Goal: Task Accomplishment & Management: Complete application form

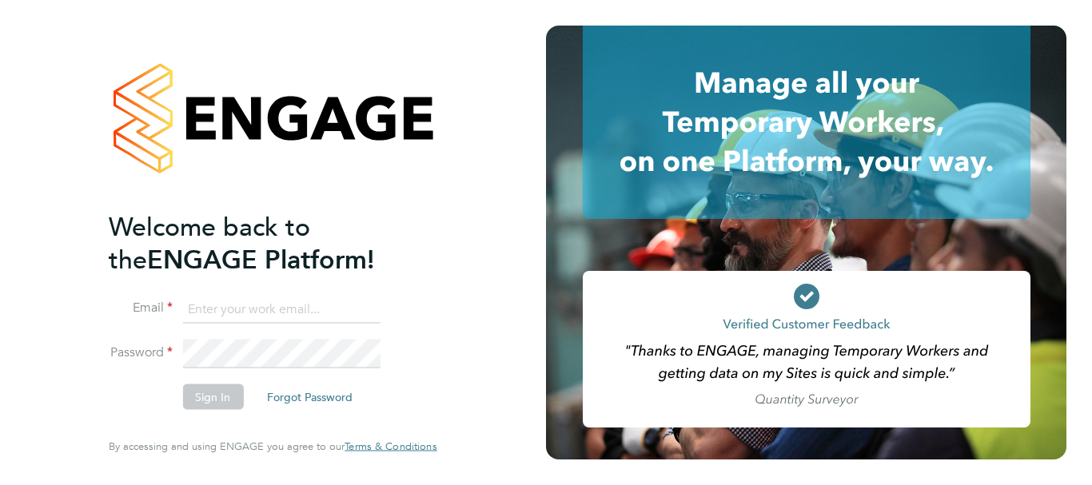
type input "jenette.stanley@uk.g4s.com"
click at [213, 388] on button "Sign In" at bounding box center [212, 398] width 61 height 26
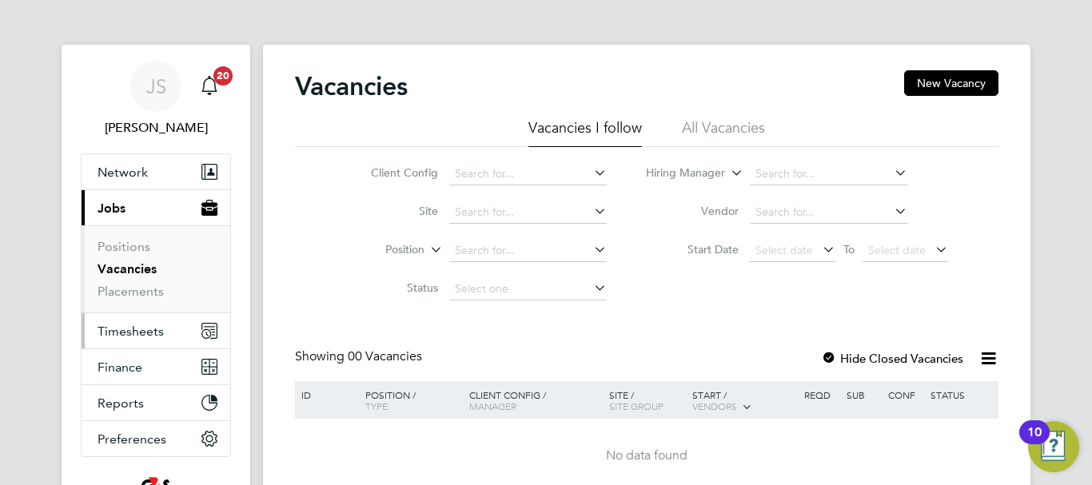
click at [145, 331] on span "Timesheets" at bounding box center [131, 331] width 66 height 15
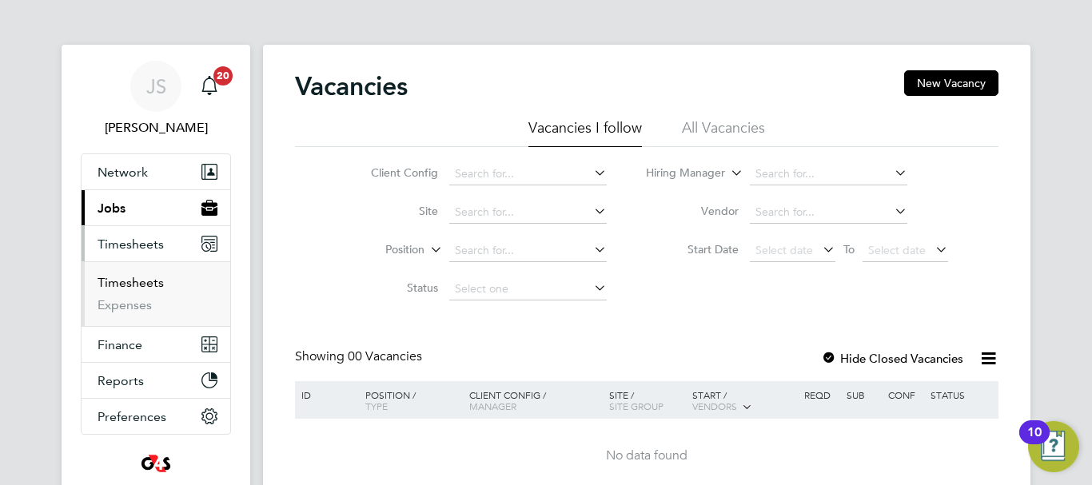
click at [141, 284] on link "Timesheets" at bounding box center [131, 282] width 66 height 15
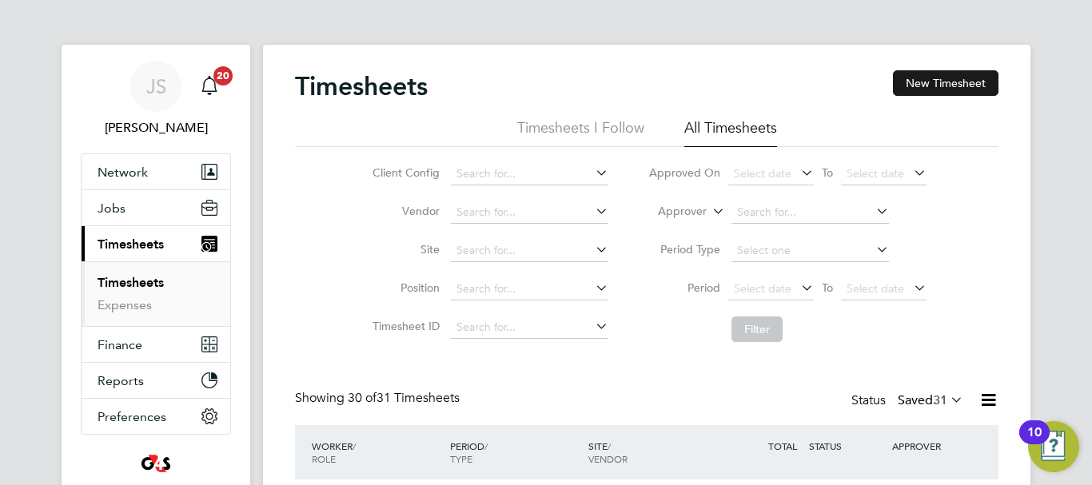
click at [936, 90] on button "New Timesheet" at bounding box center [946, 83] width 106 height 26
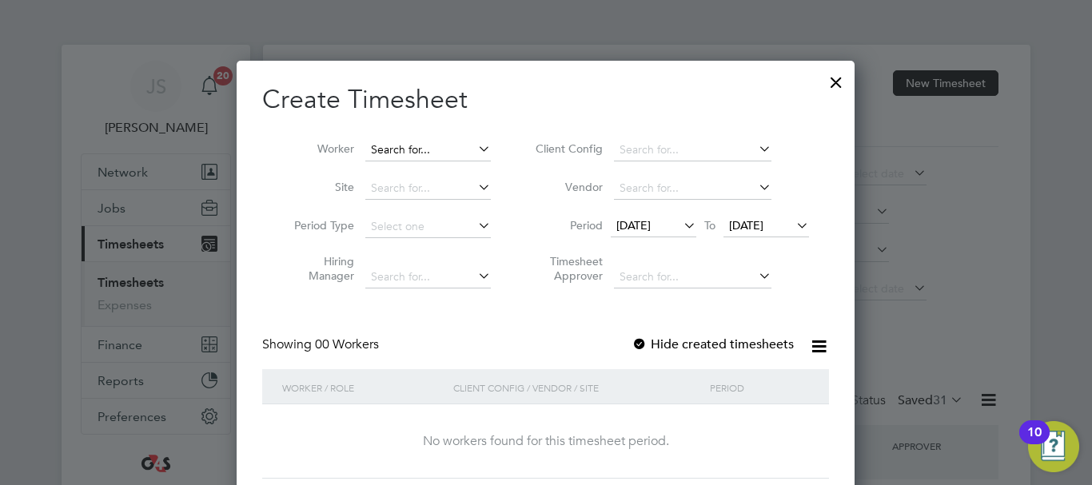
click at [449, 147] on input at bounding box center [428, 150] width 126 height 22
click at [441, 166] on li "Bolu watife Osungade" at bounding box center [428, 172] width 127 height 22
type input "Boluwatife Osungade"
click at [651, 227] on span "[DATE]" at bounding box center [633, 225] width 34 height 14
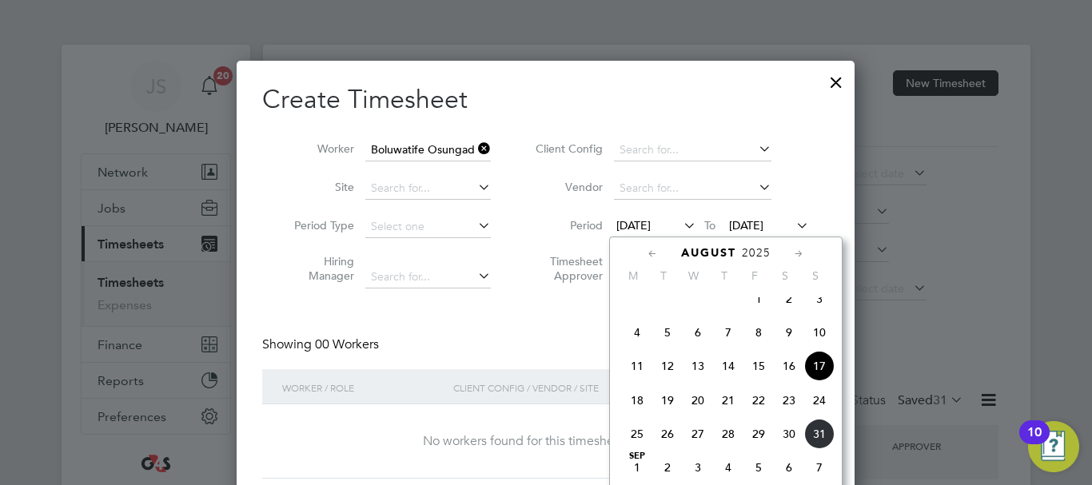
click at [636, 449] on span "25" at bounding box center [637, 434] width 30 height 30
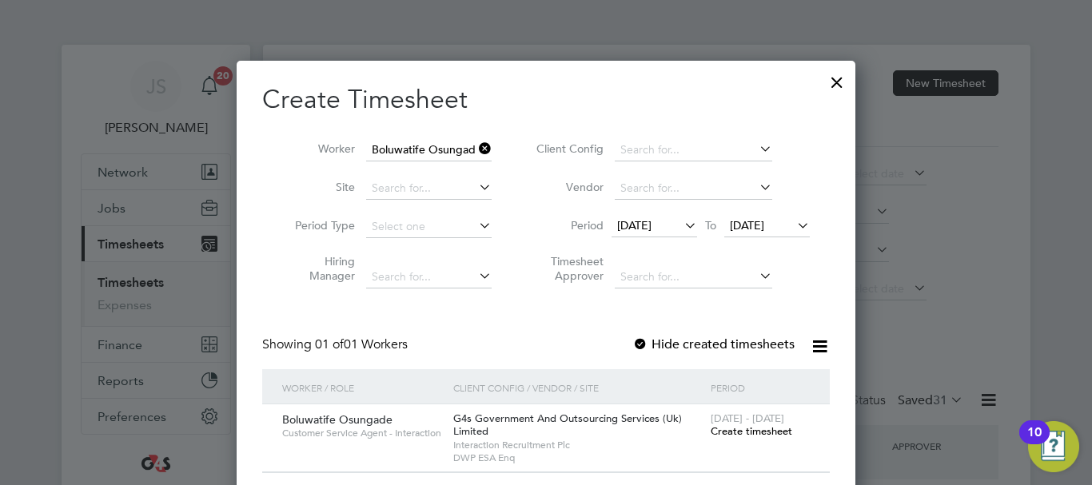
click at [740, 425] on span "Create timesheet" at bounding box center [752, 432] width 82 height 14
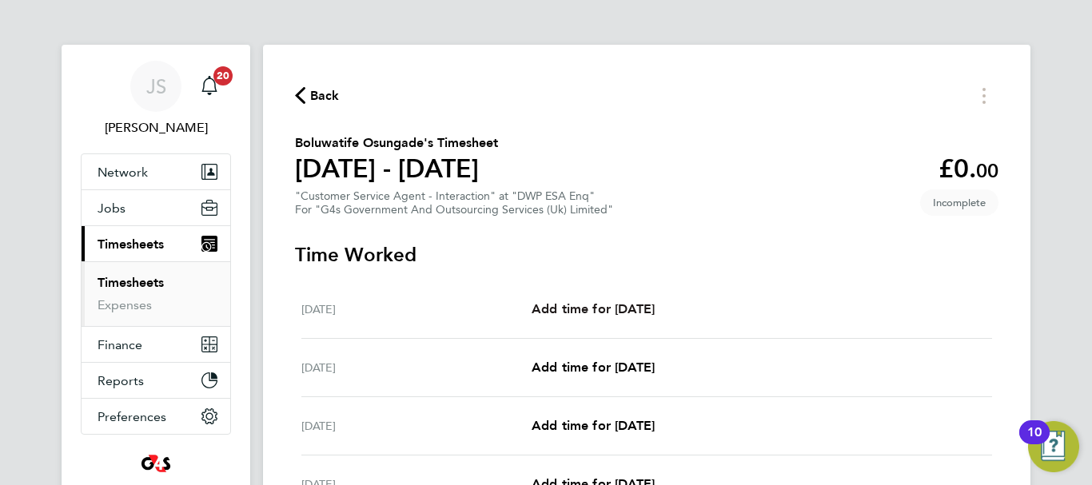
click at [595, 306] on span "Add time for [DATE]" at bounding box center [593, 308] width 123 height 15
select select "30"
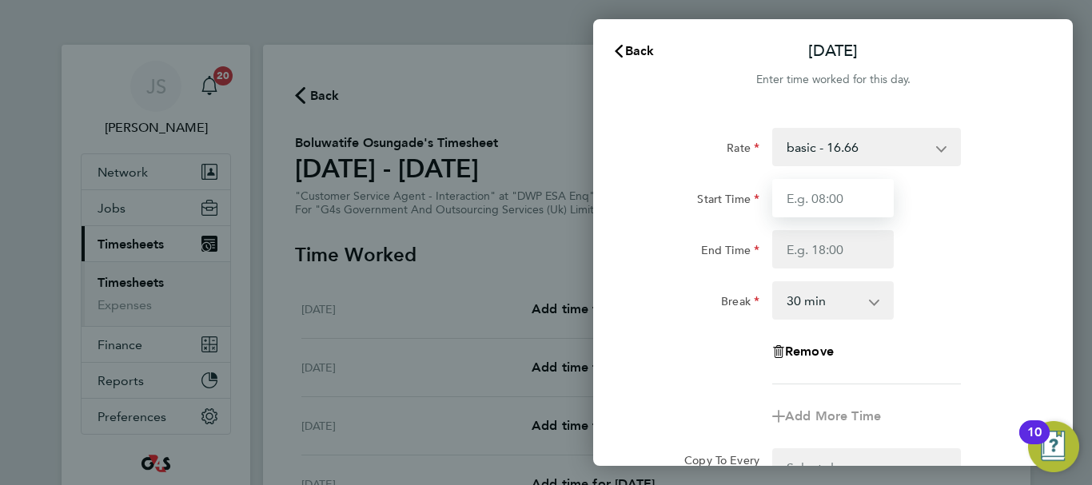
click at [816, 211] on input "Start Time" at bounding box center [833, 198] width 122 height 38
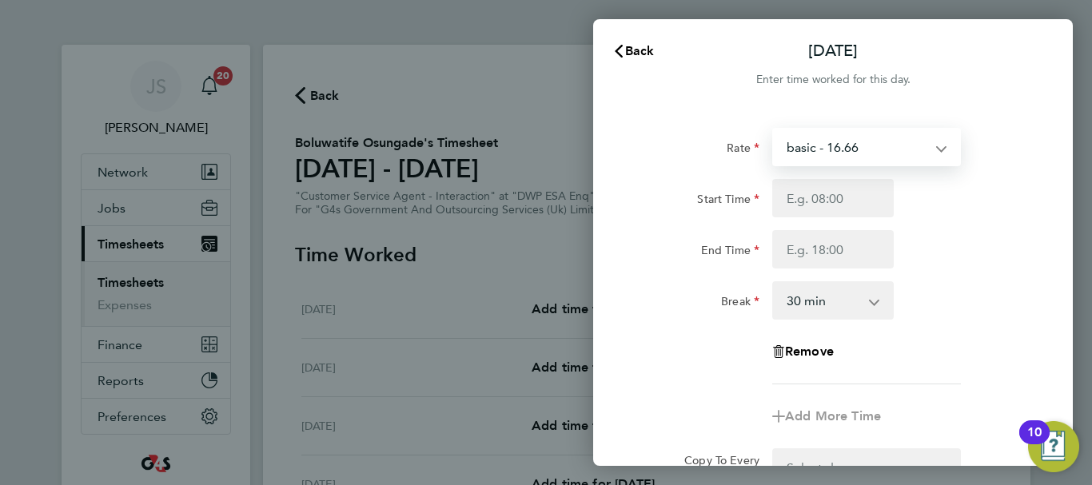
click at [917, 146] on select "basic - 16.66 x2 - 32.79 System Issue Not Paid x1.5 - 24.73 Annual Leave Bank H…" at bounding box center [857, 147] width 166 height 35
select select "30"
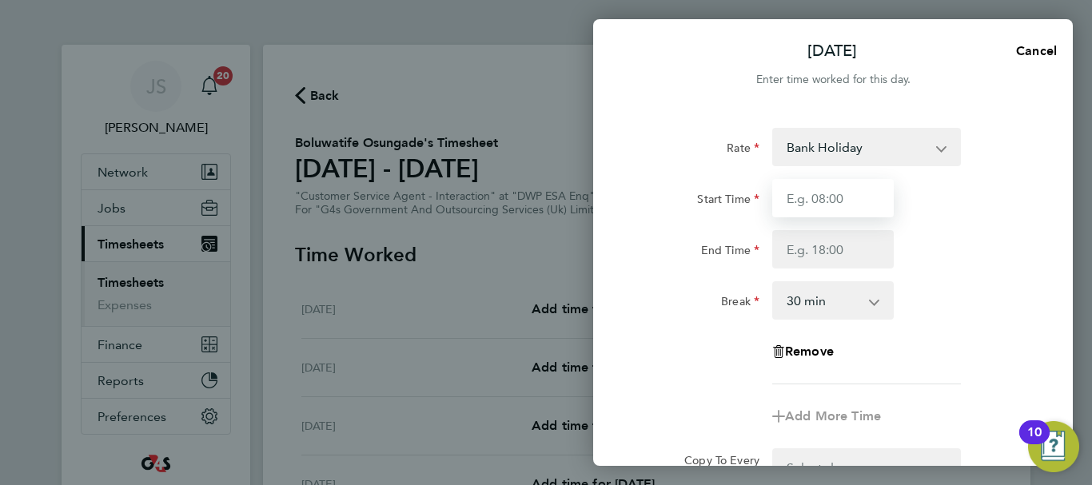
click at [820, 208] on input "Start Time" at bounding box center [833, 198] width 122 height 38
type input "09:00"
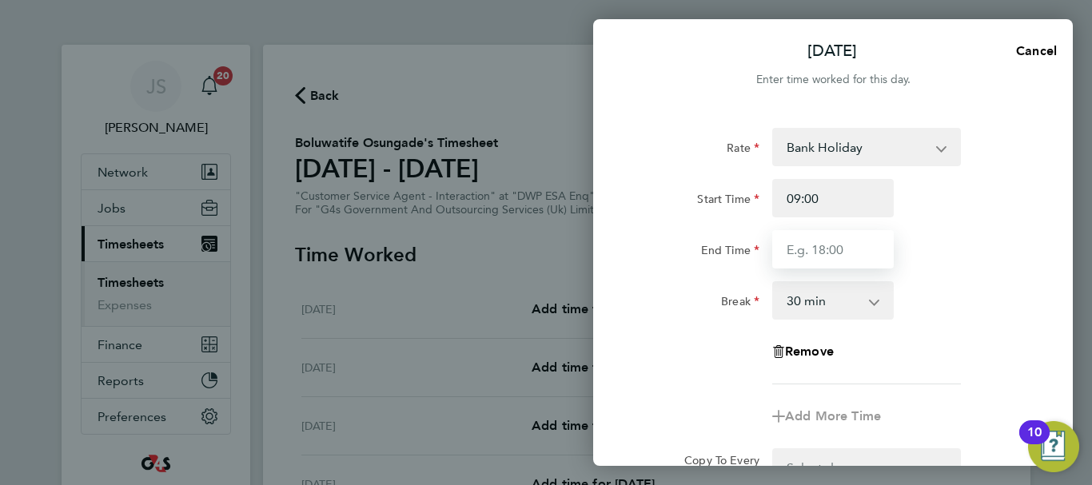
click at [844, 241] on input "End Time" at bounding box center [833, 249] width 122 height 38
type input "17:00"
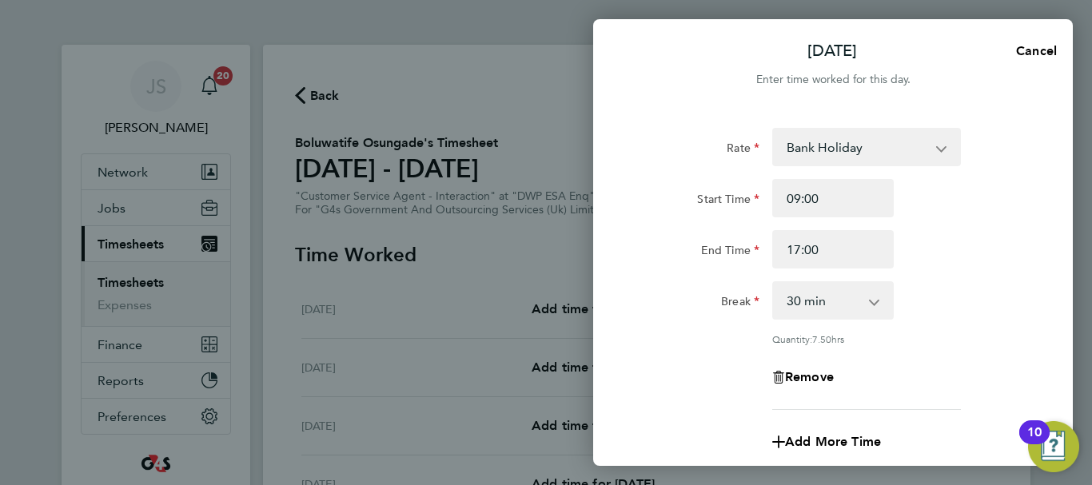
click at [949, 259] on div "End Time 17:00" at bounding box center [833, 249] width 403 height 38
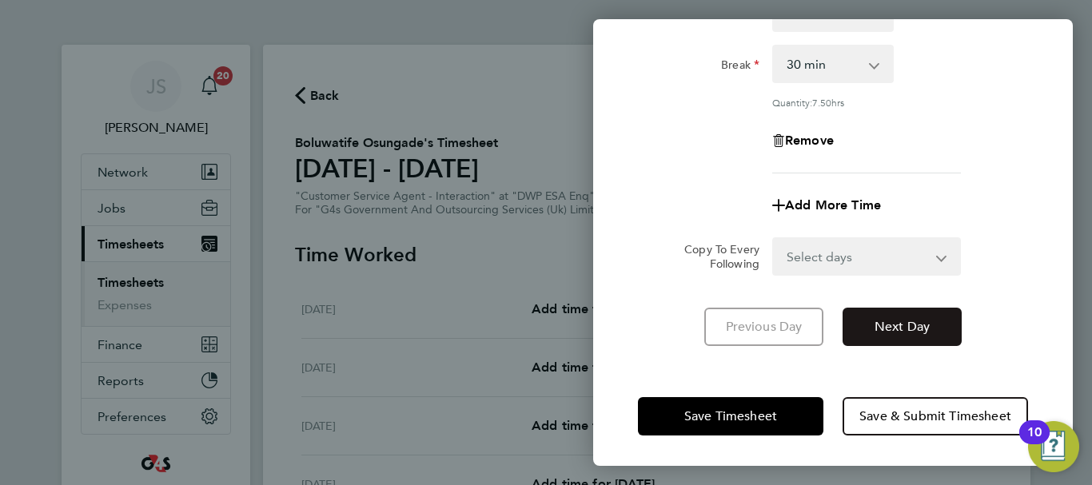
click at [912, 324] on span "Next Day" at bounding box center [902, 327] width 55 height 16
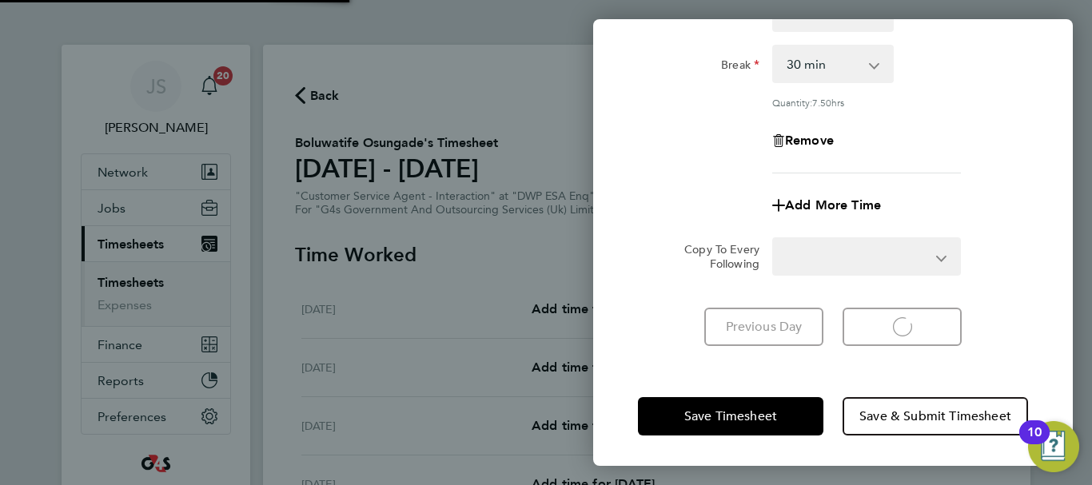
select select "30"
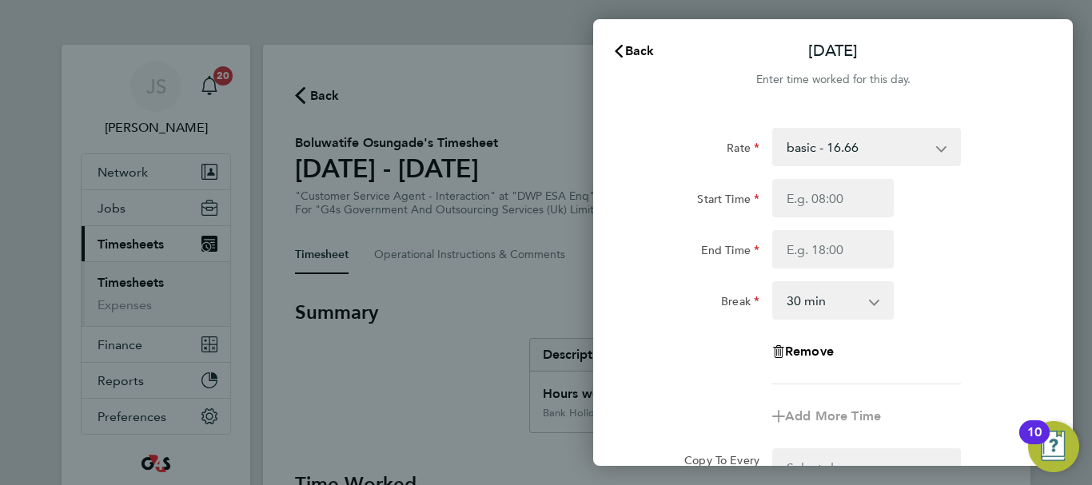
click at [804, 224] on div "Start Time End Time" at bounding box center [833, 224] width 403 height 90
click at [813, 203] on input "Start Time" at bounding box center [833, 198] width 122 height 38
type input "08:45"
click at [826, 252] on input "End Time" at bounding box center [833, 249] width 122 height 38
type input "16:45"
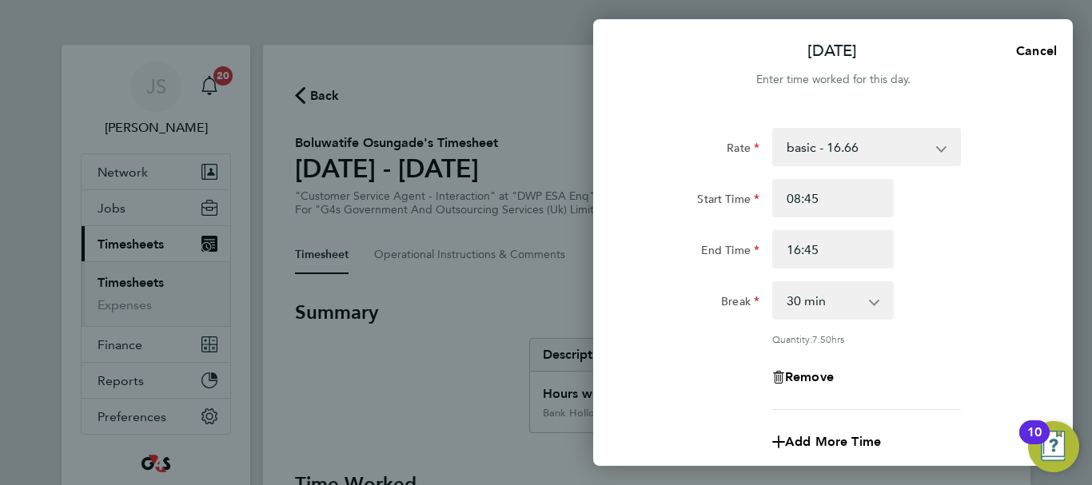
click at [919, 342] on div "Rate basic - 16.66 x2 - 32.79 System Issue Not Paid x1.5 - 24.73 Annual Leave B…" at bounding box center [833, 269] width 390 height 282
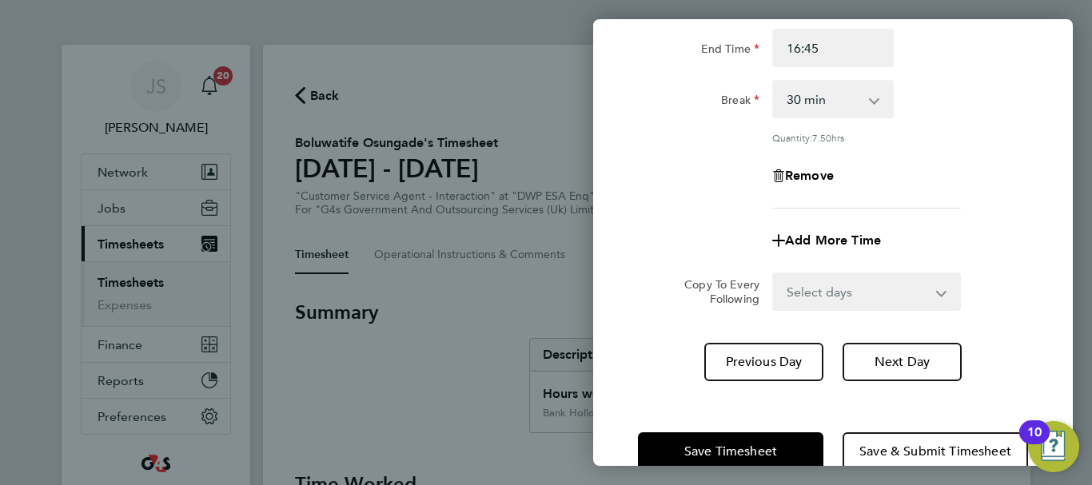
scroll to position [237, 0]
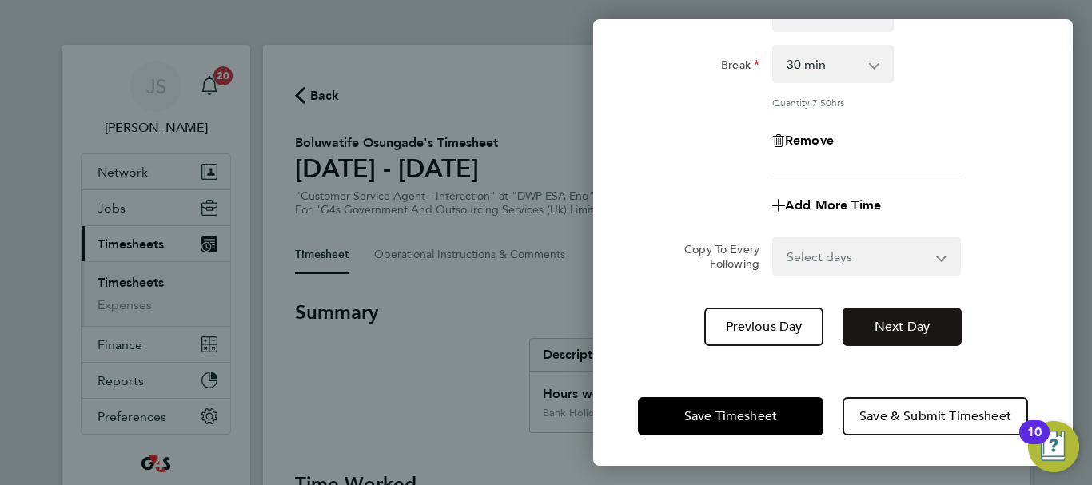
click at [909, 328] on span "Next Day" at bounding box center [902, 327] width 55 height 16
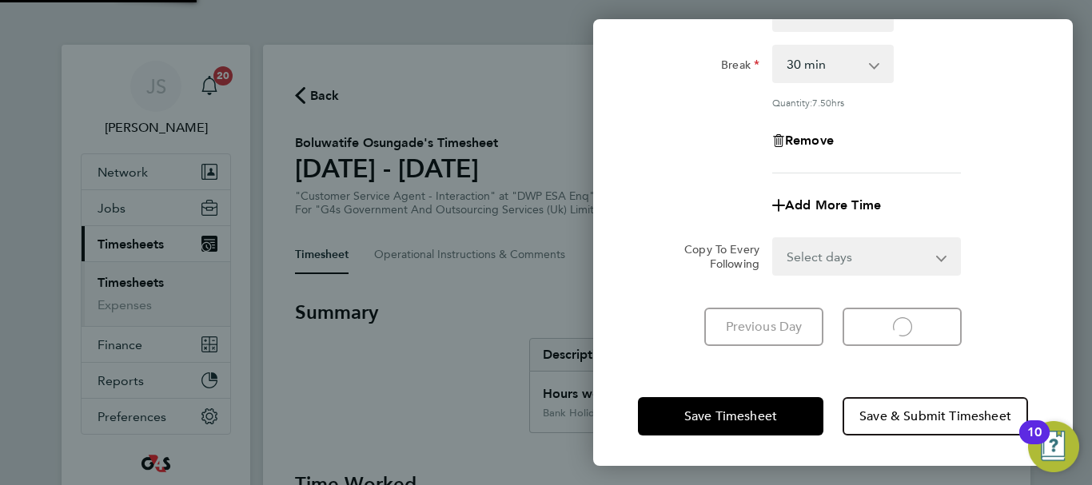
select select "30"
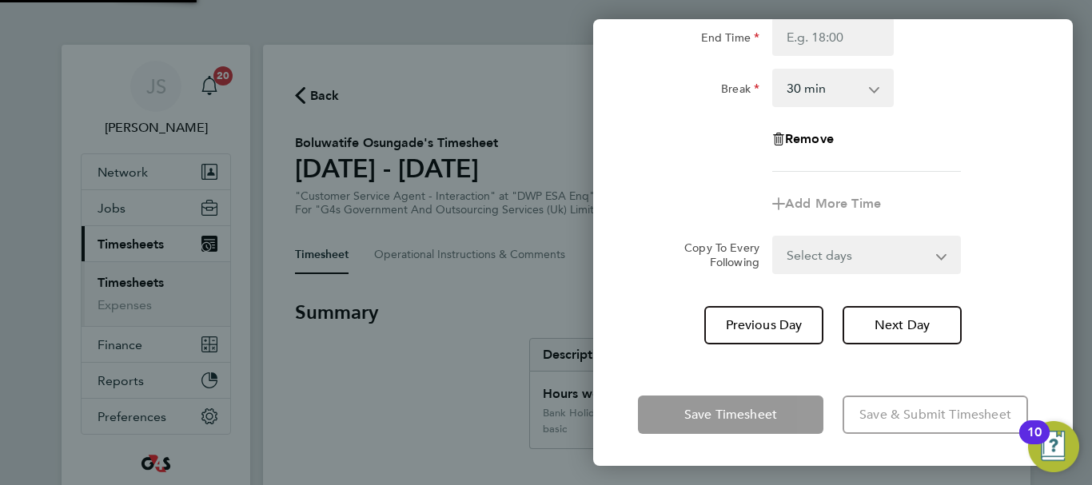
scroll to position [213, 0]
click at [996, 160] on div "Rate basic - 16.66 x2 - 32.79 System Issue Not Paid x1.5 - 24.73 Annual Leave B…" at bounding box center [833, 43] width 390 height 257
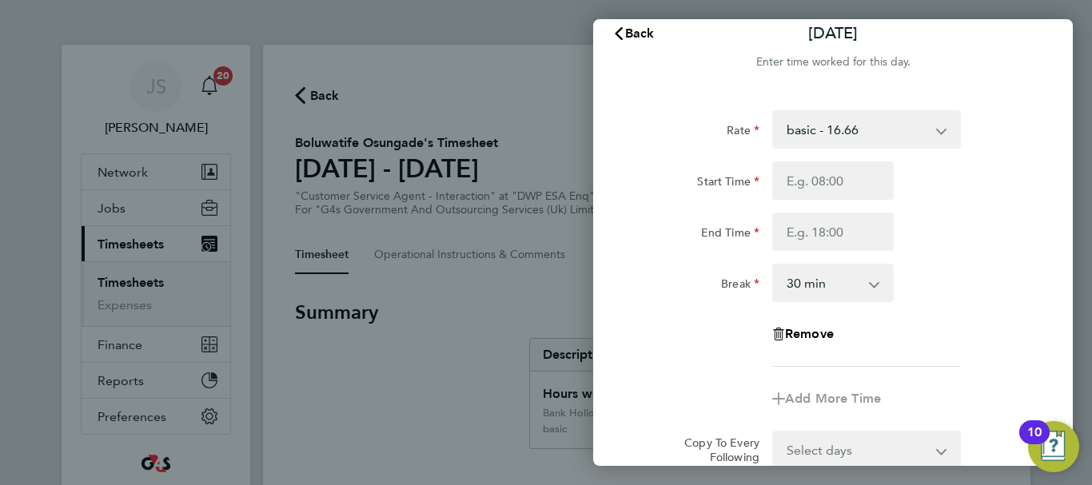
scroll to position [0, 0]
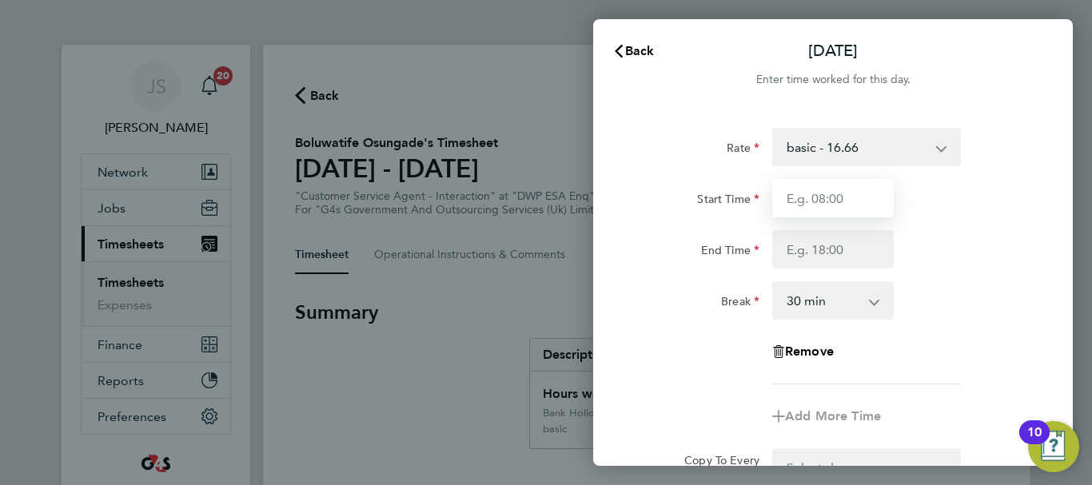
click at [824, 209] on input "Start Time" at bounding box center [833, 198] width 122 height 38
type input "07:45"
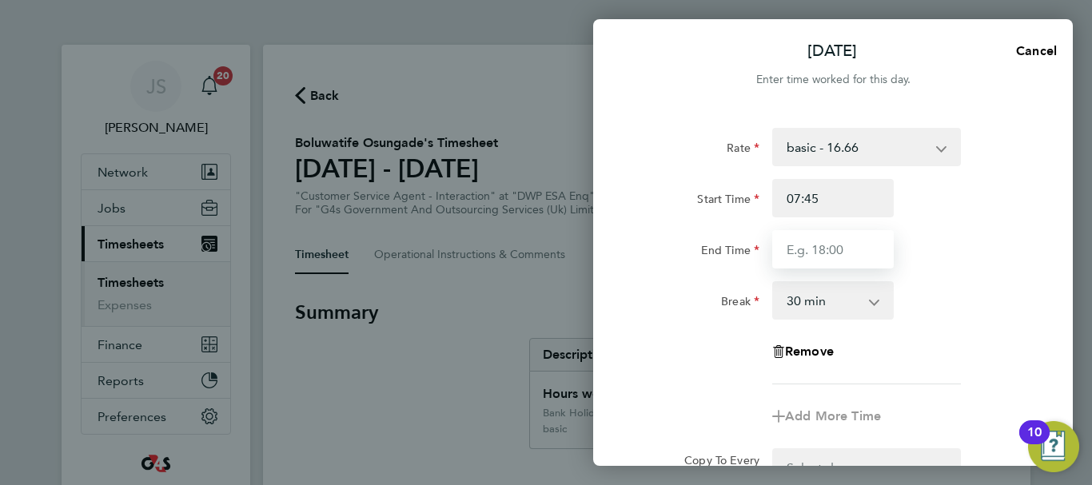
click at [827, 250] on input "End Time" at bounding box center [833, 249] width 122 height 38
type input "17:00"
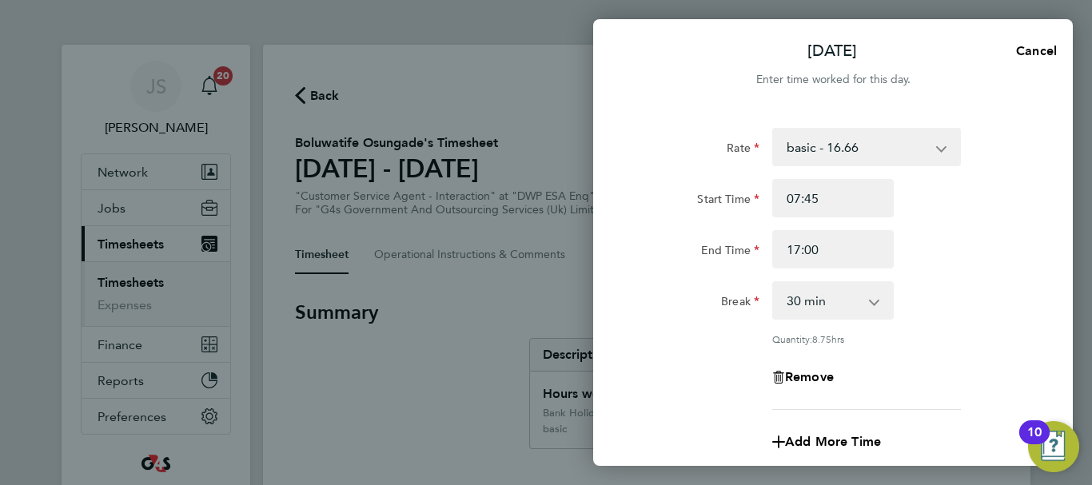
click at [961, 273] on div "Rate basic - 16.66 x2 - 32.79 System Issue Not Paid x1.5 - 24.73 Annual Leave B…" at bounding box center [833, 269] width 390 height 282
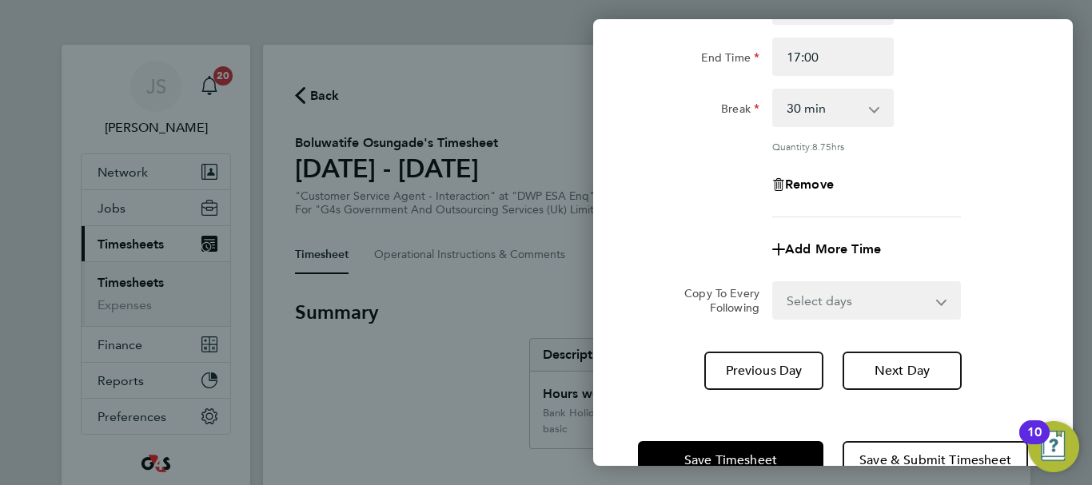
scroll to position [237, 0]
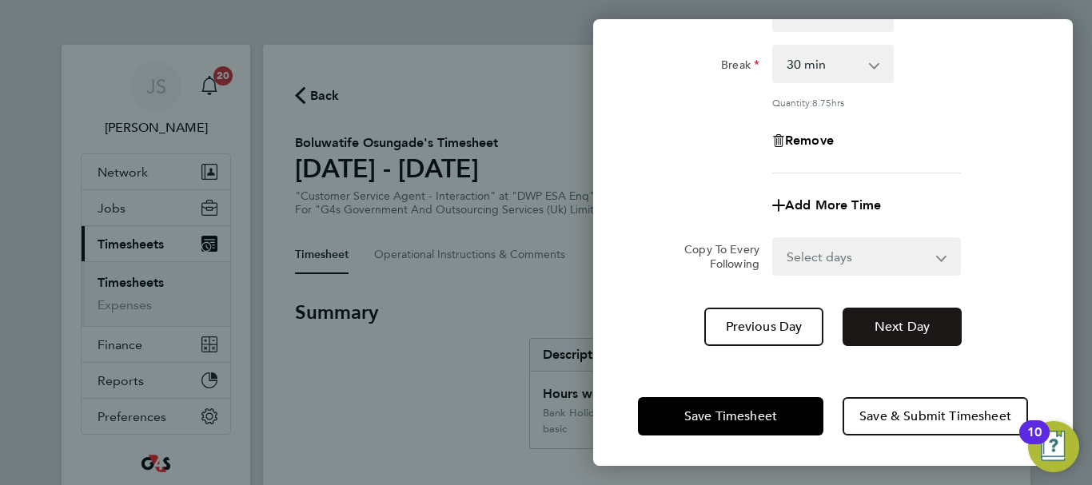
click at [916, 314] on button "Next Day" at bounding box center [902, 327] width 119 height 38
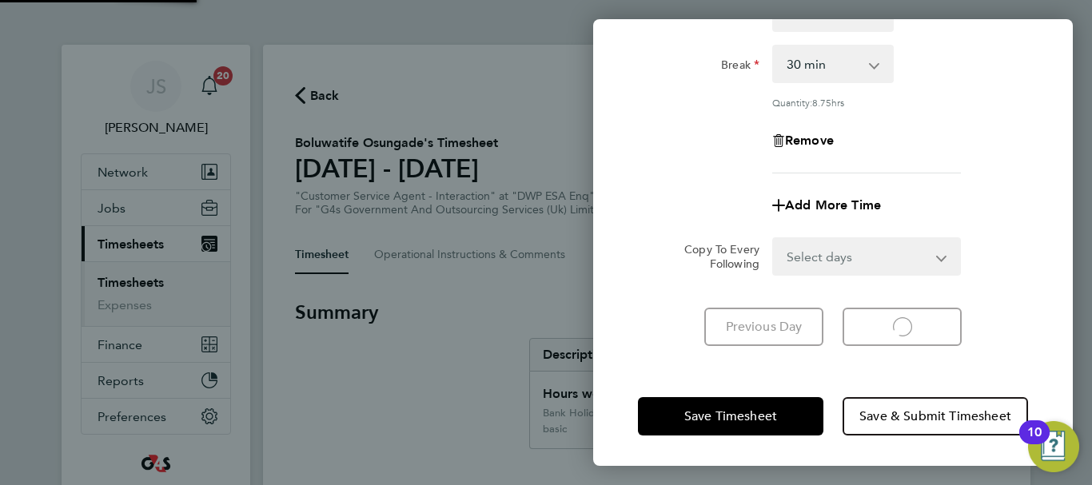
select select "30"
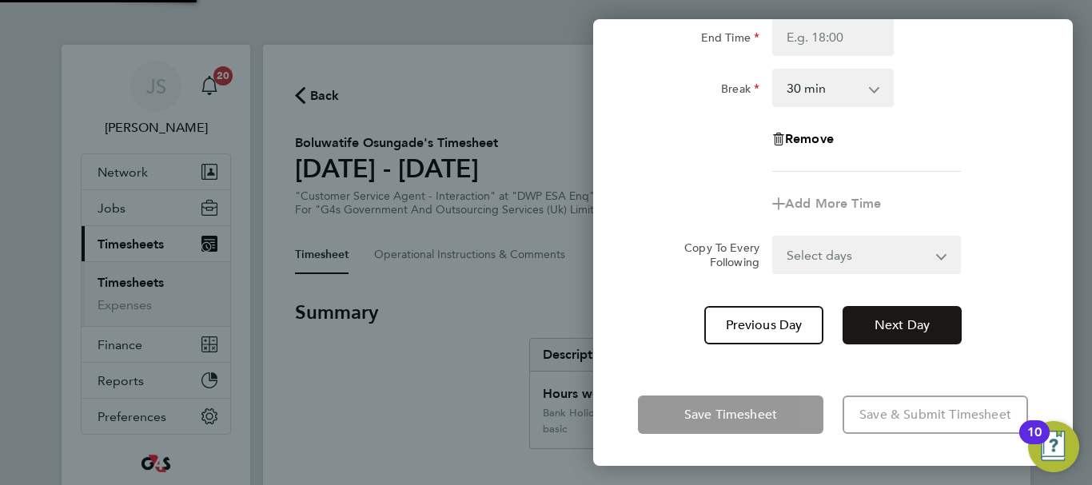
scroll to position [213, 0]
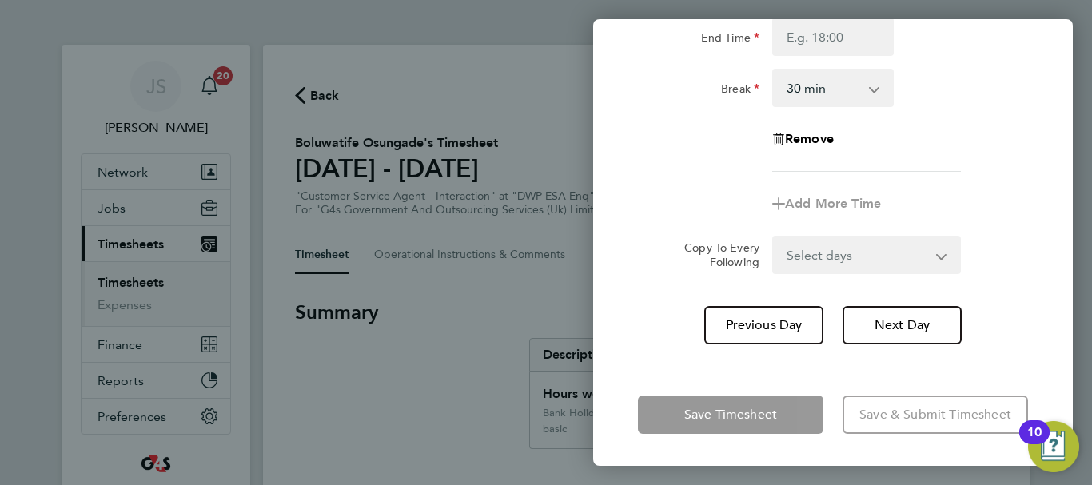
click at [980, 160] on div "Rate basic - 16.66 x2 - 32.79 System Issue Not Paid x1.5 - 24.73 Annual Leave B…" at bounding box center [833, 43] width 390 height 257
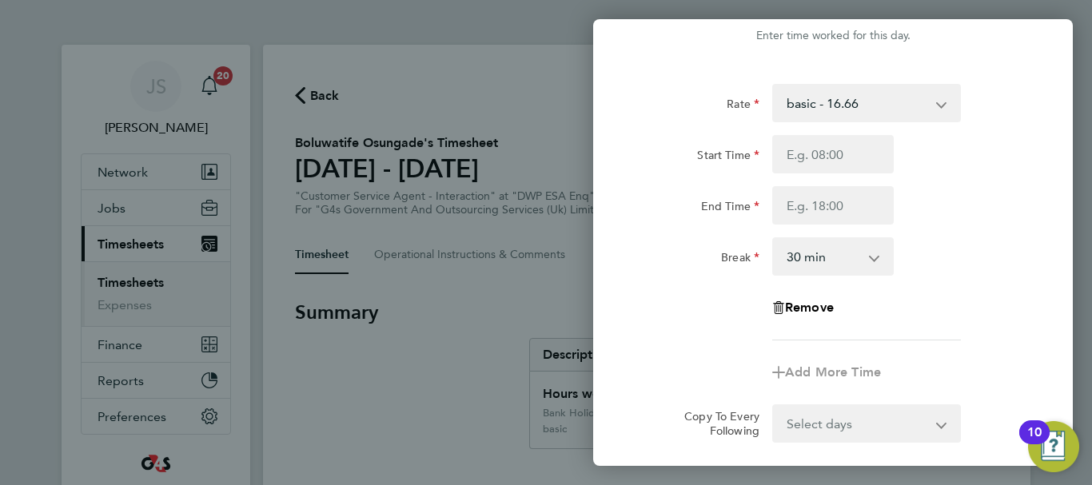
scroll to position [0, 0]
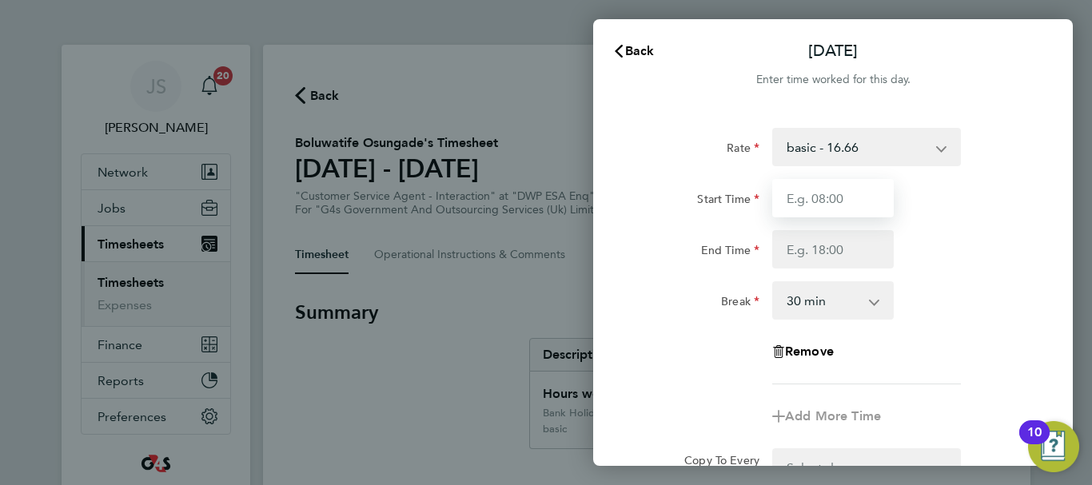
click at [821, 205] on input "Start Time" at bounding box center [833, 198] width 122 height 38
type input "10:00"
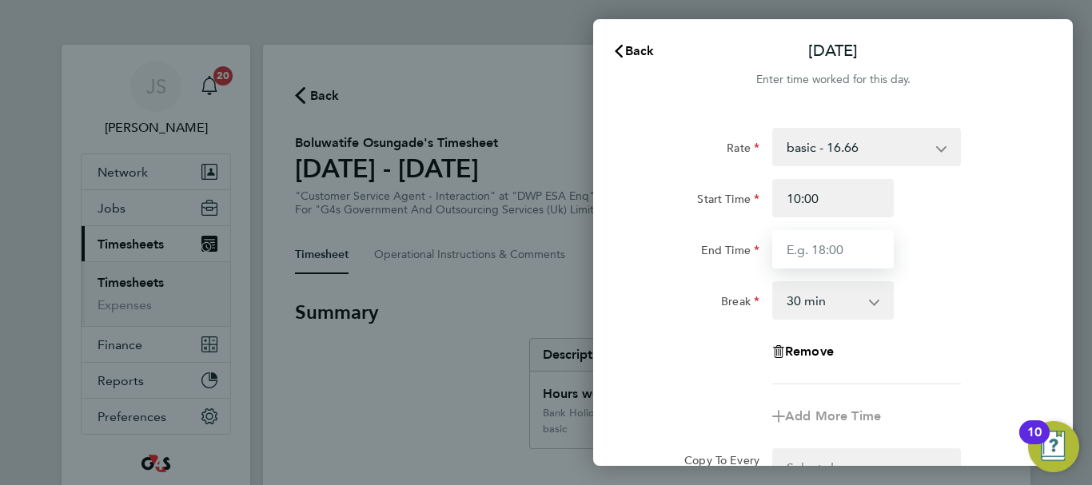
click at [836, 245] on input "End Time" at bounding box center [833, 249] width 122 height 38
type input "17:00"
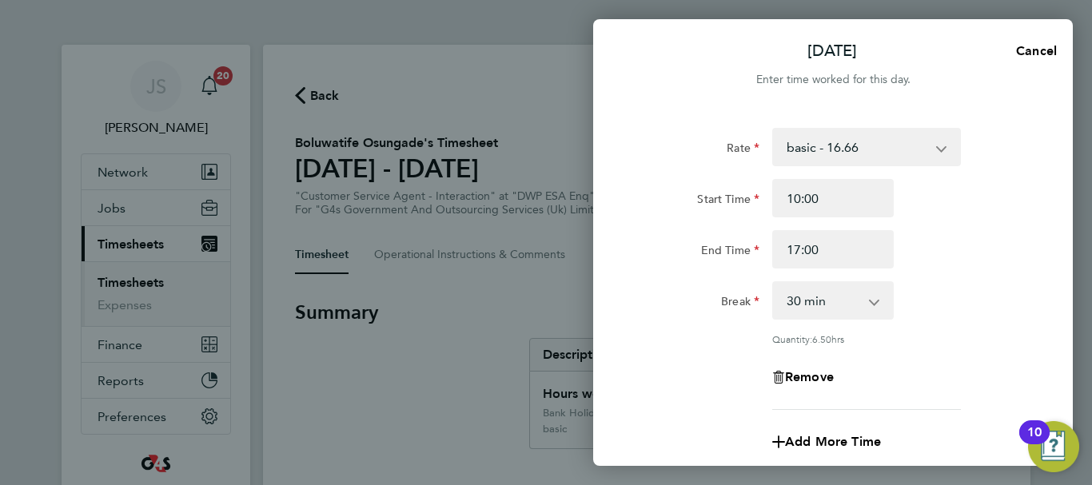
click at [1000, 236] on div "End Time 17:00" at bounding box center [833, 249] width 403 height 38
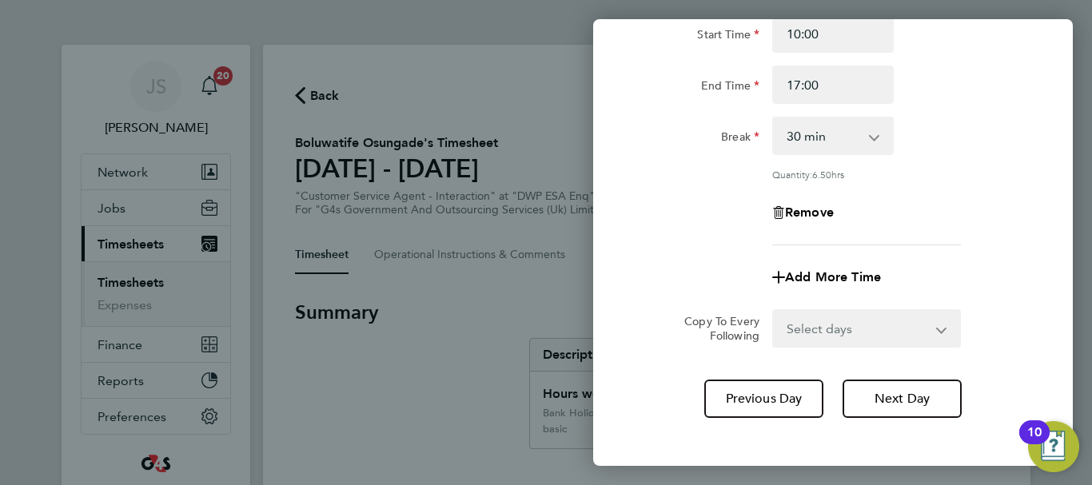
scroll to position [237, 0]
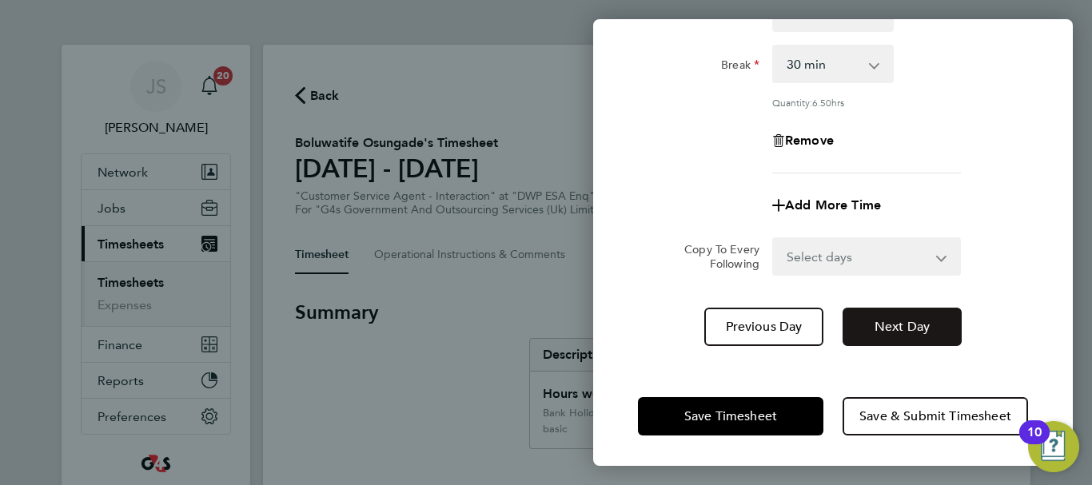
click at [888, 325] on span "Next Day" at bounding box center [902, 327] width 55 height 16
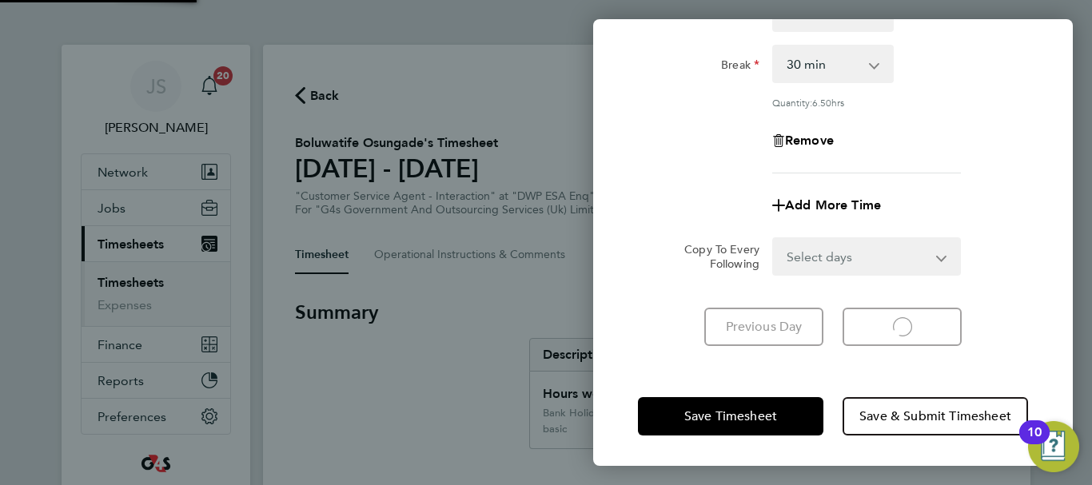
scroll to position [213, 0]
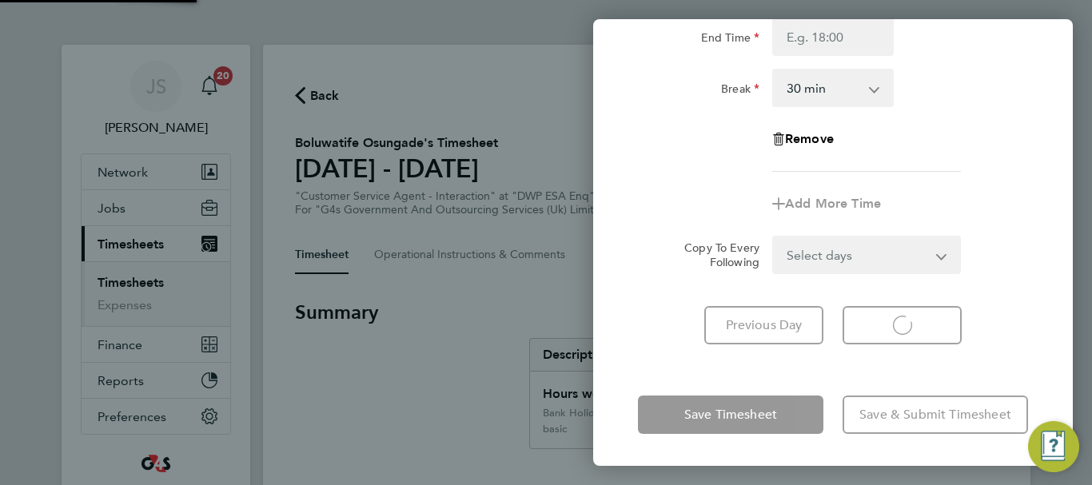
select select "30"
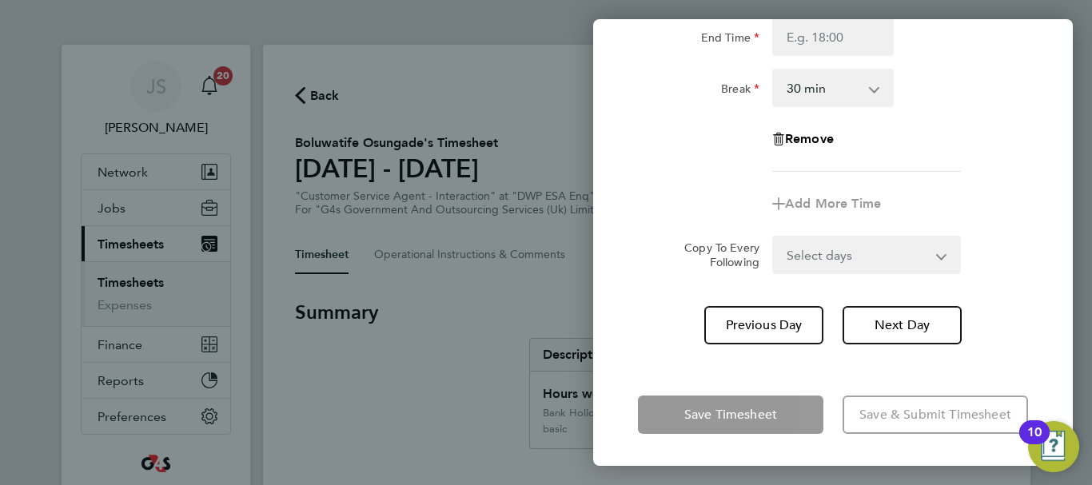
click at [980, 135] on div "Remove" at bounding box center [833, 139] width 403 height 38
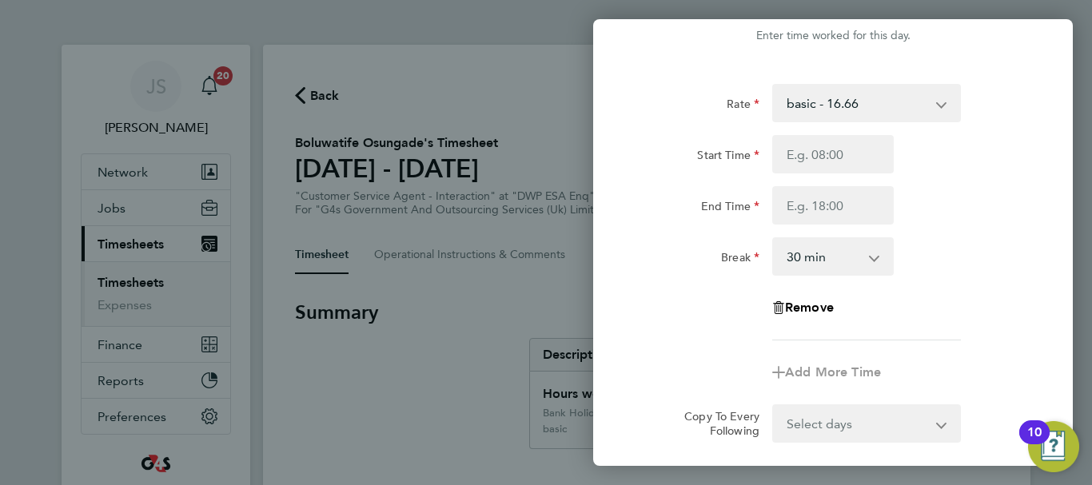
scroll to position [0, 0]
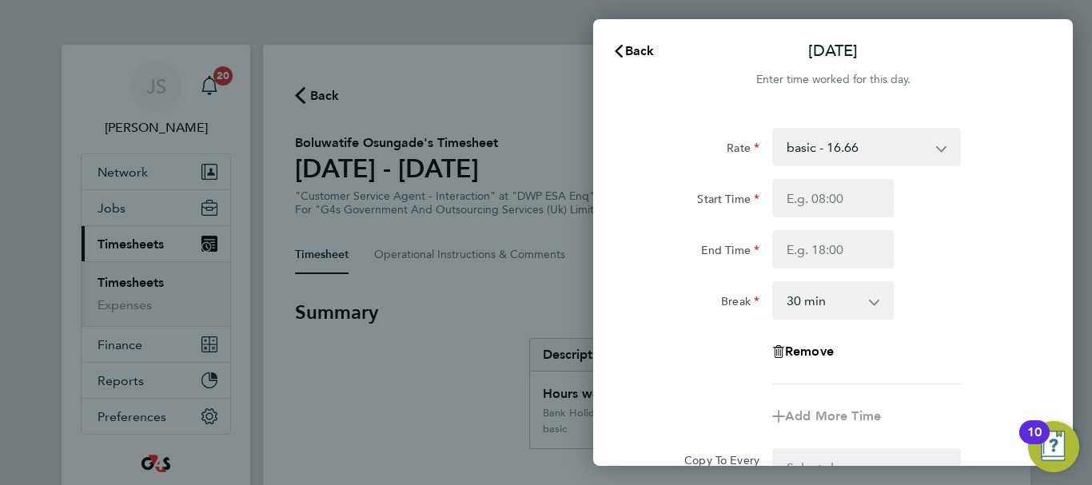
click at [941, 146] on app-icon-cross-button at bounding box center [949, 147] width 19 height 35
click at [944, 153] on app-icon-cross-button at bounding box center [949, 147] width 19 height 35
click at [884, 151] on select "basic - 16.66 x2 - 32.79 System Issue Not Paid x1.5 - 24.73 Annual Leave Bank H…" at bounding box center [857, 147] width 166 height 35
select select "30"
click at [854, 187] on input "Start Time" at bounding box center [833, 198] width 122 height 38
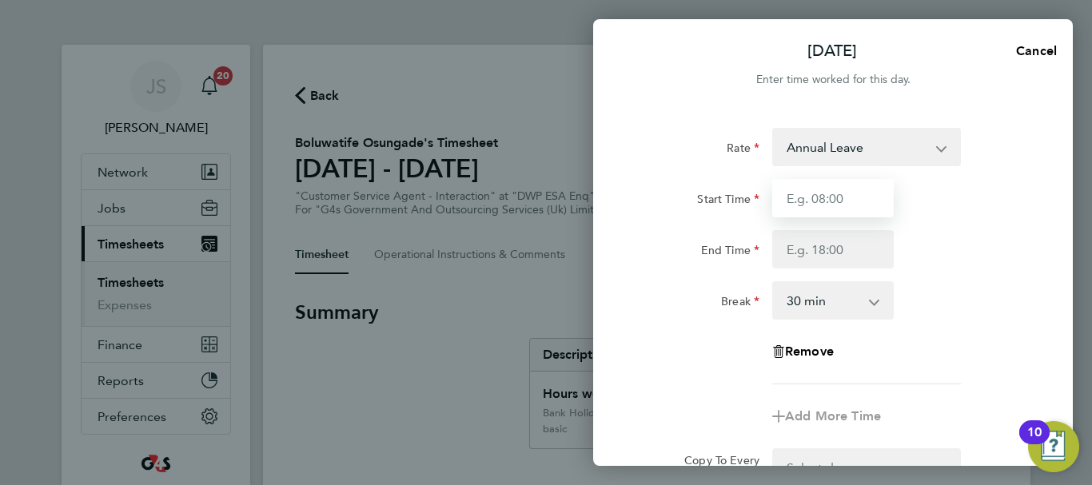
type input "08:45"
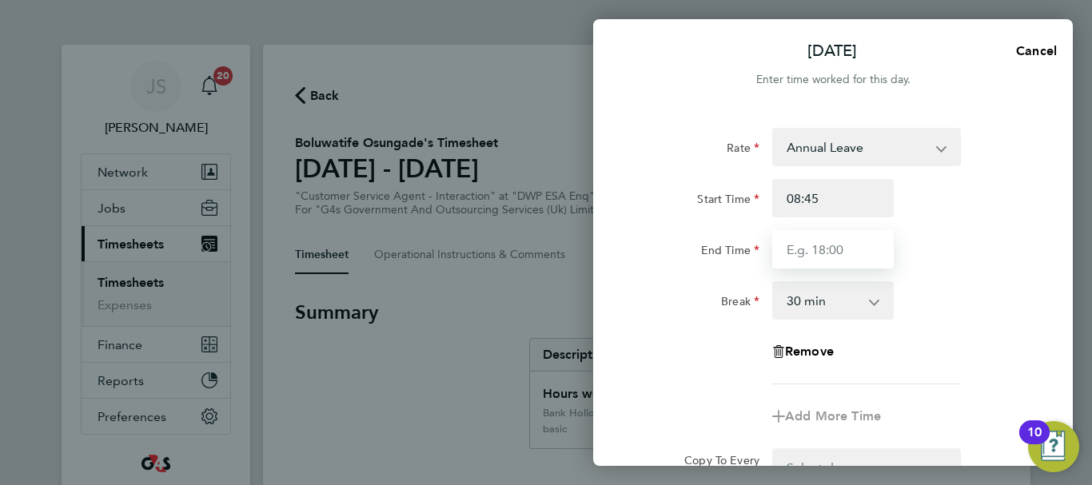
click at [818, 249] on input "End Time" at bounding box center [833, 249] width 122 height 38
type input "16:30"
click at [955, 282] on div "Break 0 min 15 min 30 min 45 min 60 min 75 min 90 min" at bounding box center [833, 300] width 403 height 38
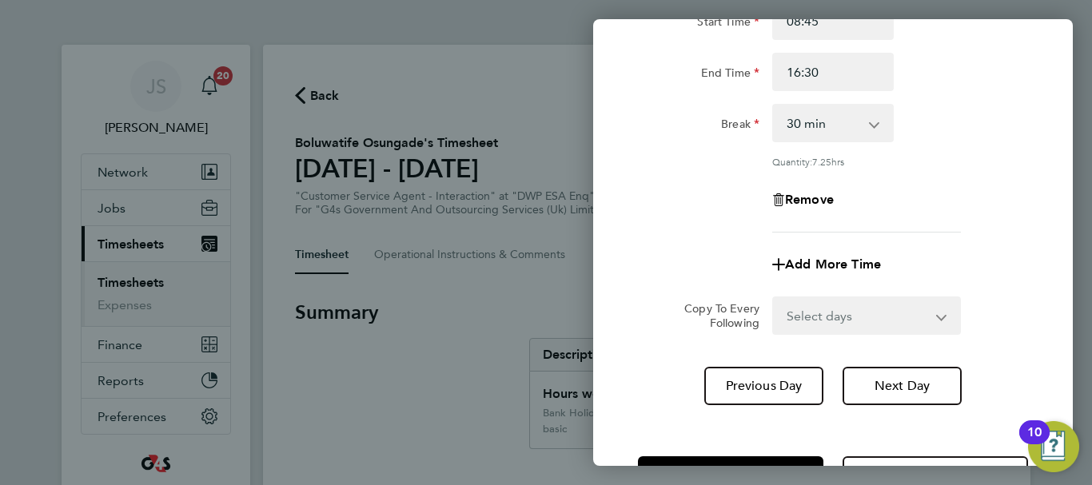
scroll to position [237, 0]
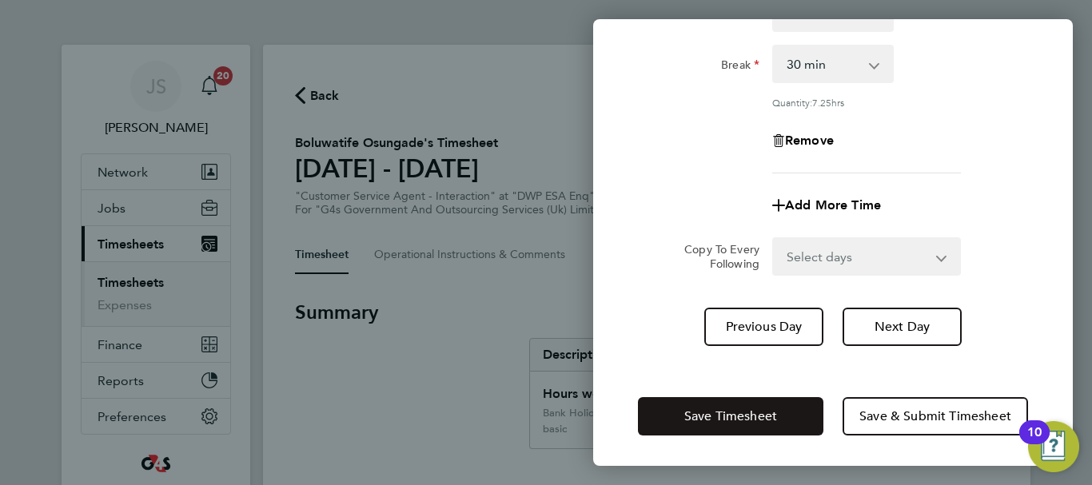
click at [746, 413] on span "Save Timesheet" at bounding box center [730, 417] width 93 height 16
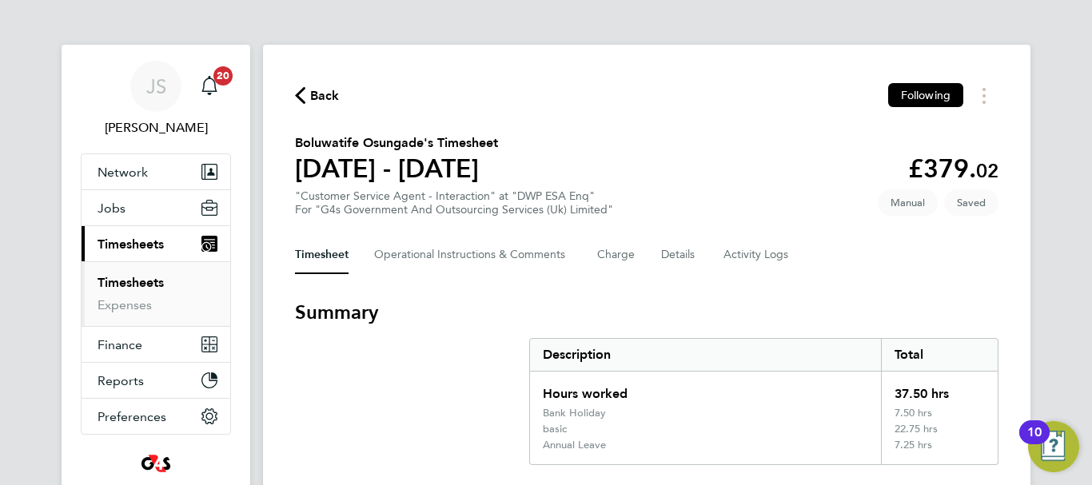
click at [920, 261] on div "Timesheet Operational Instructions & Comments Charge Details Activity Logs" at bounding box center [647, 255] width 704 height 38
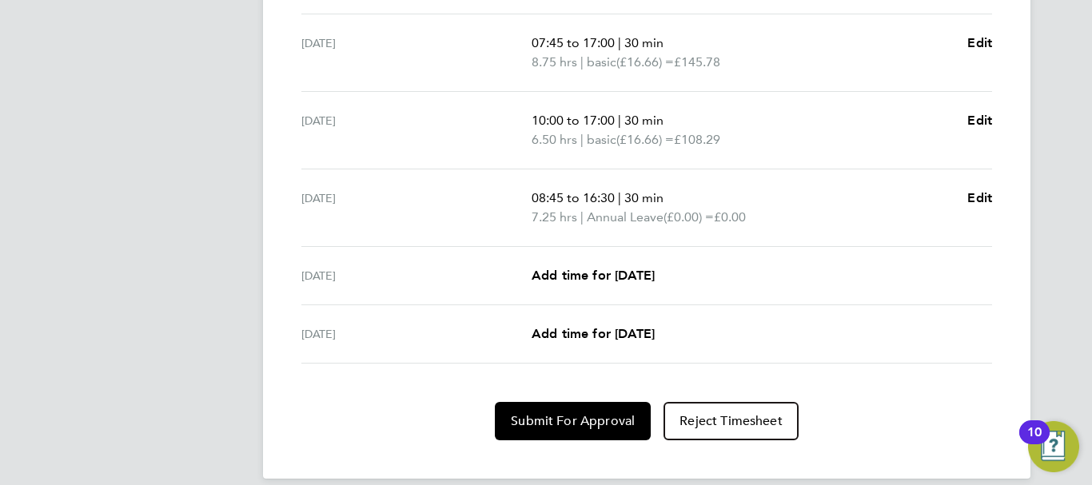
scroll to position [702, 0]
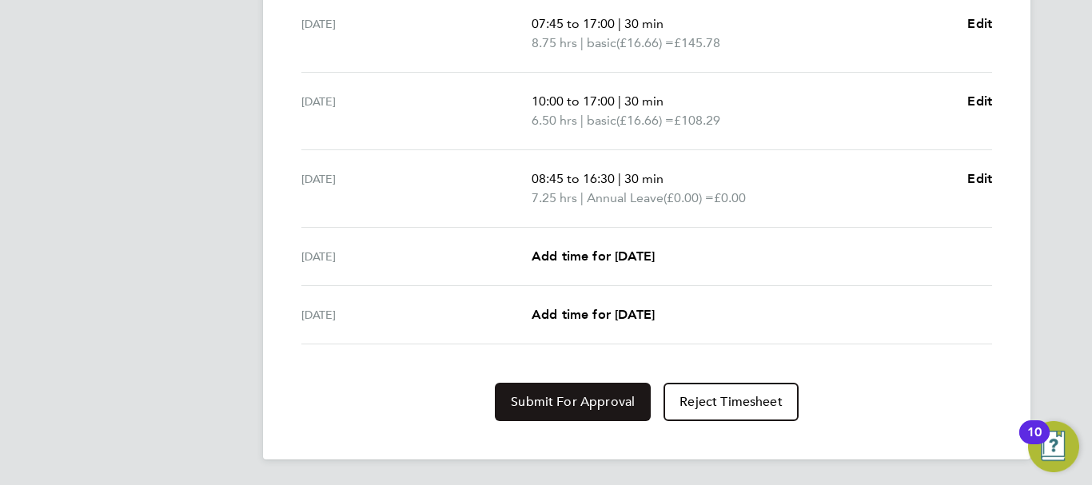
click at [554, 405] on span "Submit For Approval" at bounding box center [573, 402] width 124 height 16
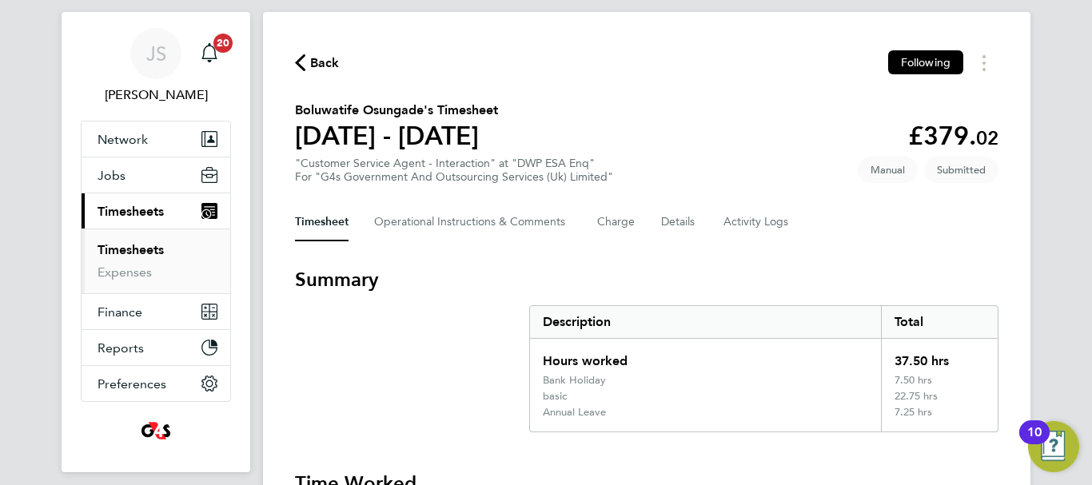
scroll to position [0, 0]
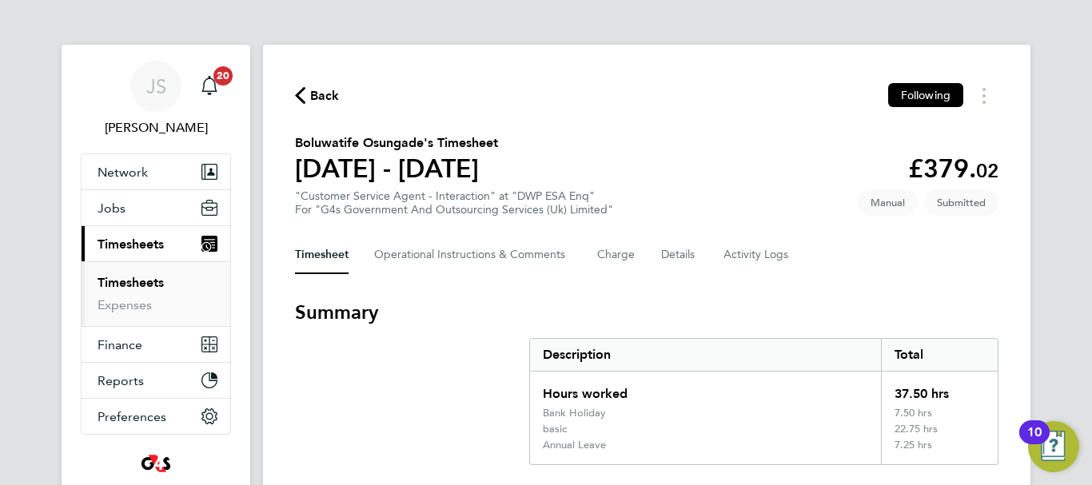
click at [321, 86] on span "Back" at bounding box center [325, 95] width 30 height 19
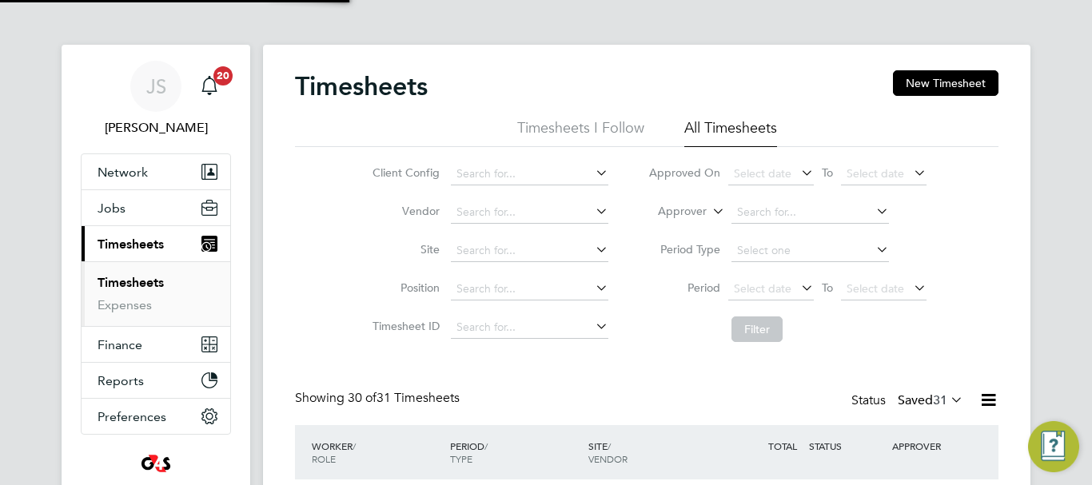
scroll to position [54, 139]
click at [532, 176] on input at bounding box center [530, 174] width 158 height 22
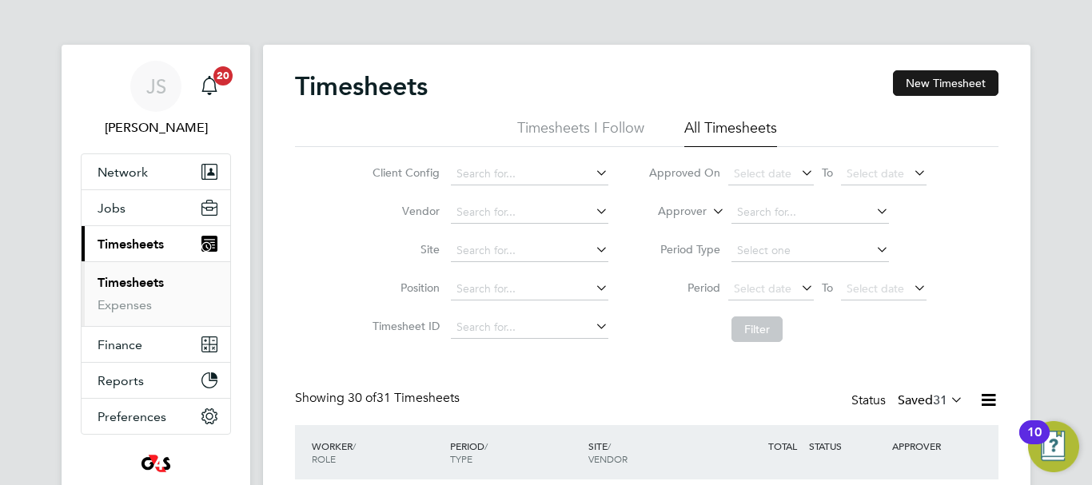
click at [920, 86] on button "New Timesheet" at bounding box center [946, 83] width 106 height 26
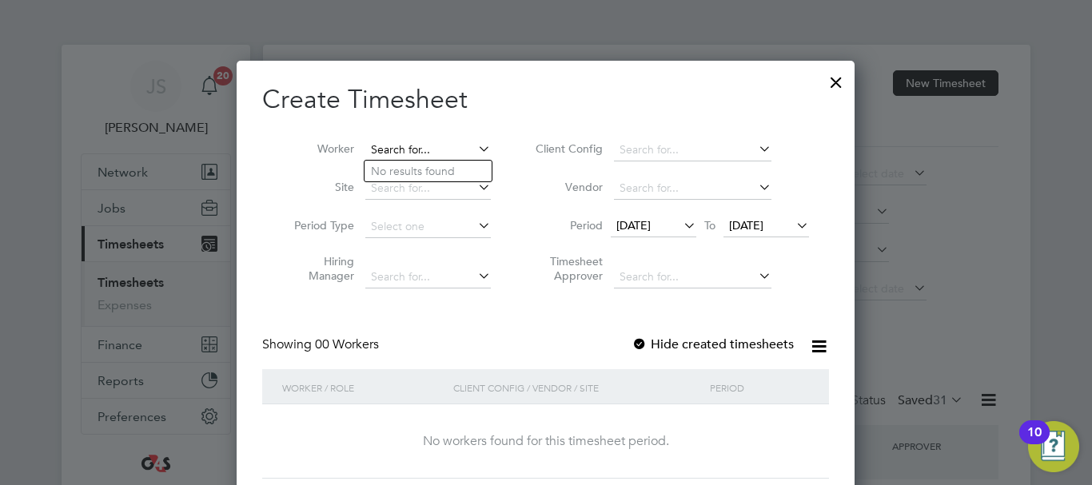
click at [401, 146] on input at bounding box center [428, 150] width 126 height 22
click at [438, 315] on li "Olivi a German" at bounding box center [434, 324] width 138 height 22
type input "[PERSON_NAME]"
click at [651, 228] on span "[DATE]" at bounding box center [633, 225] width 34 height 14
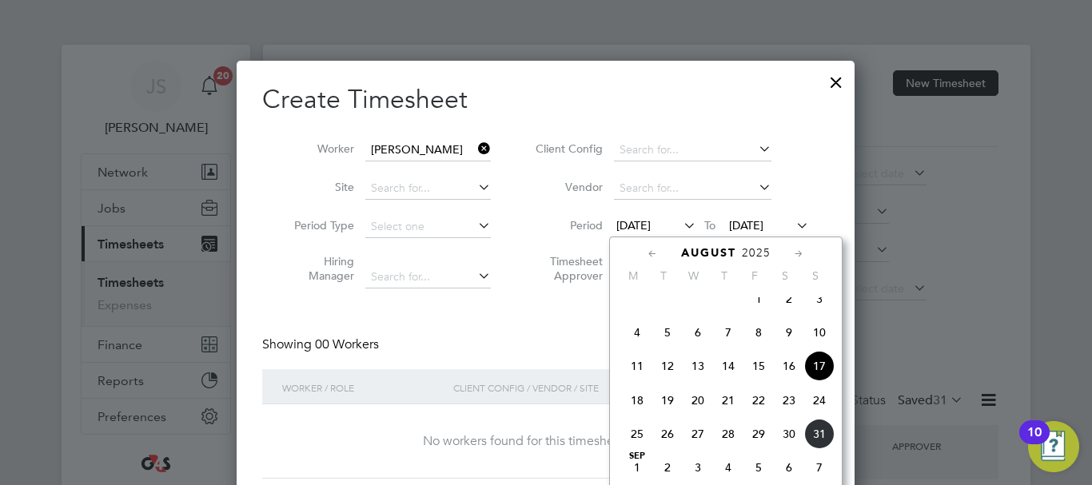
click at [633, 444] on span "25" at bounding box center [637, 434] width 30 height 30
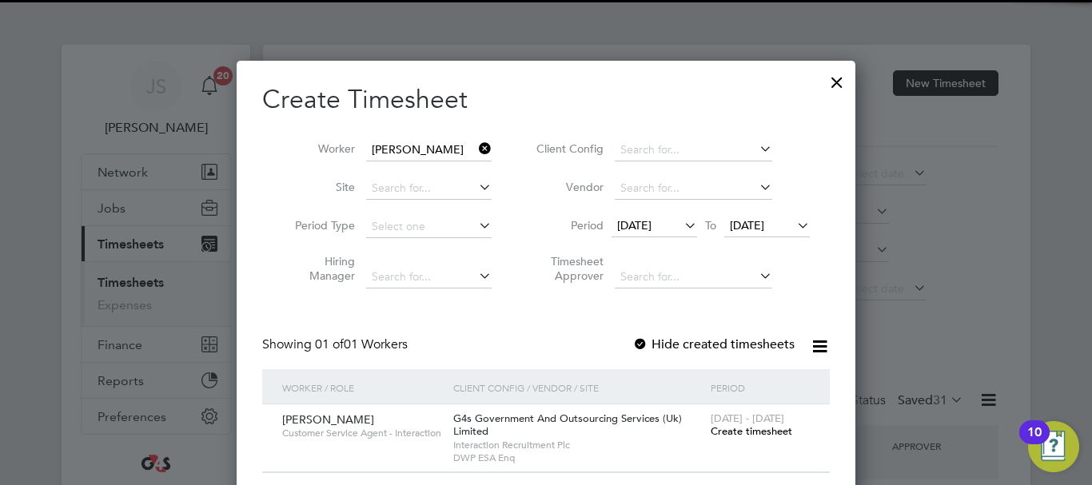
click at [762, 433] on span "Create timesheet" at bounding box center [752, 432] width 82 height 14
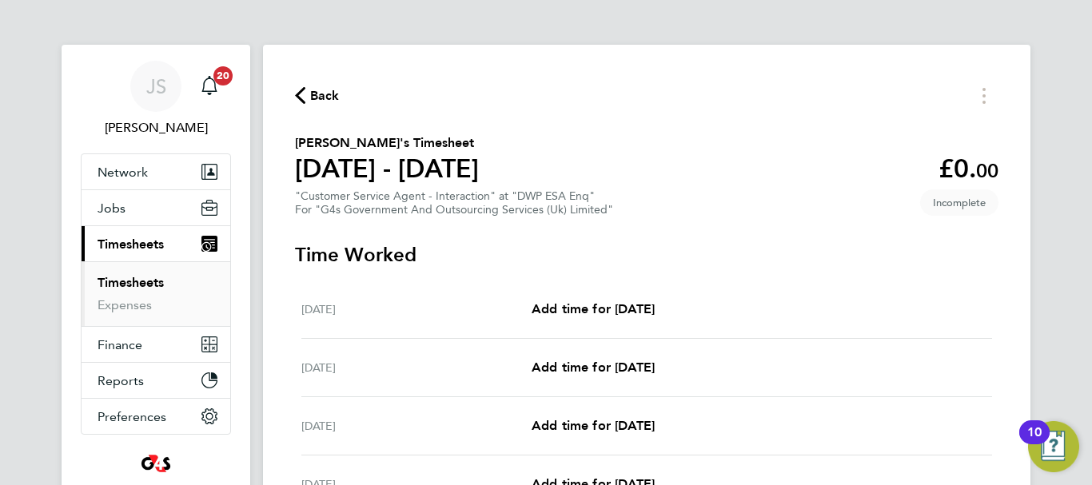
click at [872, 194] on section "[PERSON_NAME]'s Timesheet [DATE] - [DATE] £0. 00 "Customer Service Agent - Inte…" at bounding box center [647, 175] width 704 height 83
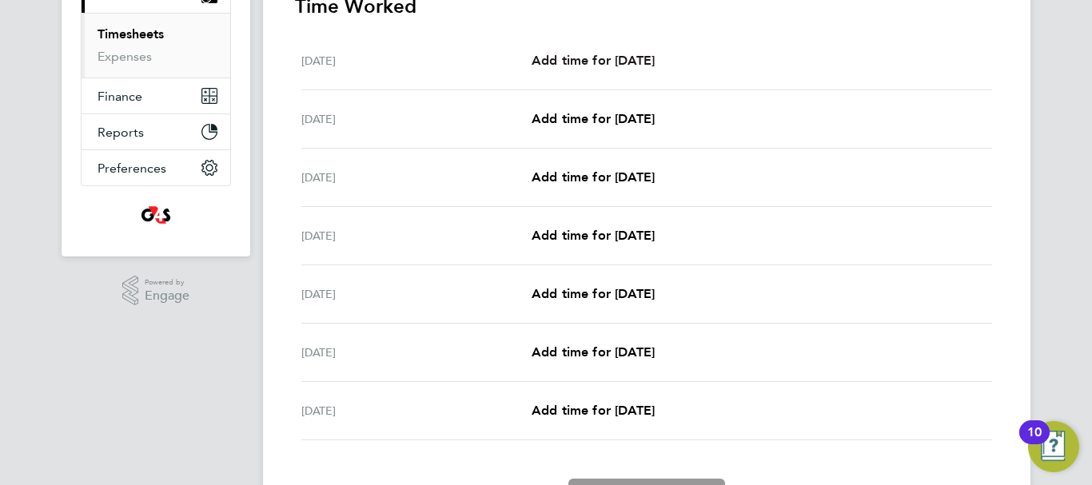
click at [586, 64] on span "Add time for [DATE]" at bounding box center [593, 60] width 123 height 15
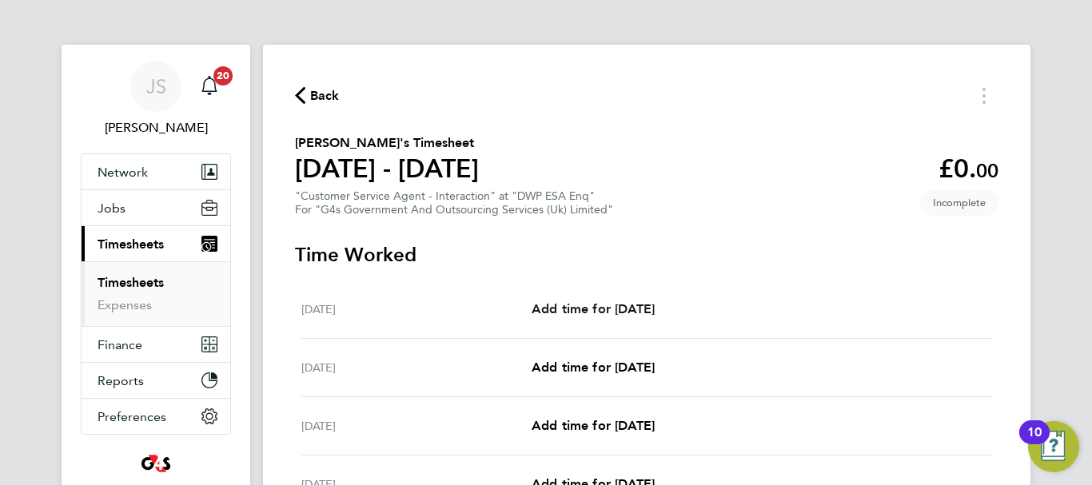
select select "30"
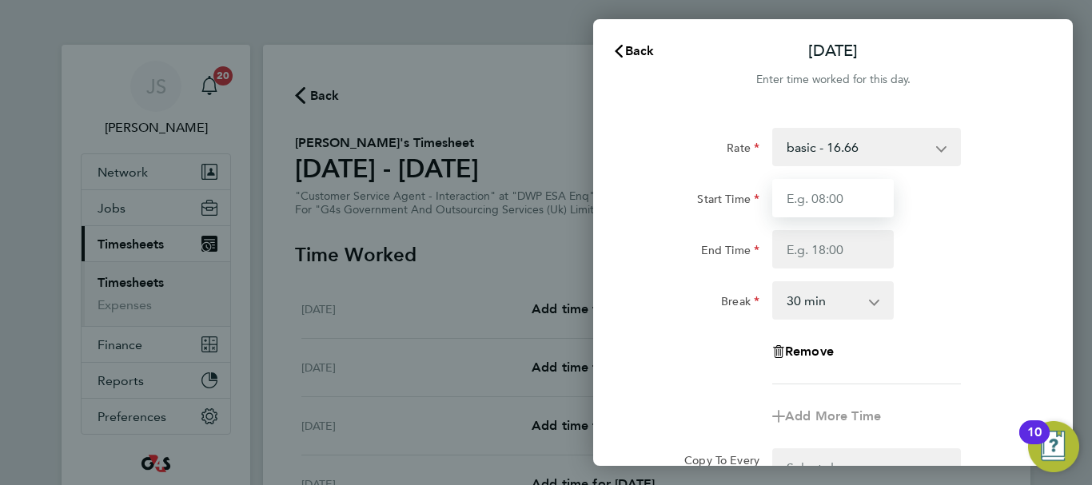
click at [848, 204] on input "Start Time" at bounding box center [833, 198] width 122 height 38
click at [920, 146] on select "basic - 16.66 System Issue Not Paid Annual Leave x1.5 - 24.73 x2 - 32.79 Bank H…" at bounding box center [857, 147] width 166 height 35
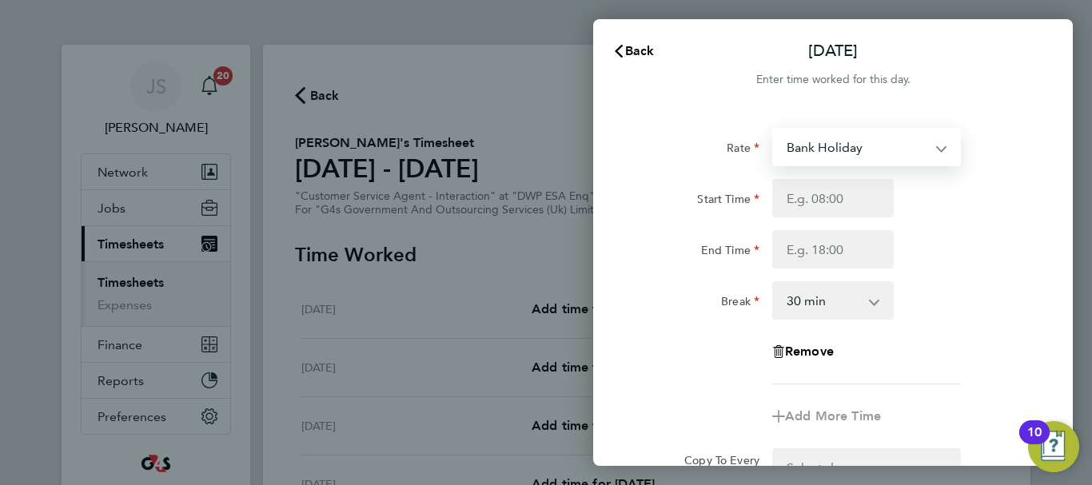
select select "30"
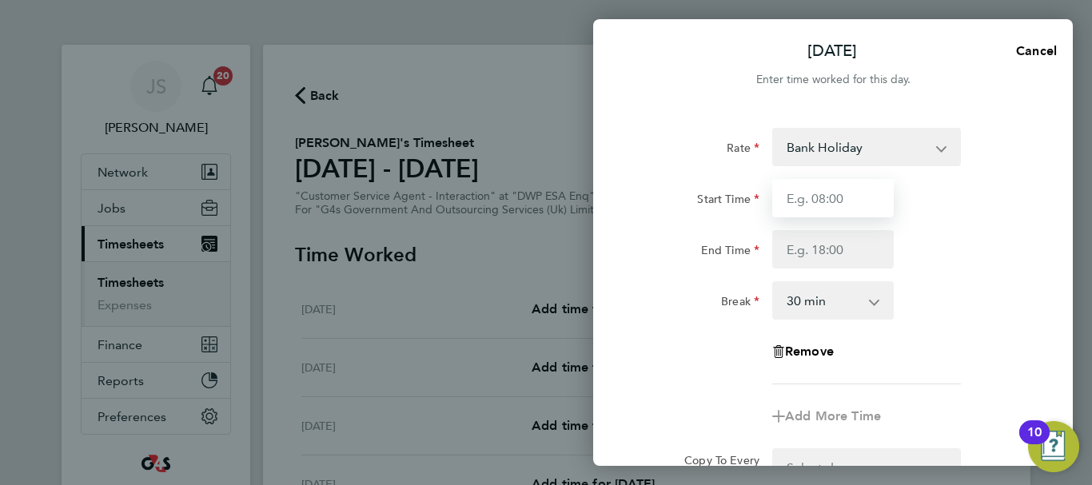
click at [834, 209] on input "Start Time" at bounding box center [833, 198] width 122 height 38
type input "09:00"
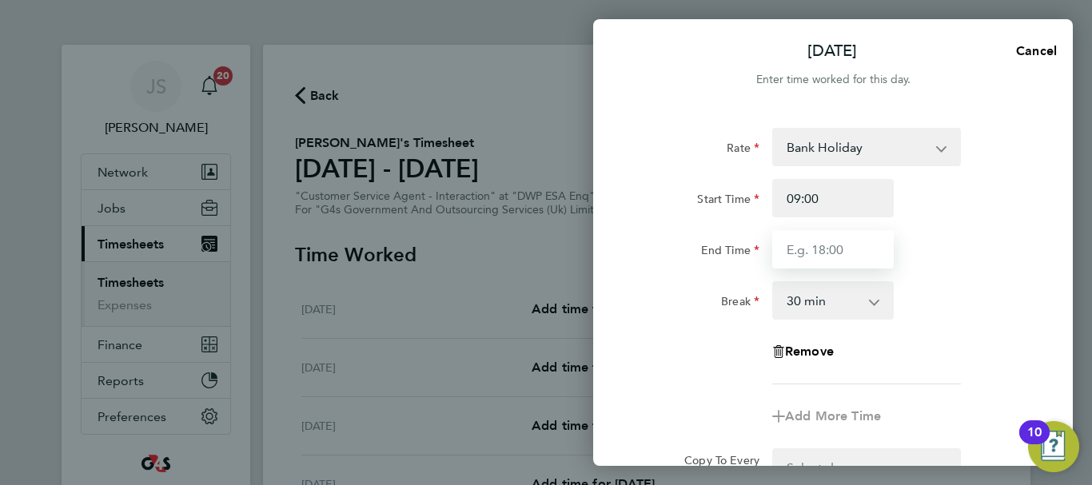
click at [831, 257] on input "End Time" at bounding box center [833, 249] width 122 height 38
type input "17:00"
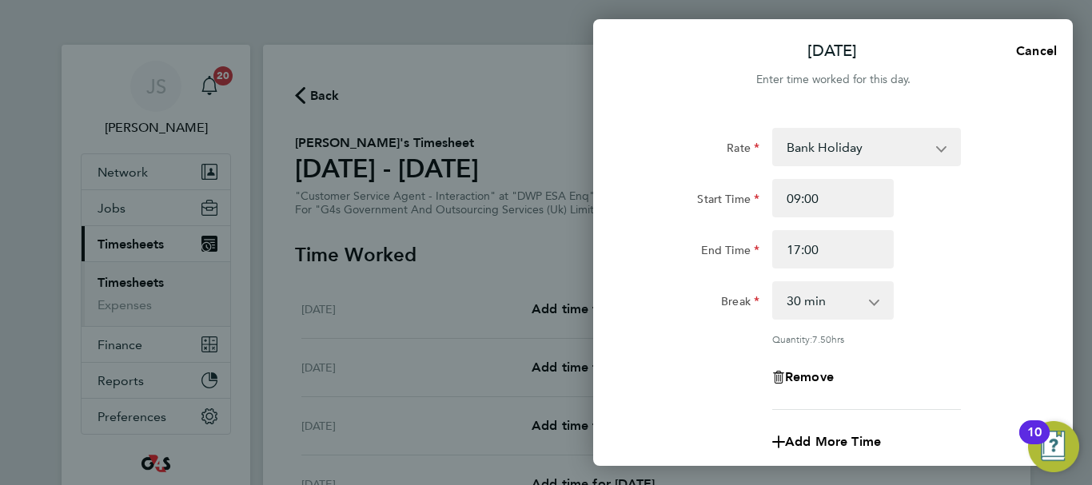
click at [968, 268] on div "End Time 17:00" at bounding box center [833, 249] width 403 height 38
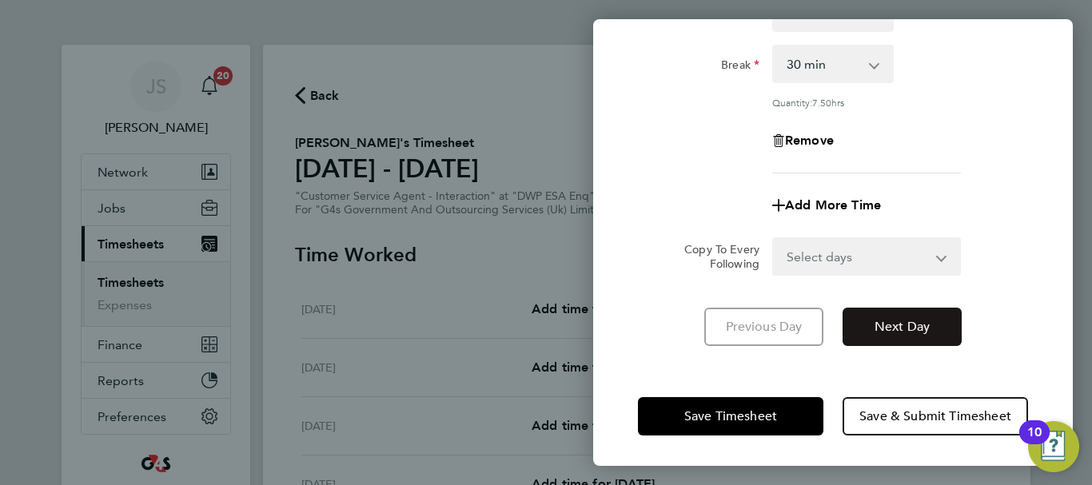
click at [894, 334] on button "Next Day" at bounding box center [902, 327] width 119 height 38
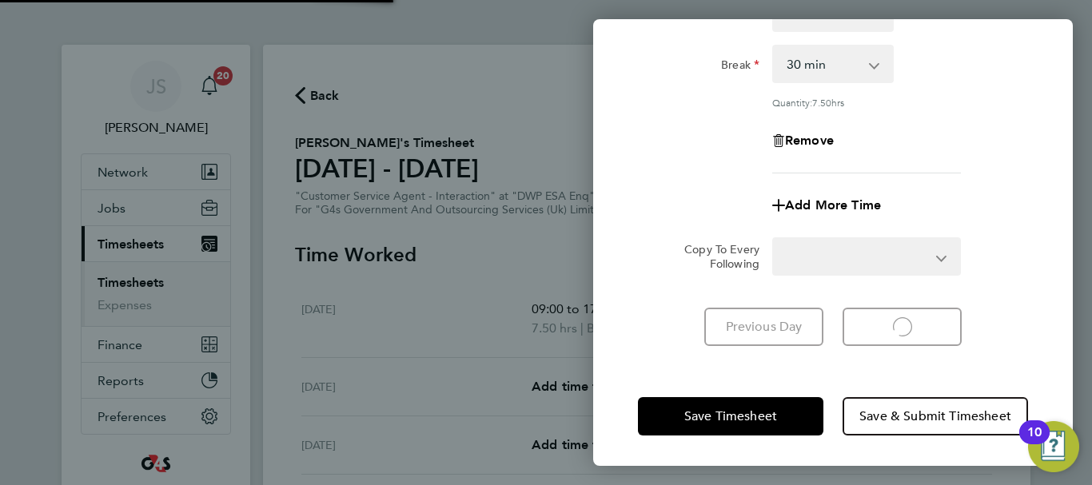
select select "30"
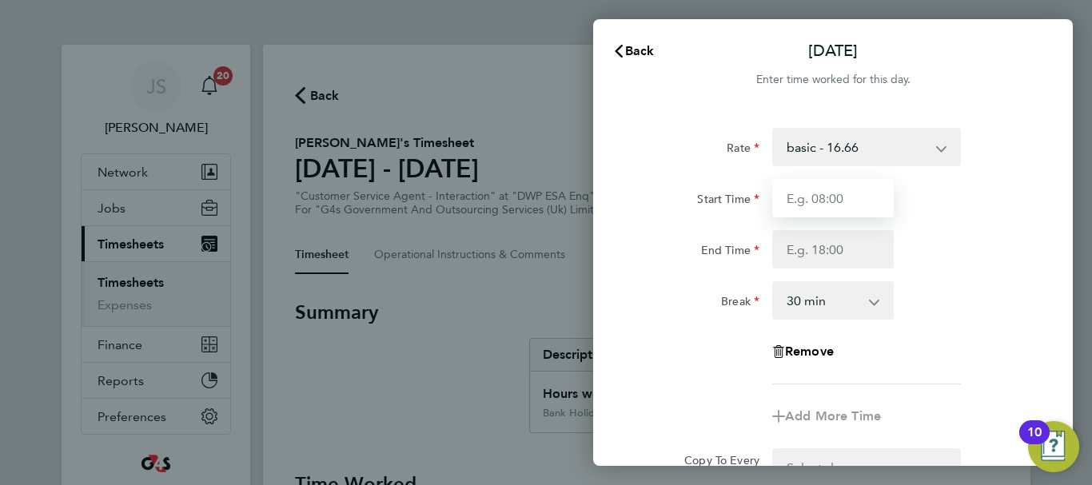
click at [828, 200] on input "Start Time" at bounding box center [833, 198] width 122 height 38
drag, startPoint x: 828, startPoint y: 200, endPoint x: 844, endPoint y: 301, distance: 102.8
click at [844, 301] on app-timesheet-line-hourly "Start Time End Time Break 0 min 15 min 30 min 45 min 60 min 75 min 90 min" at bounding box center [833, 249] width 390 height 141
type input "08:45"
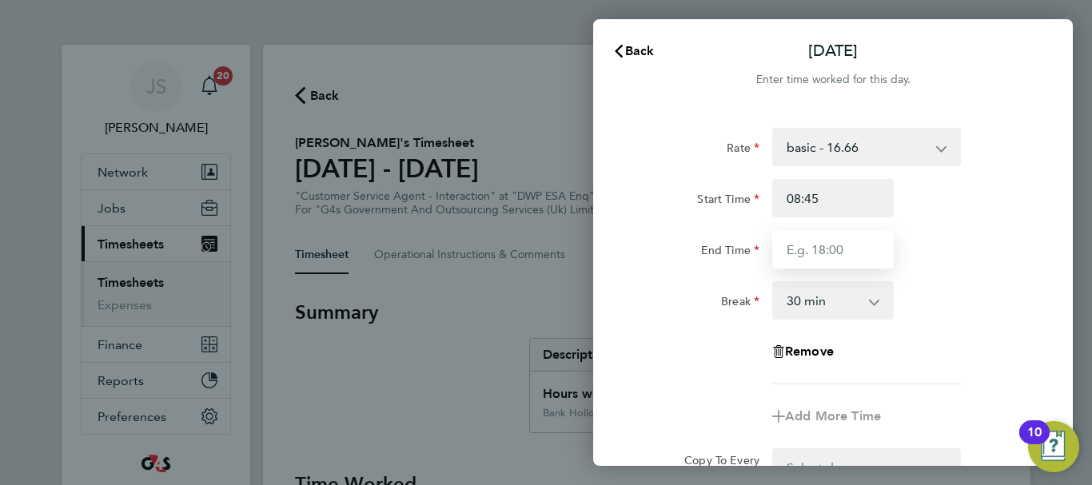
click at [824, 257] on input "End Time" at bounding box center [833, 249] width 122 height 38
type input "15:45"
click at [935, 261] on div "End Time 15:45" at bounding box center [833, 249] width 403 height 38
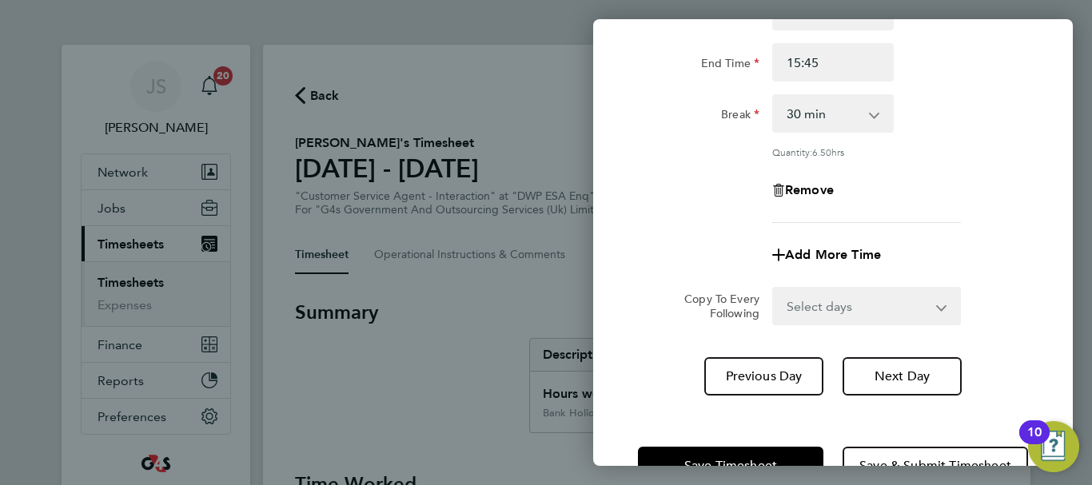
scroll to position [237, 0]
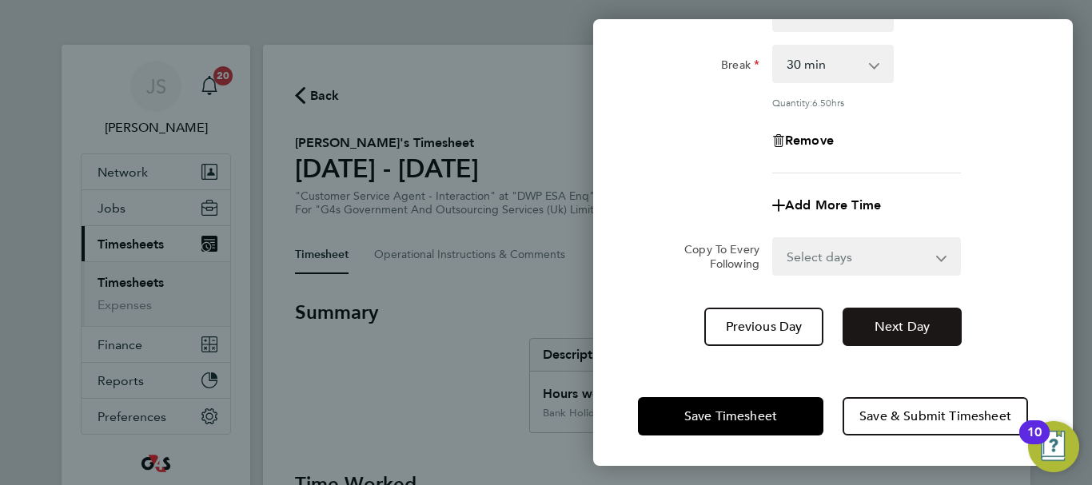
click at [904, 321] on span "Next Day" at bounding box center [902, 327] width 55 height 16
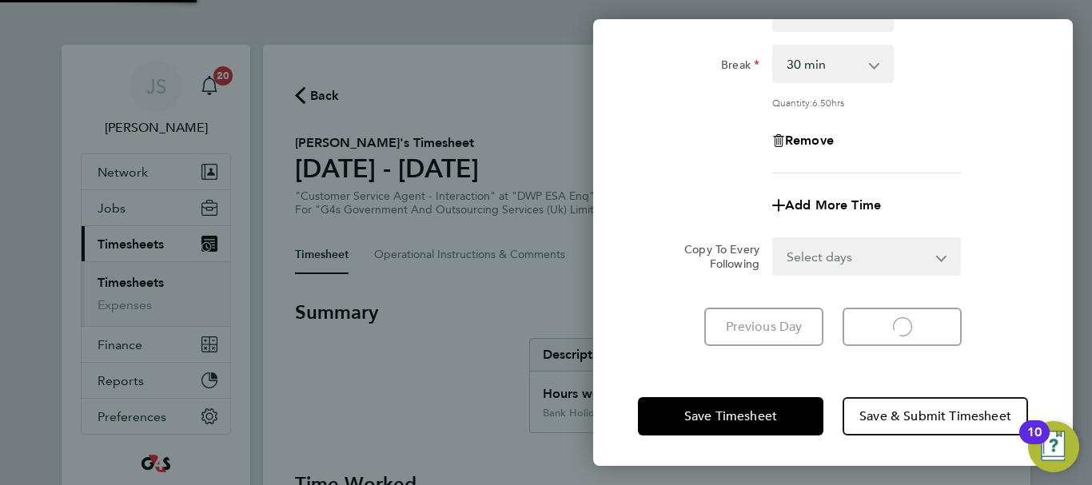
scroll to position [213, 0]
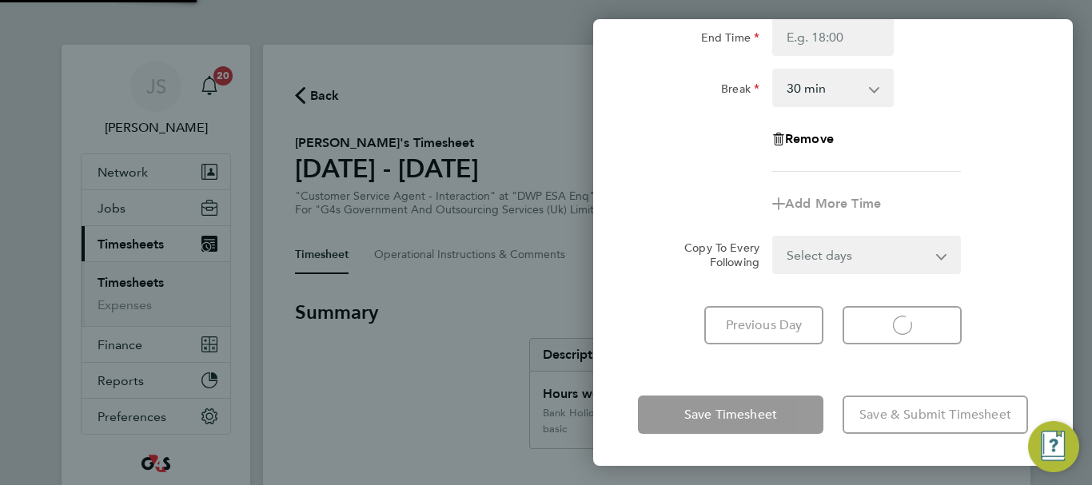
select select "30"
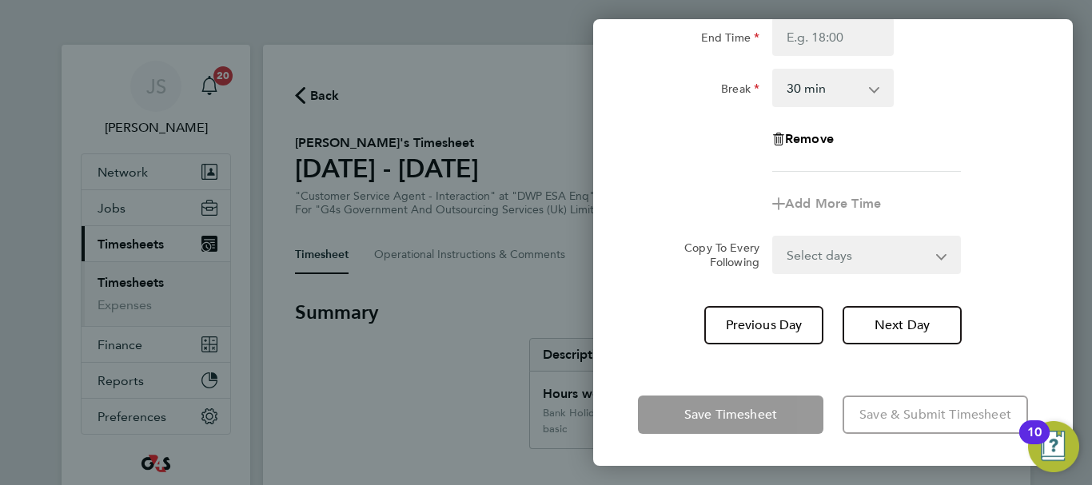
click at [1026, 128] on div "Remove" at bounding box center [833, 139] width 403 height 38
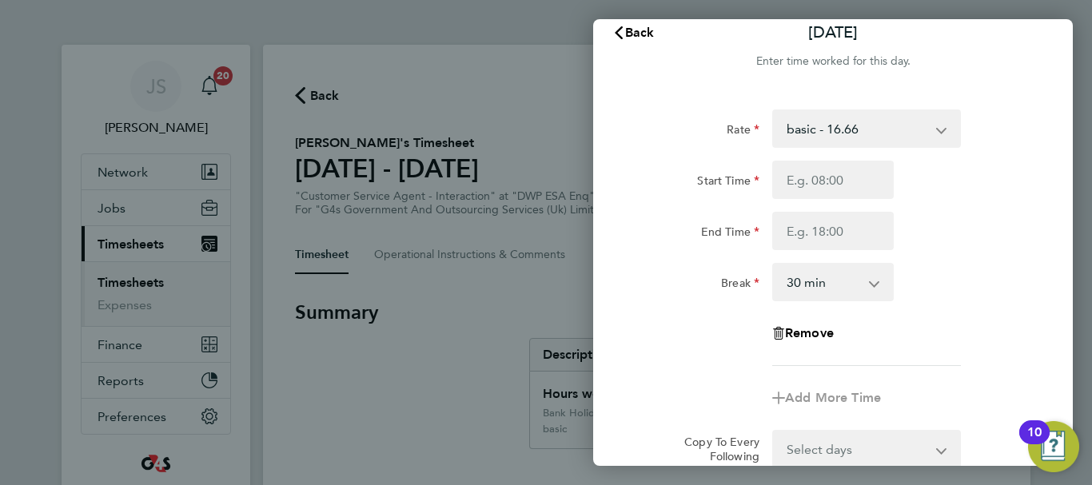
scroll to position [0, 0]
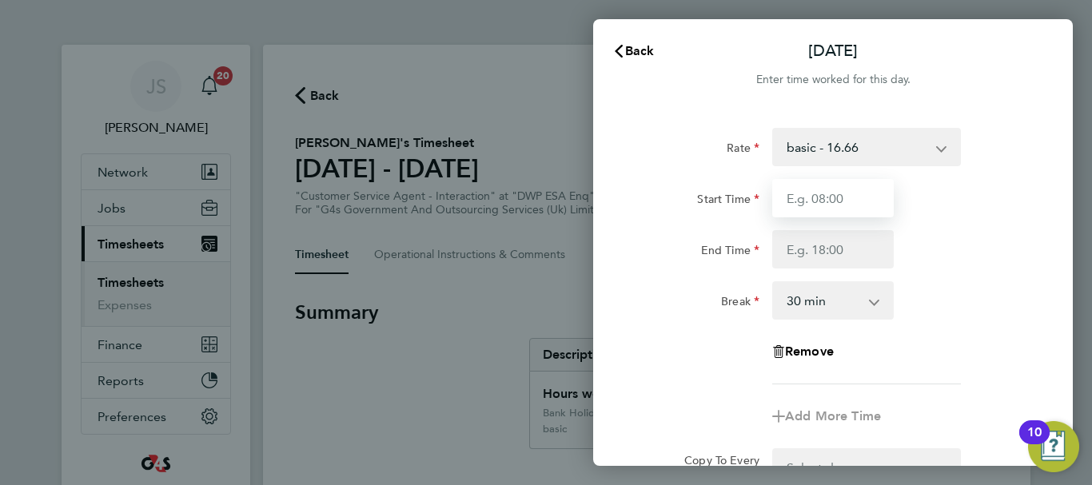
click at [840, 205] on input "Start Time" at bounding box center [833, 198] width 122 height 38
type input "08:00"
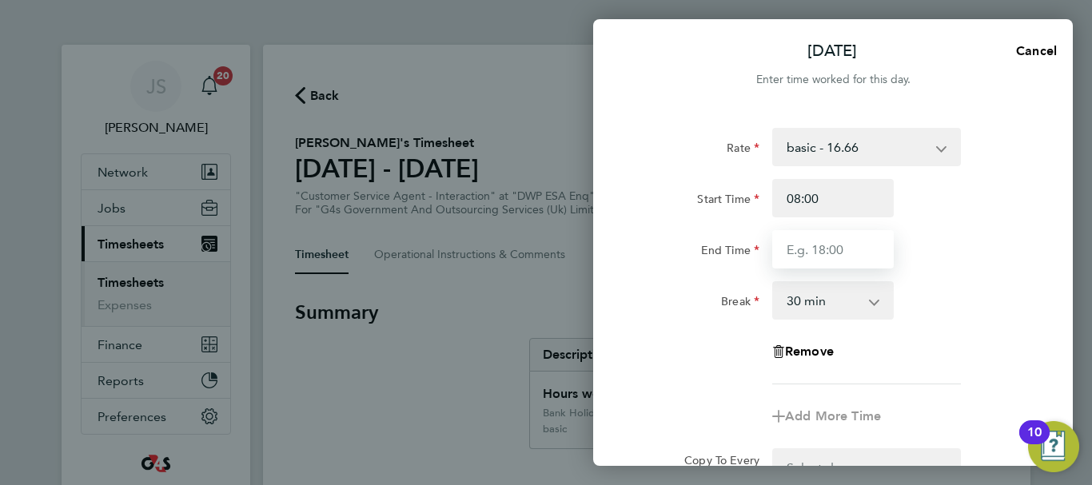
click at [824, 253] on input "End Time" at bounding box center [833, 249] width 122 height 38
type input "17:02"
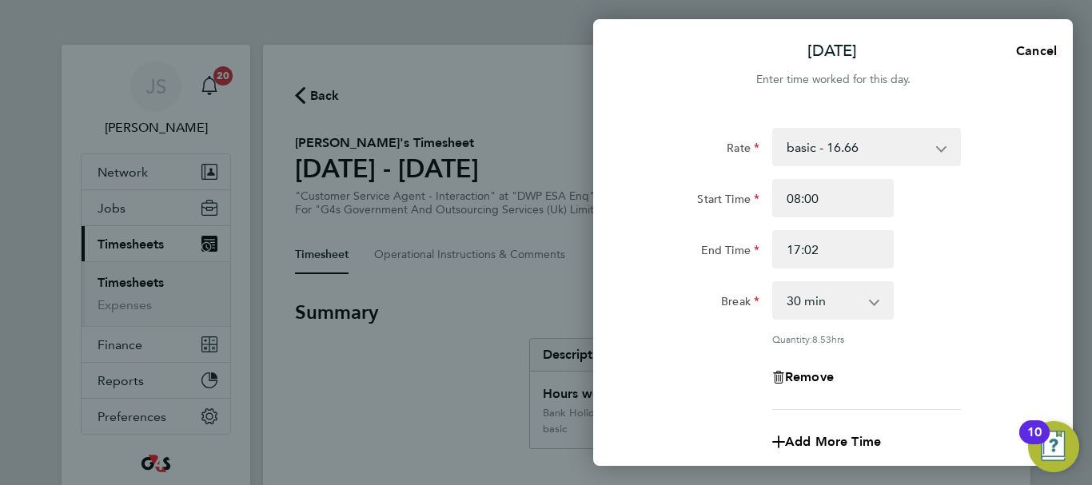
click at [972, 278] on div "Rate basic - 16.66 System Issue Not Paid Annual Leave x1.5 - 24.73 x2 - 32.79 B…" at bounding box center [833, 269] width 390 height 282
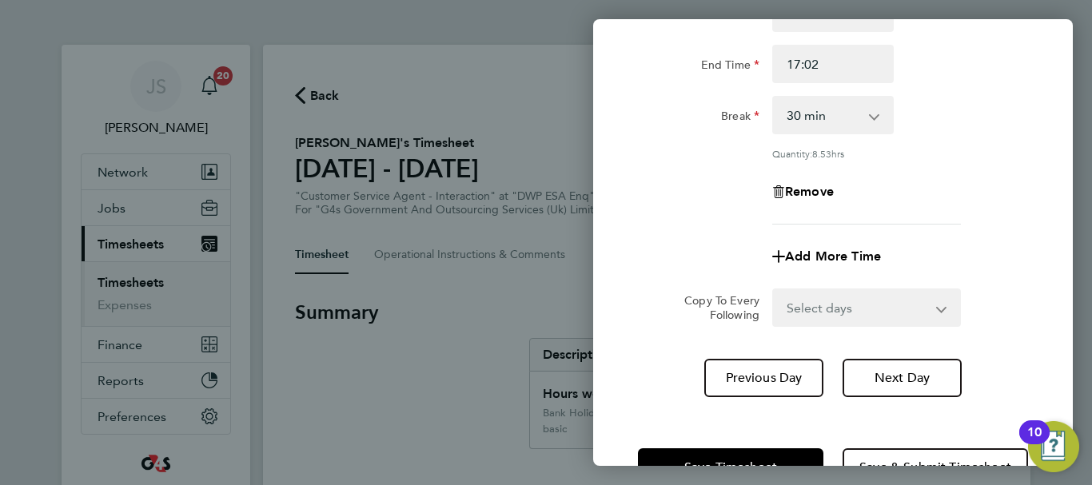
scroll to position [237, 0]
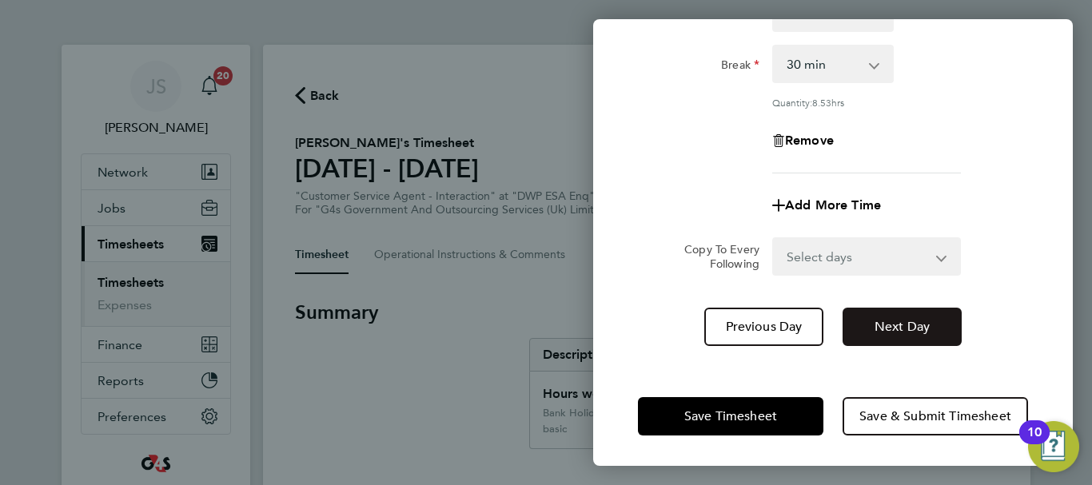
click at [899, 321] on span "Next Day" at bounding box center [902, 327] width 55 height 16
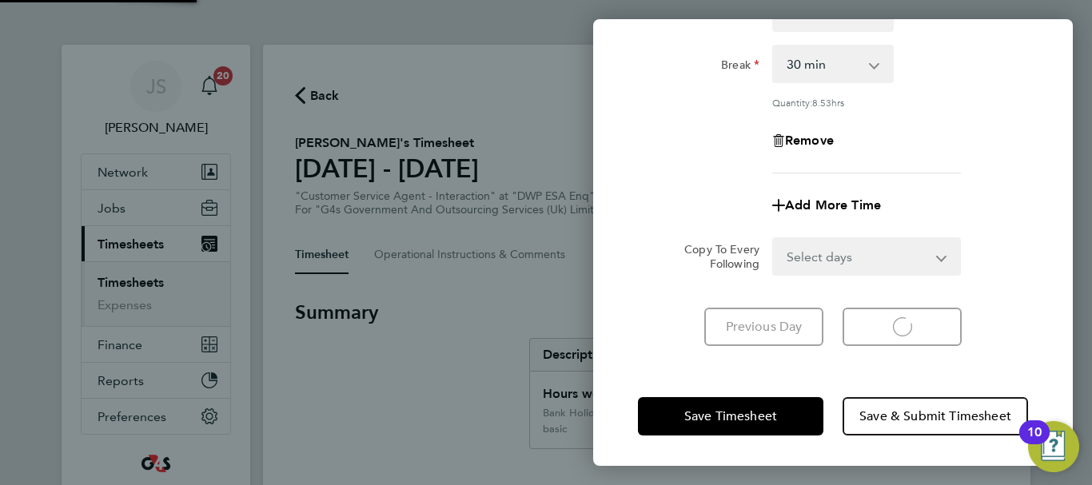
scroll to position [213, 0]
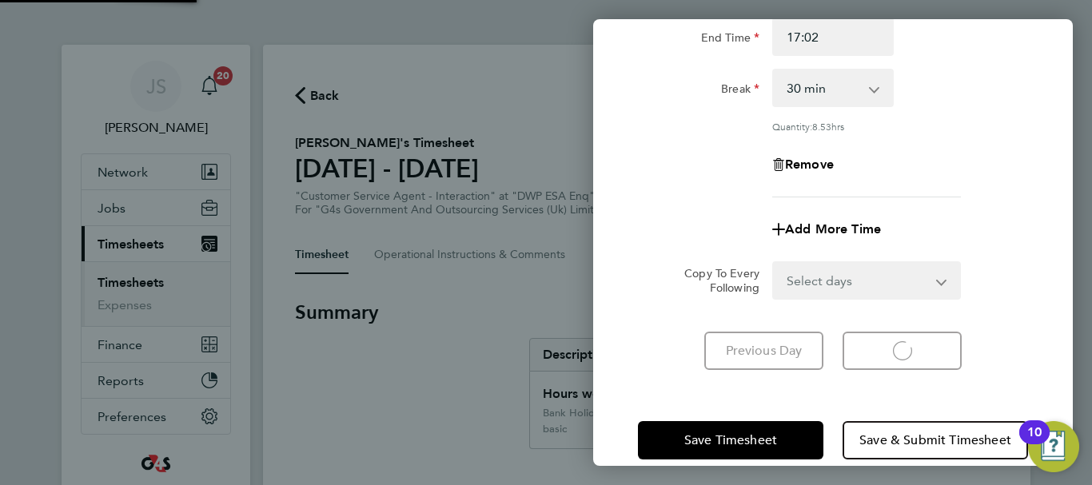
select select "30"
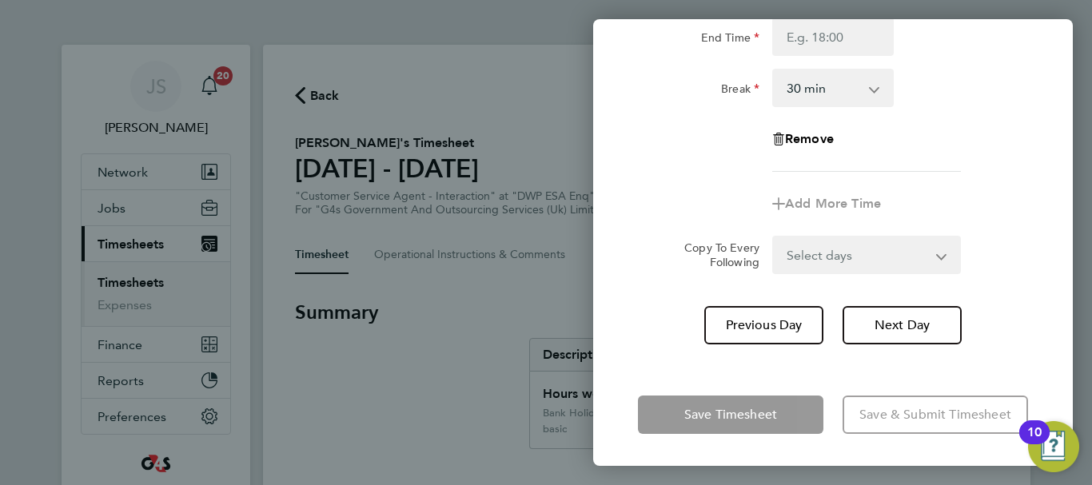
click at [987, 155] on div "Remove" at bounding box center [833, 139] width 403 height 38
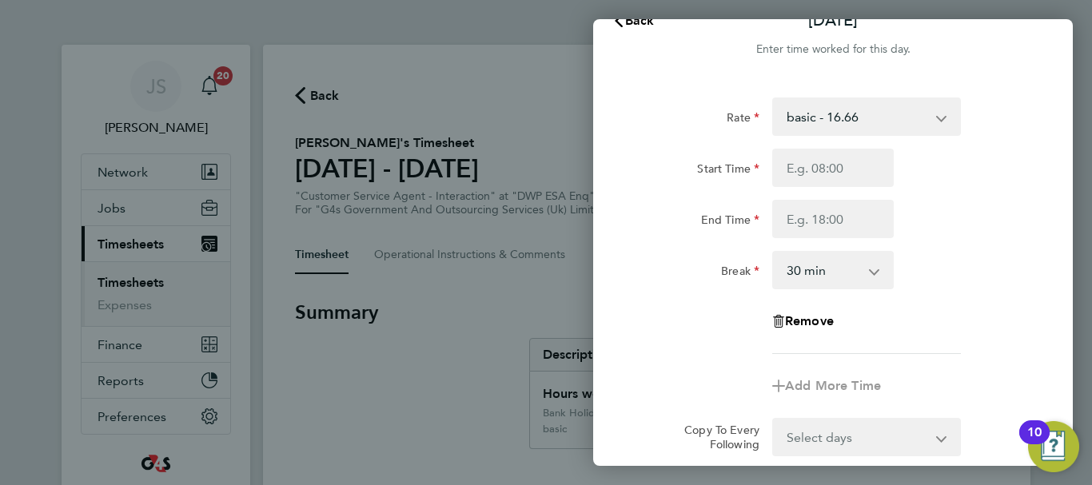
scroll to position [0, 0]
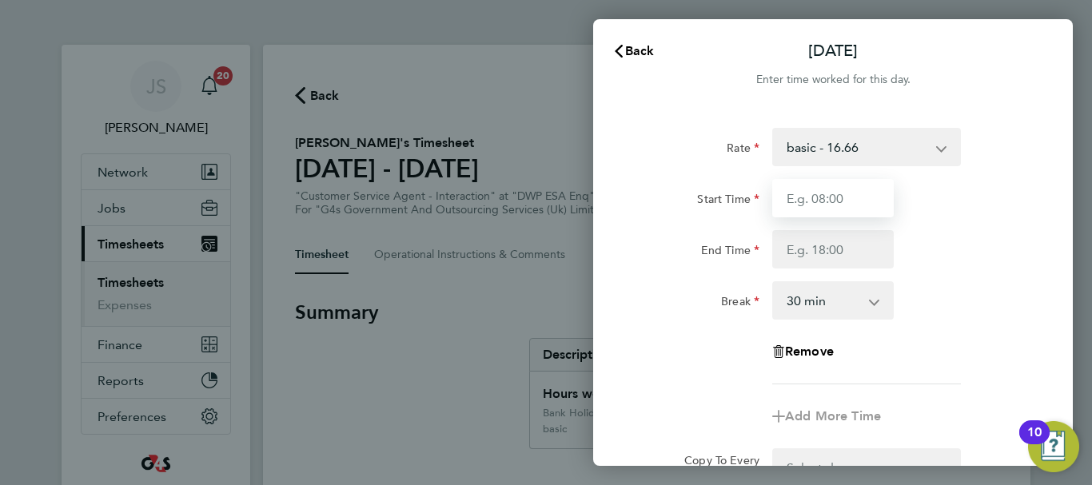
click at [844, 202] on input "Start Time" at bounding box center [833, 198] width 122 height 38
type input "08:45"
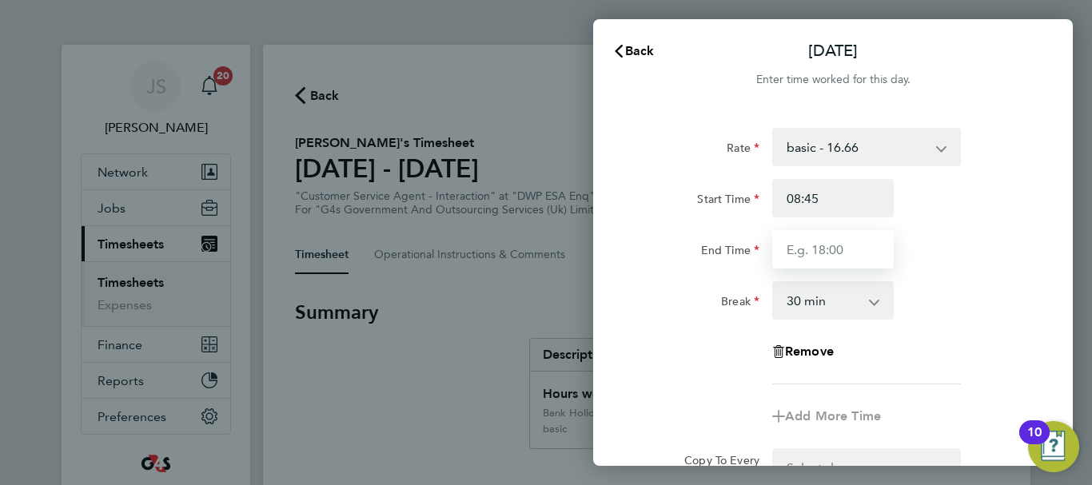
click at [806, 249] on input "End Time" at bounding box center [833, 249] width 122 height 38
type input "17:05"
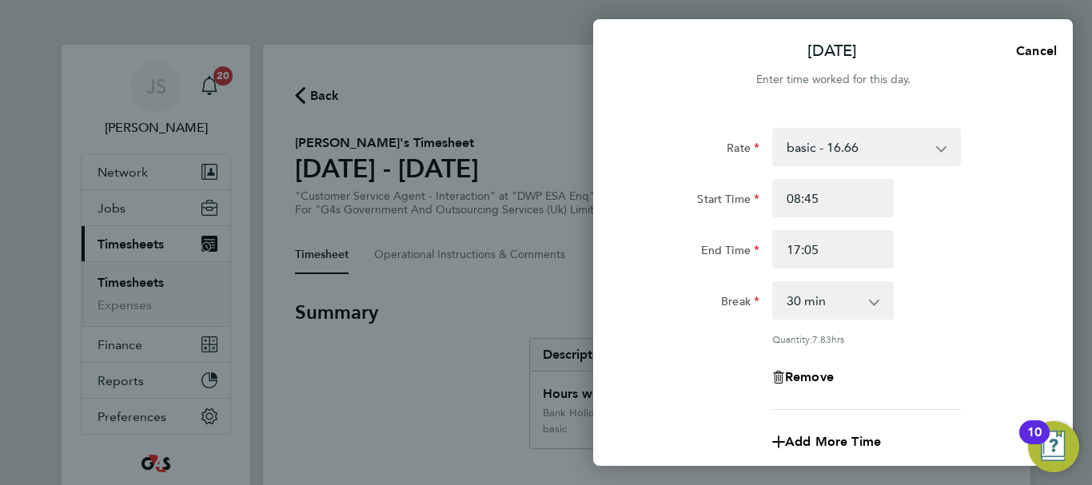
click at [1015, 265] on div "End Time 17:05" at bounding box center [833, 249] width 403 height 38
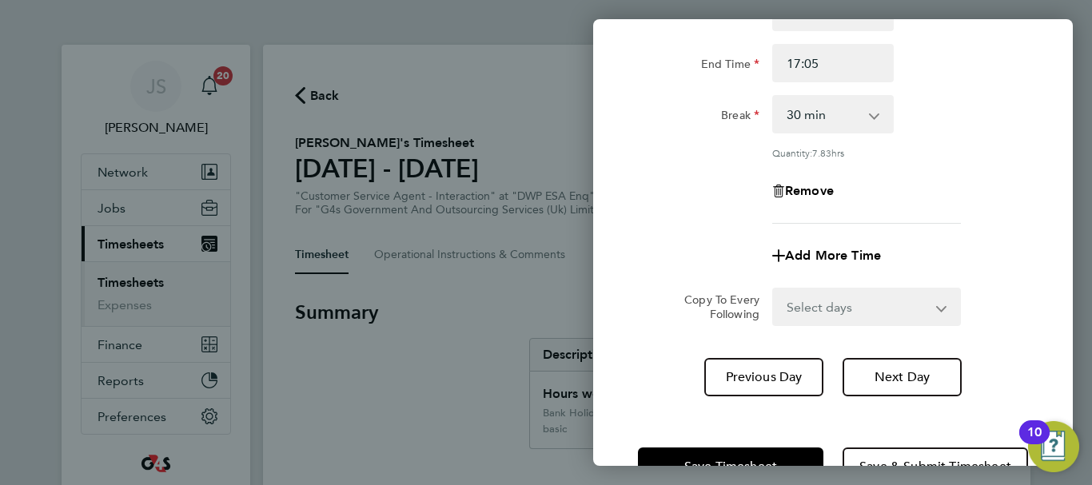
scroll to position [237, 0]
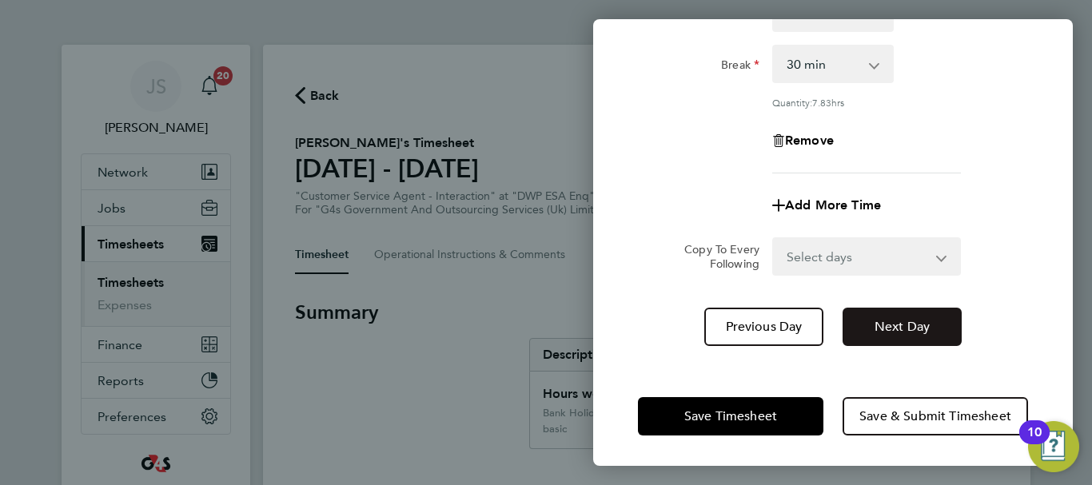
click at [908, 321] on span "Next Day" at bounding box center [902, 327] width 55 height 16
select select "30"
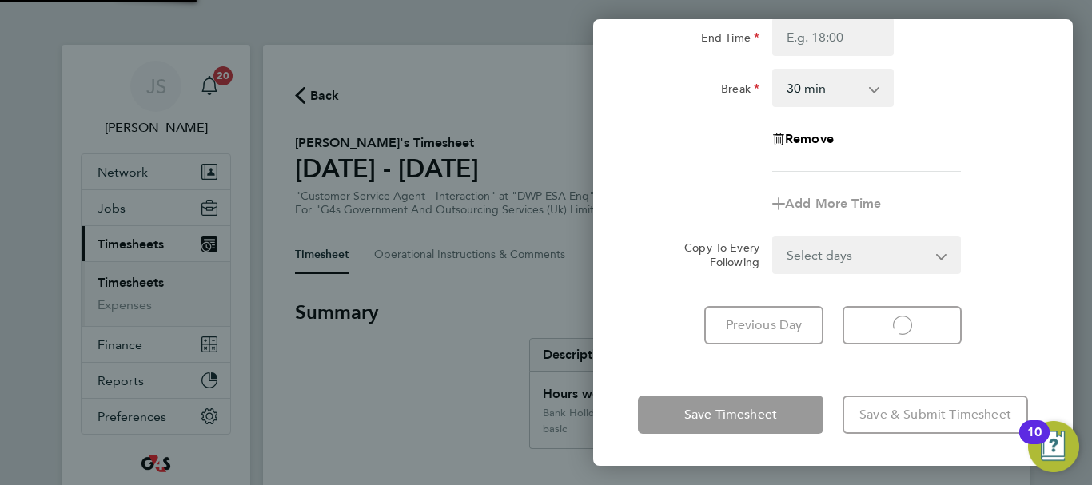
scroll to position [213, 0]
select select "30"
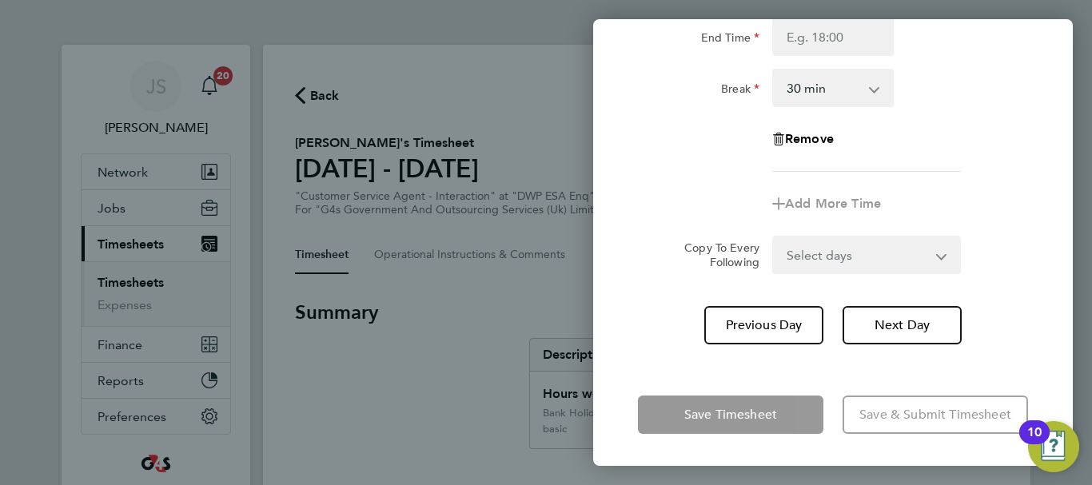
click at [972, 143] on div "Remove" at bounding box center [833, 139] width 403 height 38
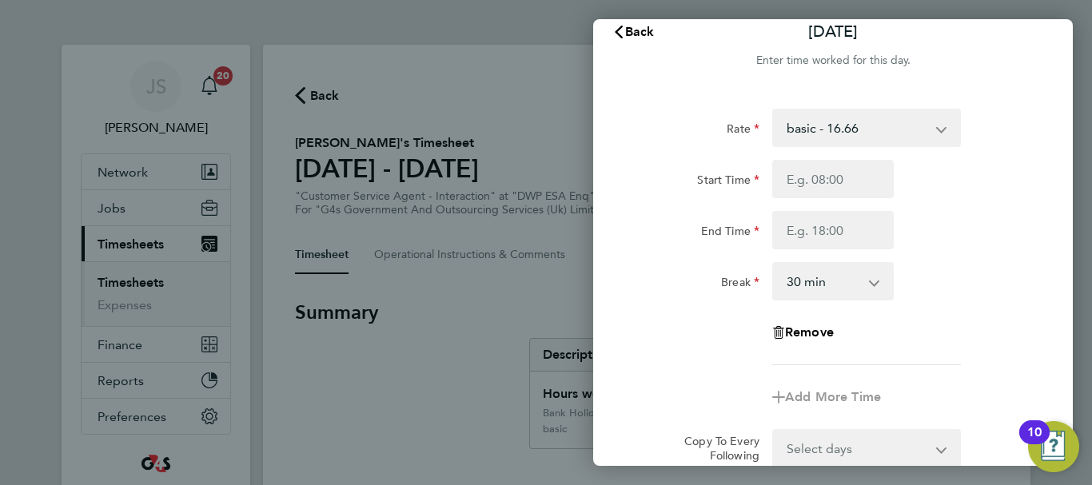
scroll to position [0, 0]
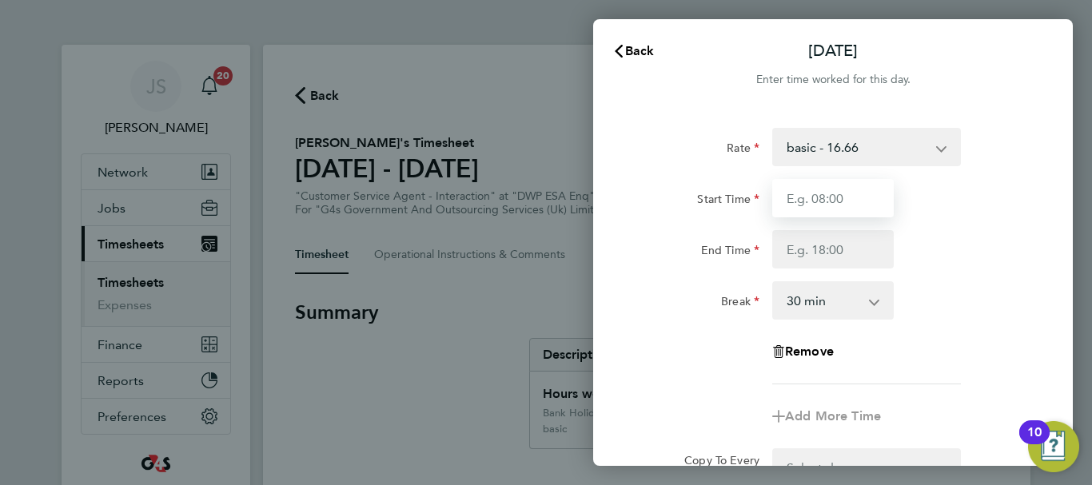
click at [834, 201] on input "Start Time" at bounding box center [833, 198] width 122 height 38
type input "08:30"
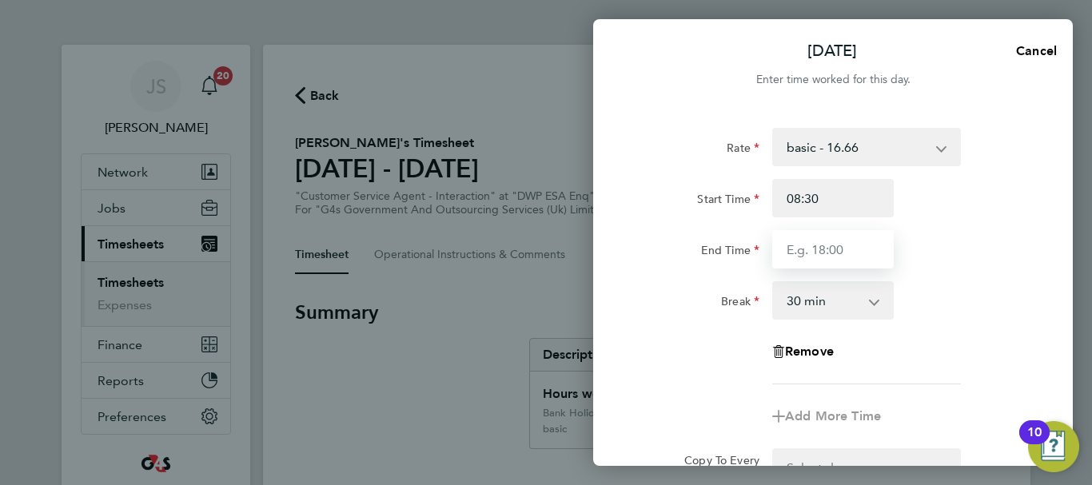
click at [812, 255] on input "End Time" at bounding box center [833, 249] width 122 height 38
type input "17:02"
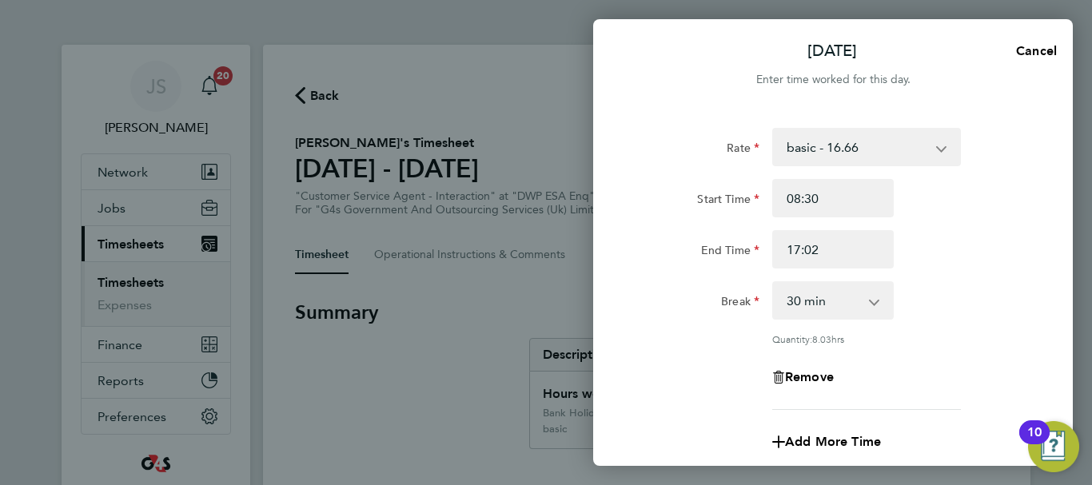
click at [983, 293] on div "Break 0 min 15 min 30 min 45 min 60 min 75 min 90 min" at bounding box center [833, 300] width 403 height 38
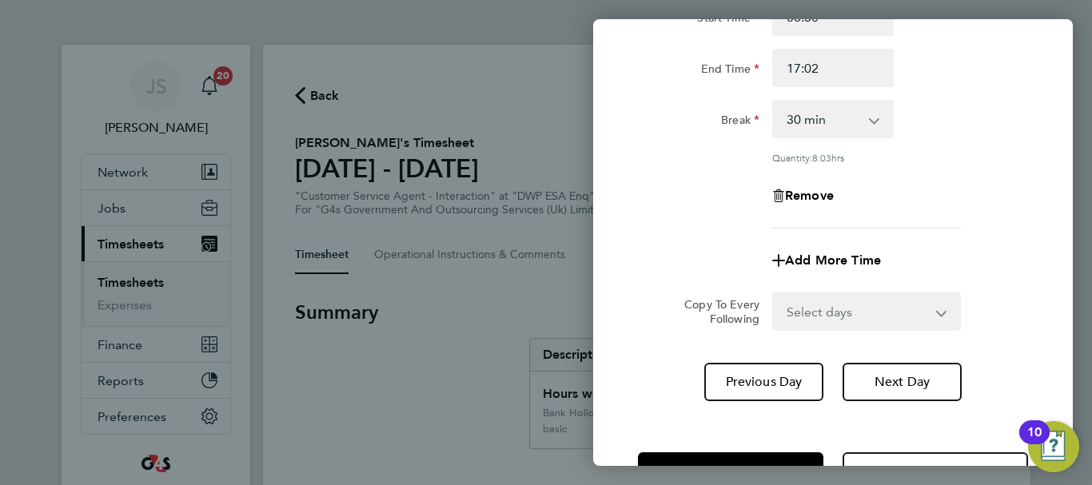
scroll to position [237, 0]
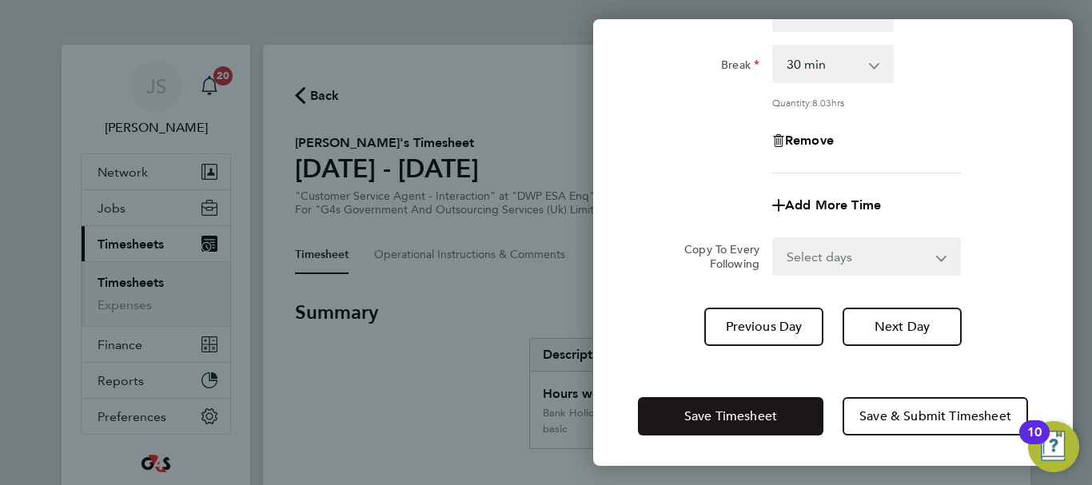
click at [735, 417] on span "Save Timesheet" at bounding box center [730, 417] width 93 height 16
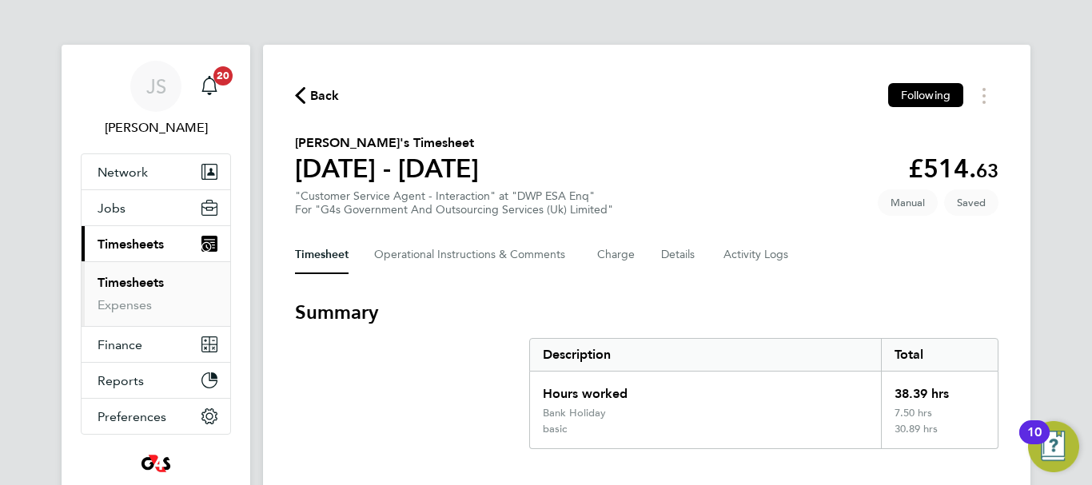
click at [771, 189] on section "[PERSON_NAME]'s Timesheet [DATE] - [DATE] £514. 63 "Customer Service Agent - In…" at bounding box center [647, 175] width 704 height 83
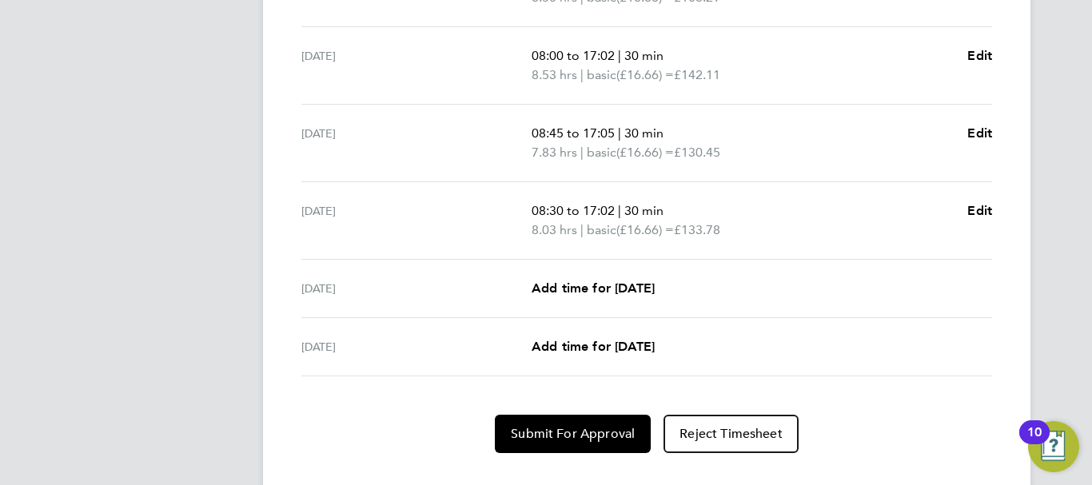
scroll to position [622, 0]
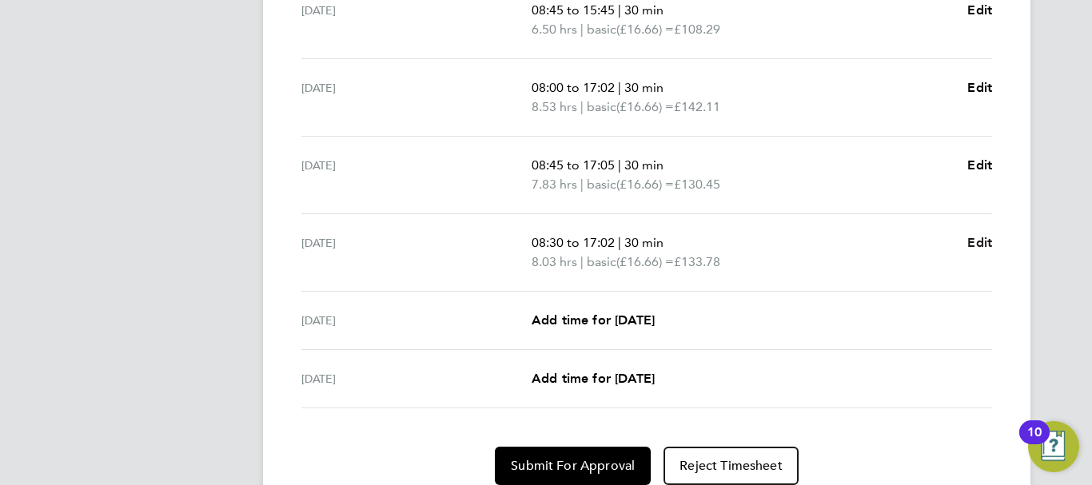
click at [973, 245] on span "Edit" at bounding box center [980, 242] width 25 height 15
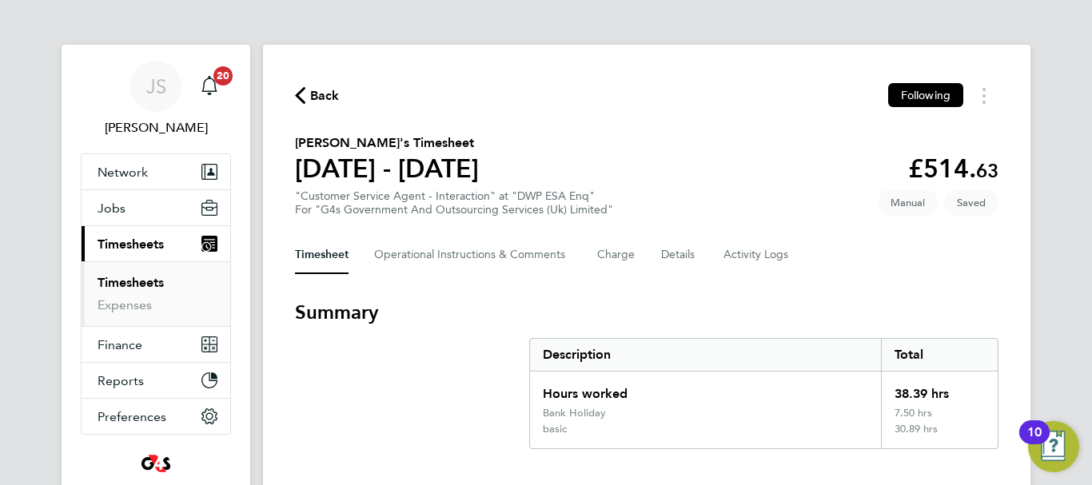
select select "30"
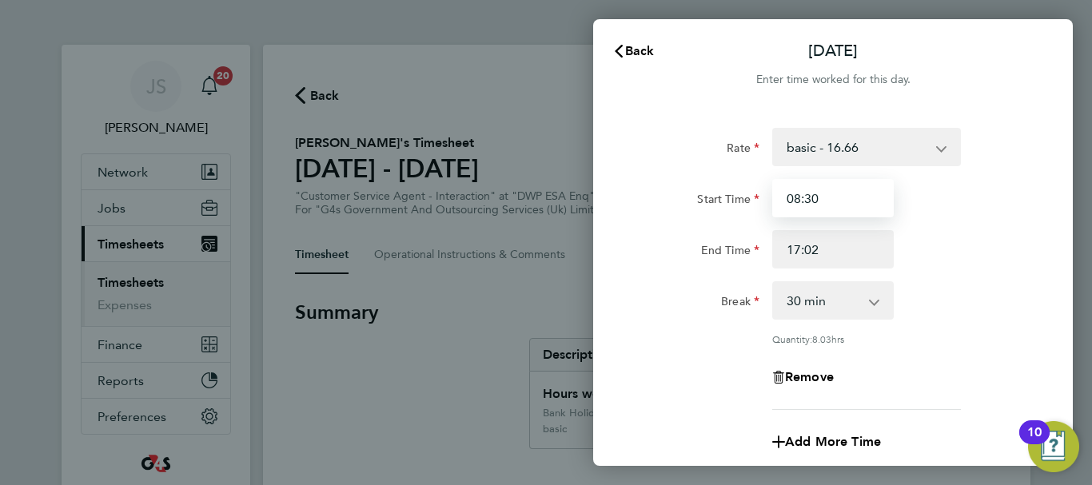
click at [815, 198] on input "08:30" at bounding box center [833, 198] width 122 height 38
type input "08:45"
click at [978, 280] on div "Rate basic - 16.66 System Issue Not Paid Annual Leave x1.5 - 24.73 x2 - 32.79 B…" at bounding box center [833, 269] width 390 height 282
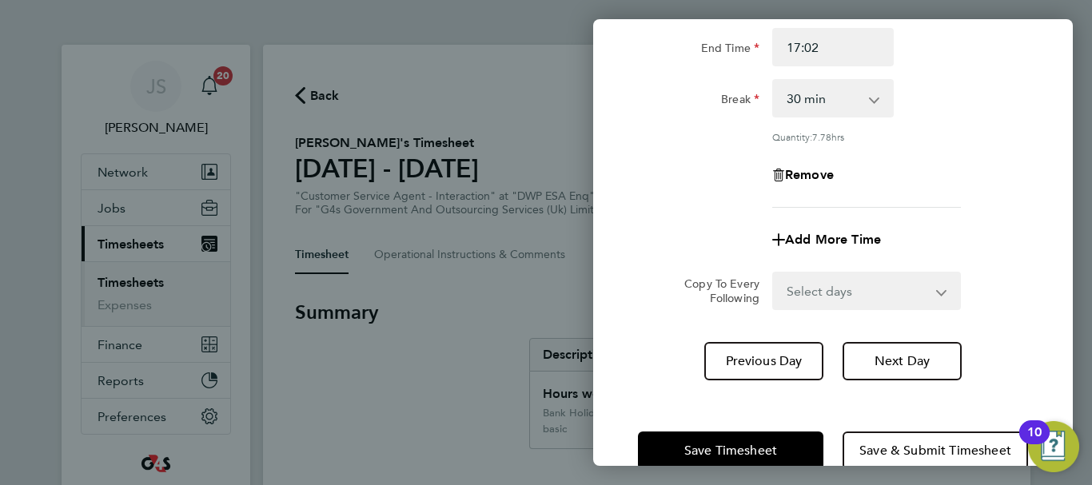
scroll to position [237, 0]
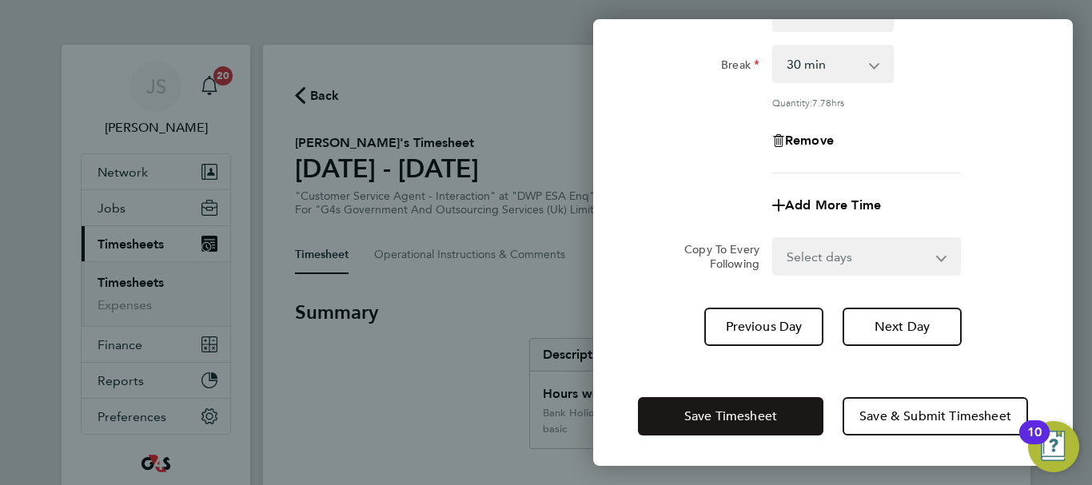
click at [732, 410] on span "Save Timesheet" at bounding box center [730, 417] width 93 height 16
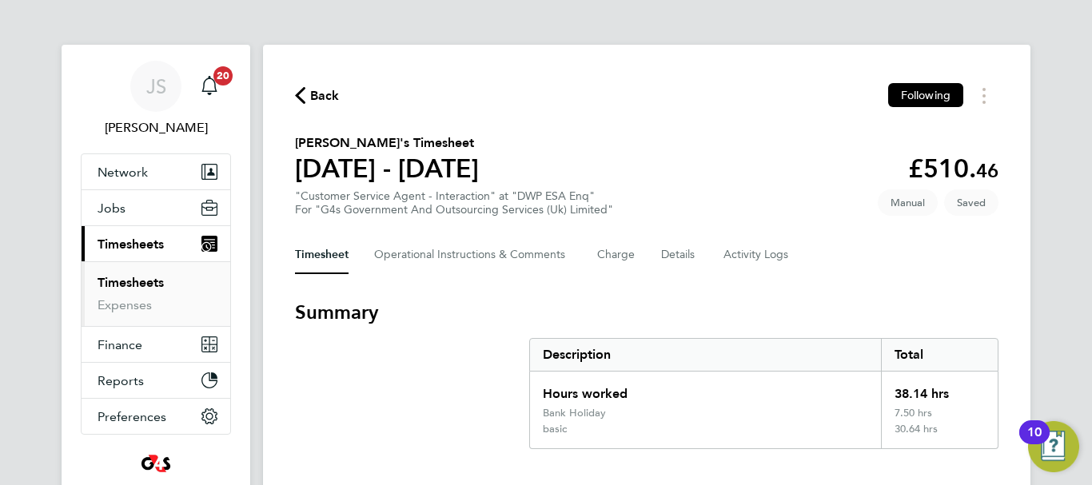
click at [809, 252] on div "Timesheet Operational Instructions & Comments Charge Details Activity Logs" at bounding box center [647, 255] width 704 height 38
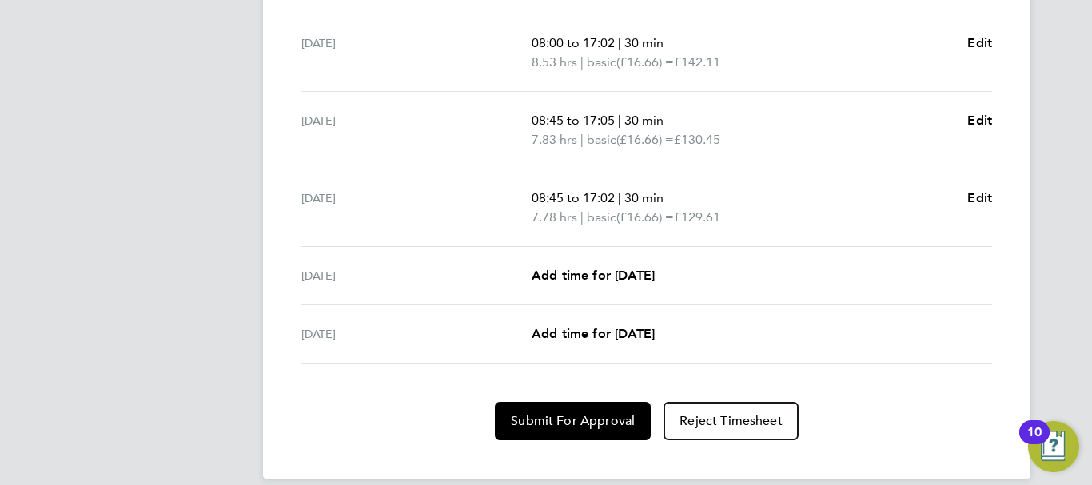
scroll to position [686, 0]
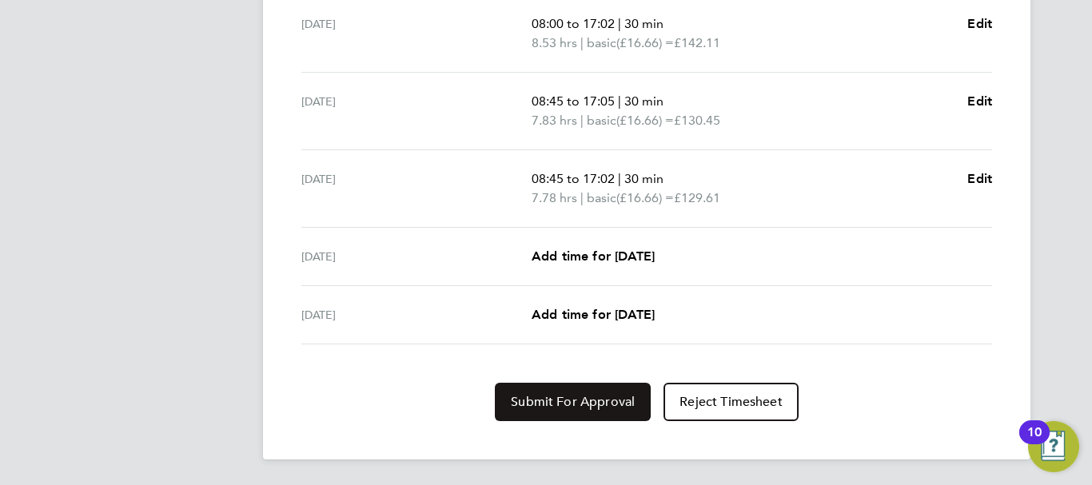
click at [560, 402] on span "Submit For Approval" at bounding box center [573, 402] width 124 height 16
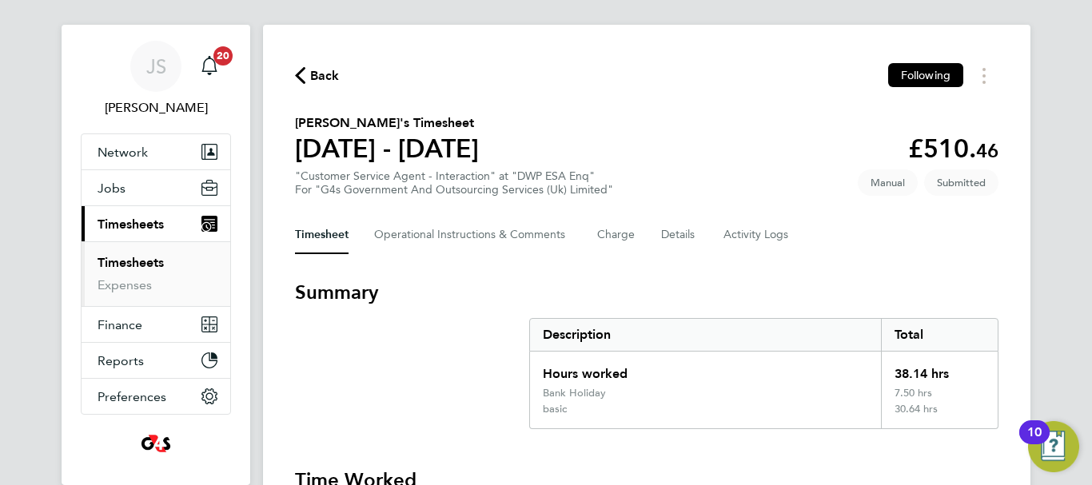
scroll to position [0, 0]
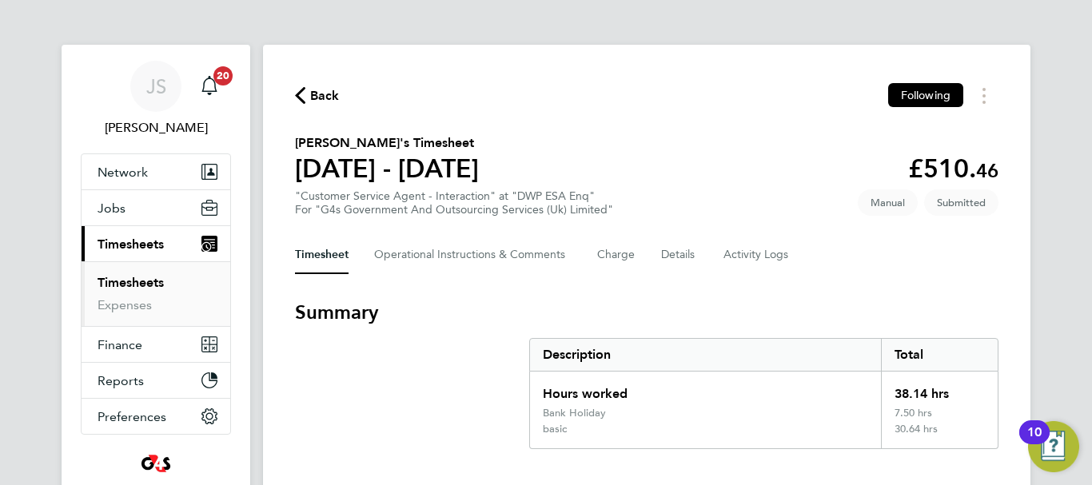
click at [324, 86] on button "Back" at bounding box center [317, 96] width 45 height 20
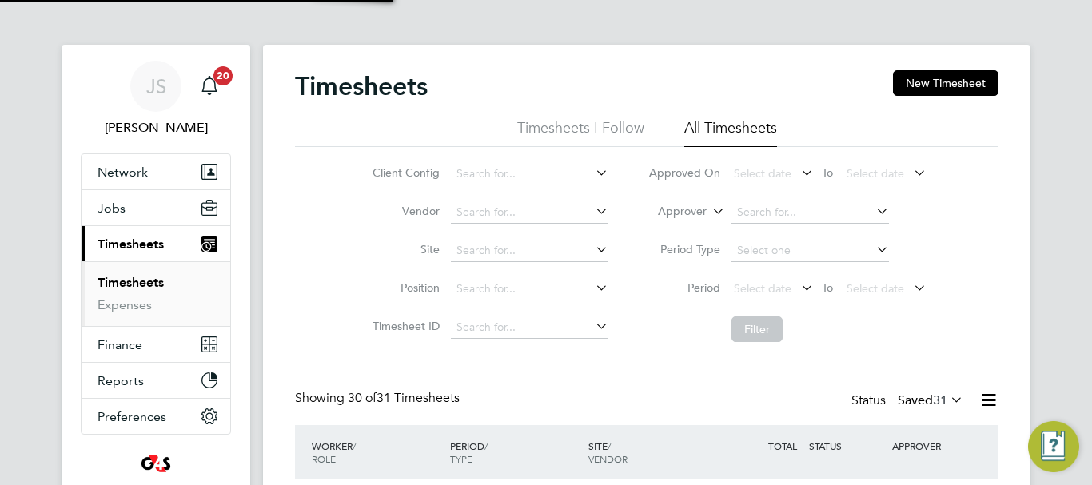
scroll to position [54, 139]
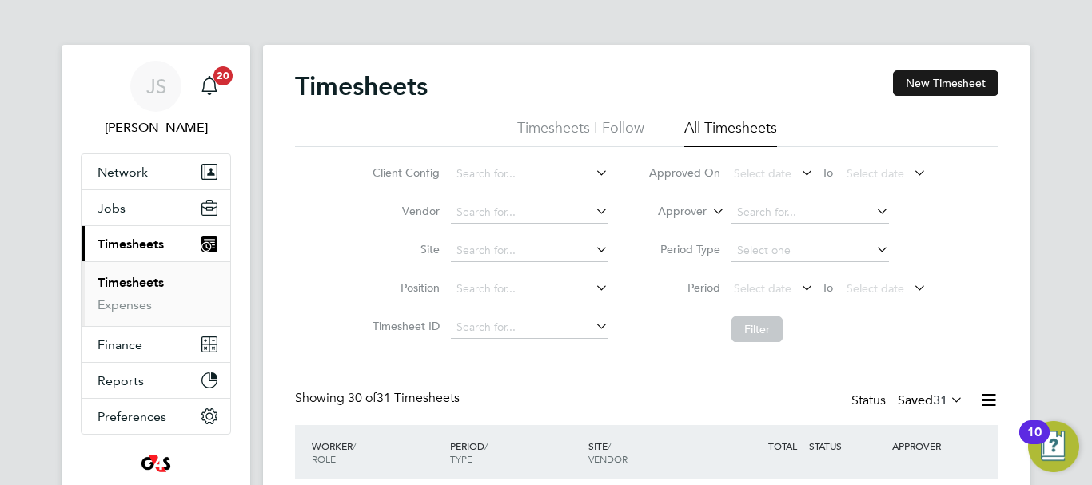
click at [976, 84] on button "New Timesheet" at bounding box center [946, 83] width 106 height 26
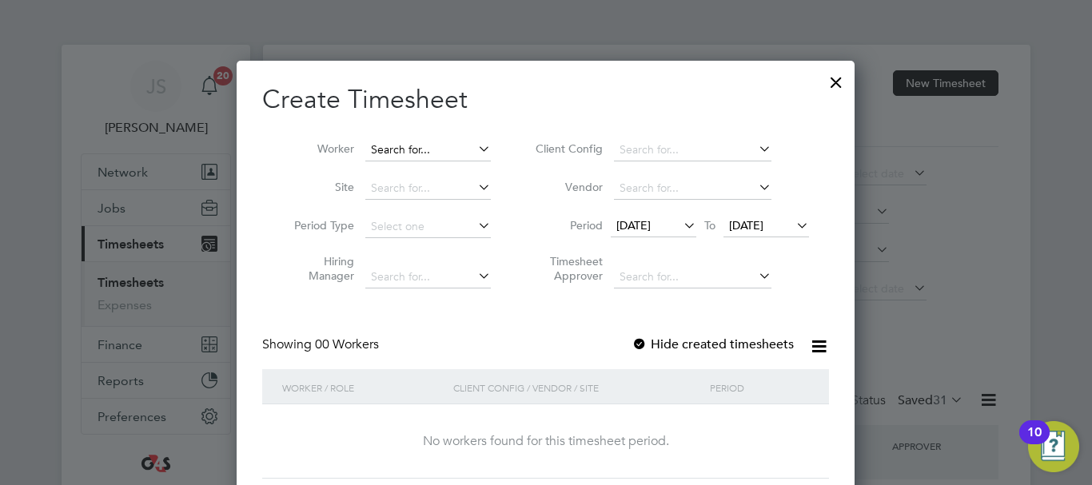
click at [459, 150] on input at bounding box center [428, 150] width 126 height 22
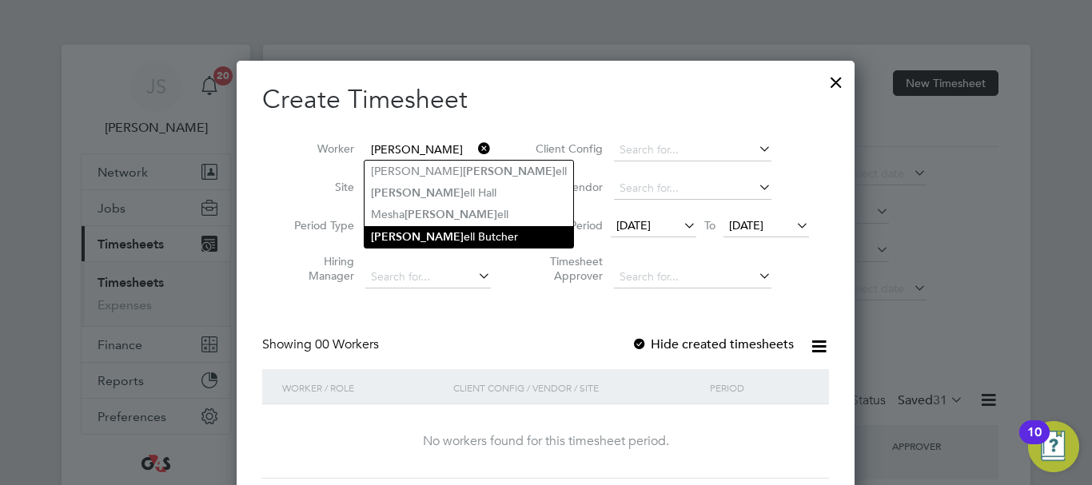
click at [428, 226] on li "[PERSON_NAME] [PERSON_NAME]" at bounding box center [469, 237] width 209 height 22
type input "[PERSON_NAME]"
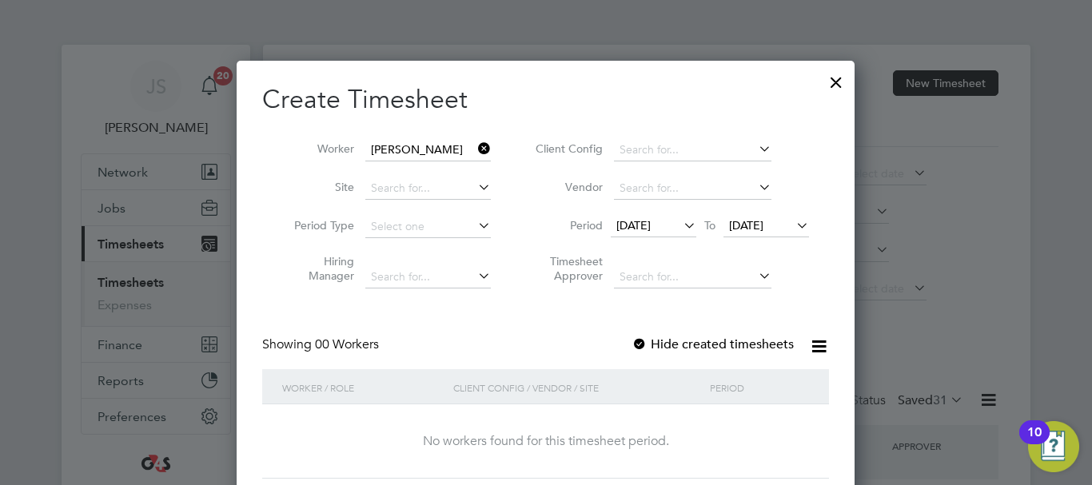
click at [651, 221] on span "[DATE]" at bounding box center [633, 225] width 34 height 14
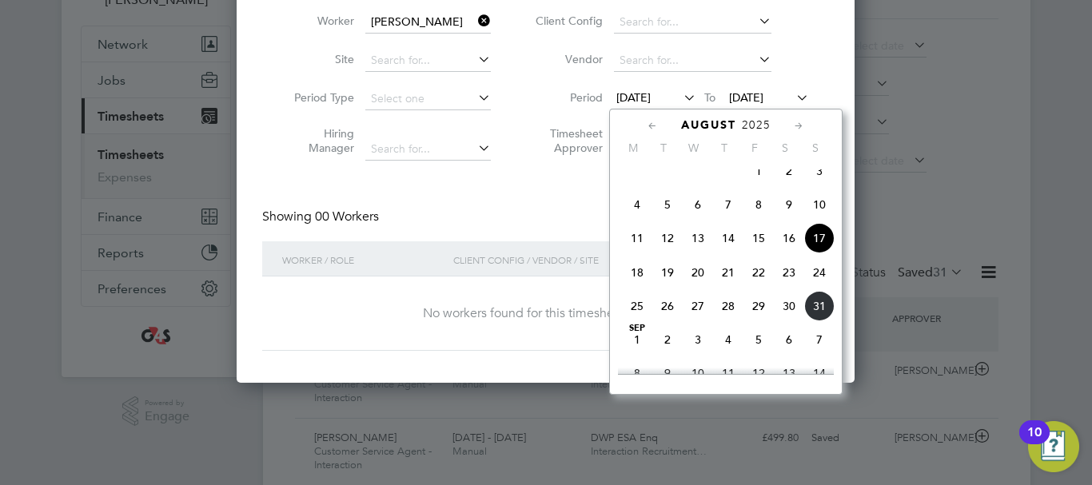
click at [637, 316] on span "25" at bounding box center [637, 306] width 30 height 30
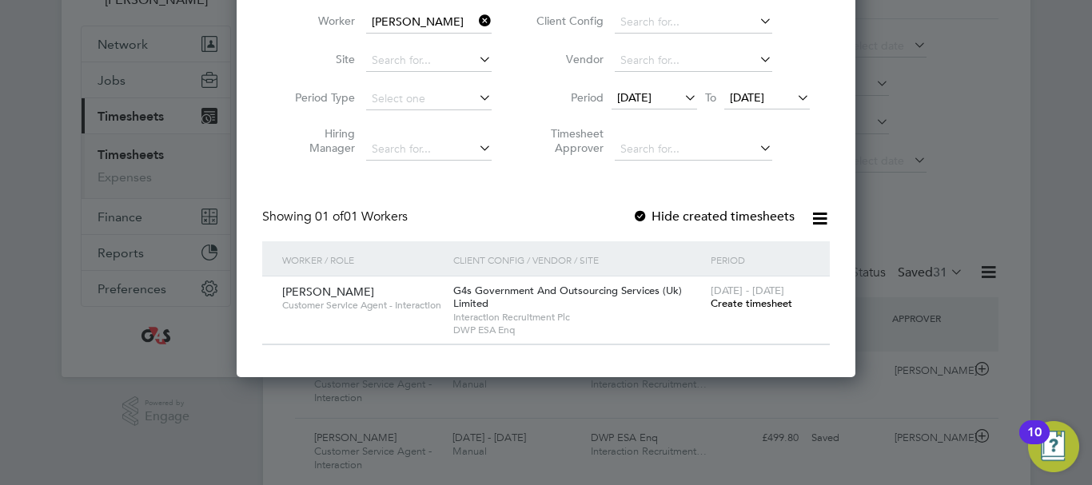
click at [737, 301] on span "Create timesheet" at bounding box center [752, 304] width 82 height 14
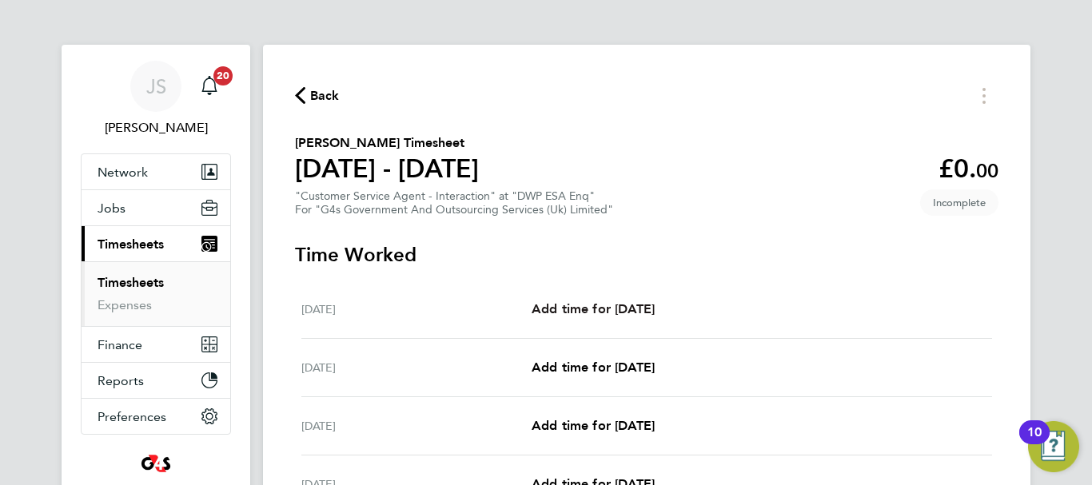
click at [602, 313] on span "Add time for [DATE]" at bounding box center [593, 308] width 123 height 15
select select "30"
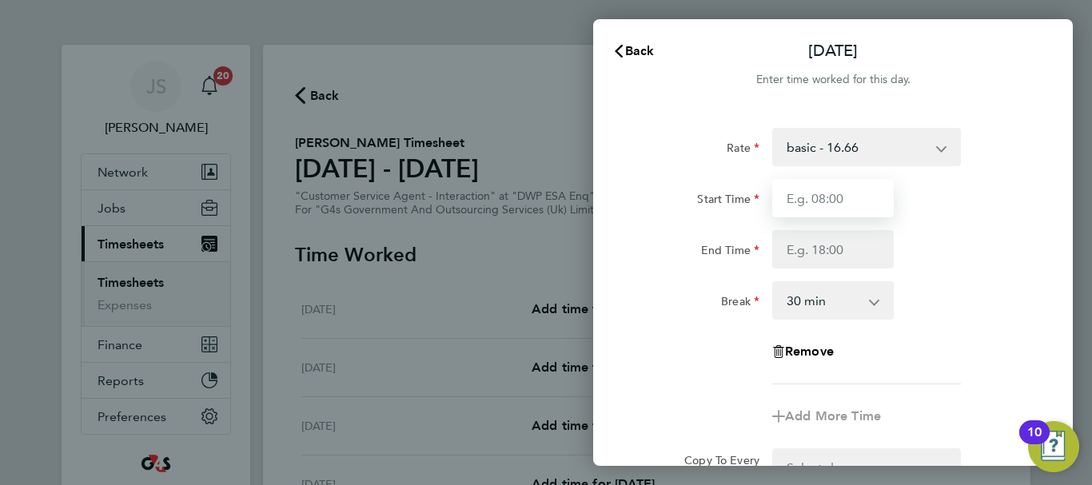
click at [815, 214] on input "Start Time" at bounding box center [833, 198] width 122 height 38
type input "09:00"
click at [899, 149] on select "basic - 16.66 Annual Leave Sick Bank Holiday System Issue Not Paid x2 - 32.79 x…" at bounding box center [857, 147] width 166 height 35
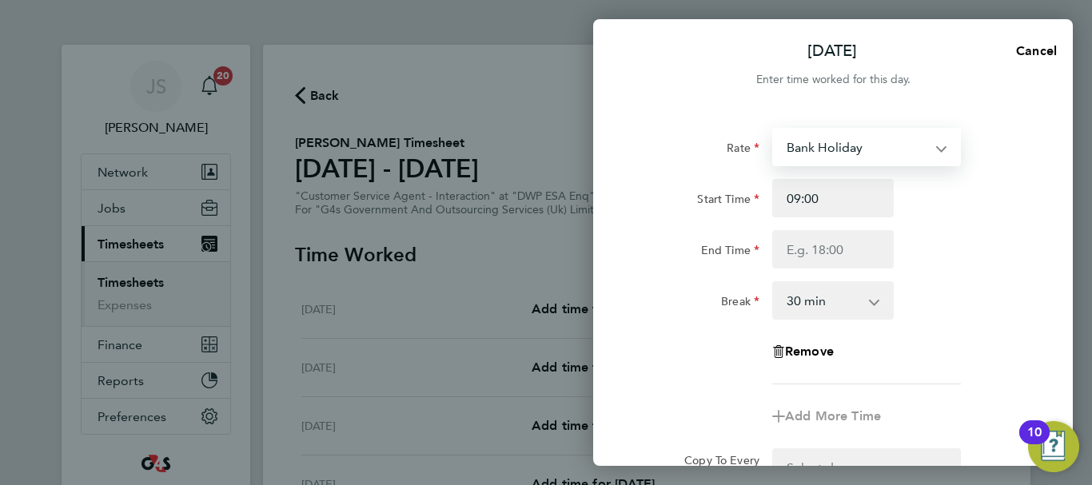
select select "30"
click at [840, 217] on div "Start Time End Time" at bounding box center [833, 224] width 403 height 90
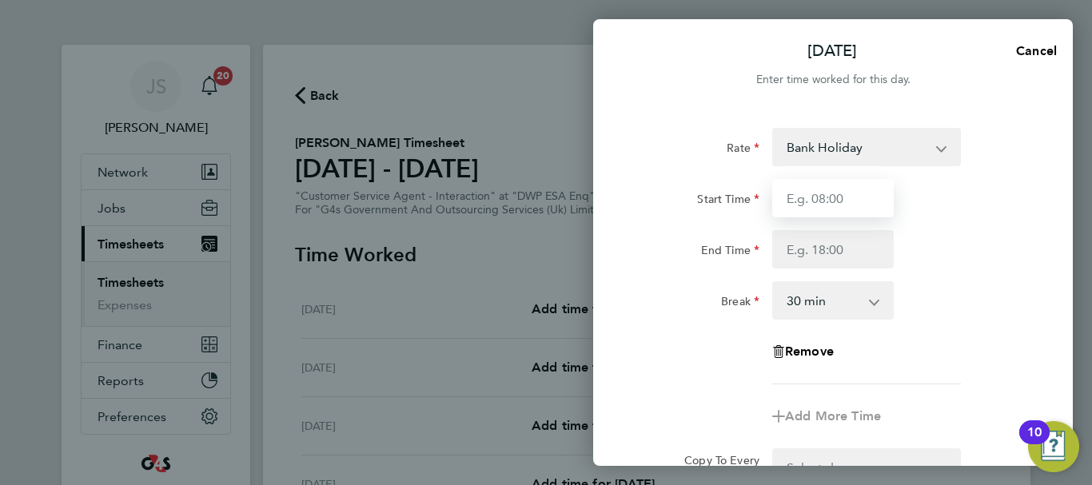
click at [840, 198] on input "Start Time" at bounding box center [833, 198] width 122 height 38
type input "09:00"
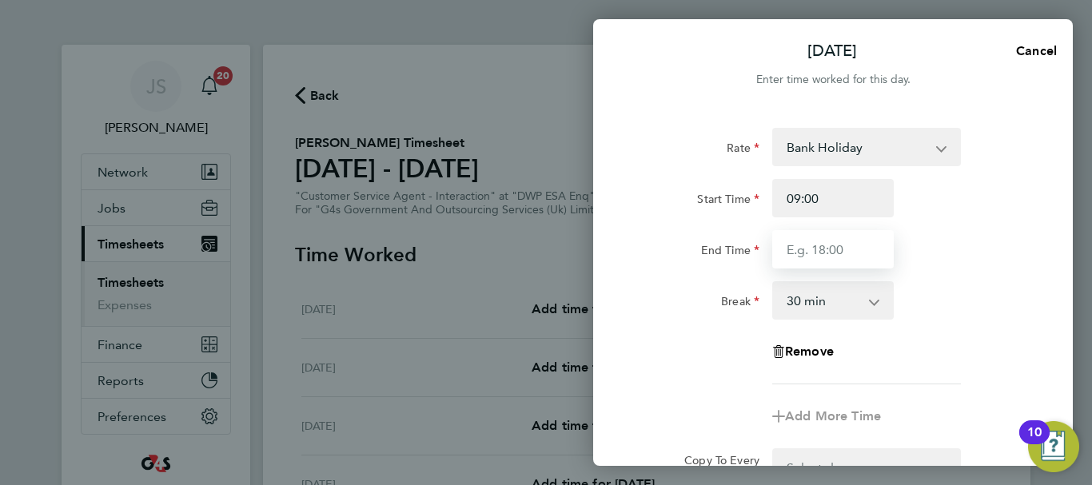
click at [844, 246] on input "End Time" at bounding box center [833, 249] width 122 height 38
type input "17:00"
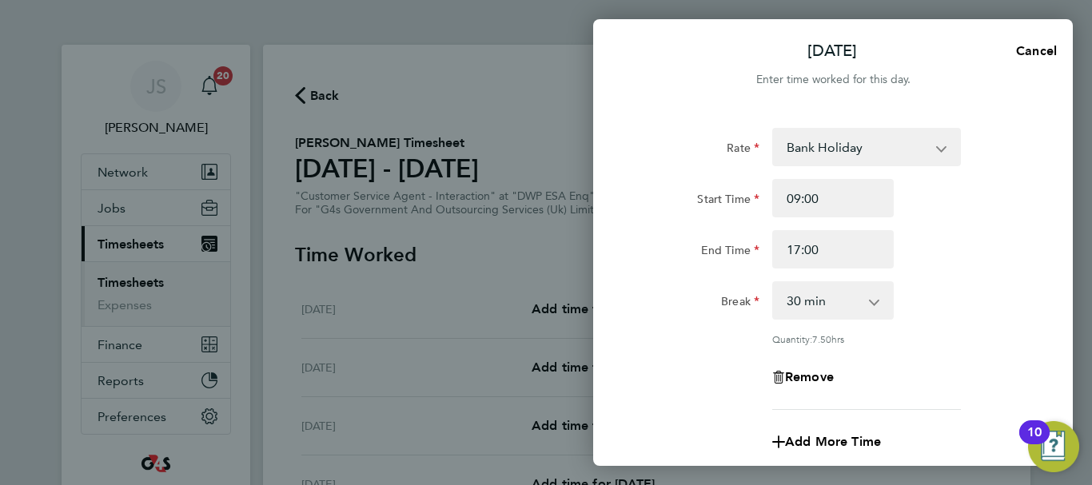
click at [967, 282] on div "Break 0 min 15 min 30 min 45 min 60 min 75 min 90 min" at bounding box center [833, 300] width 403 height 38
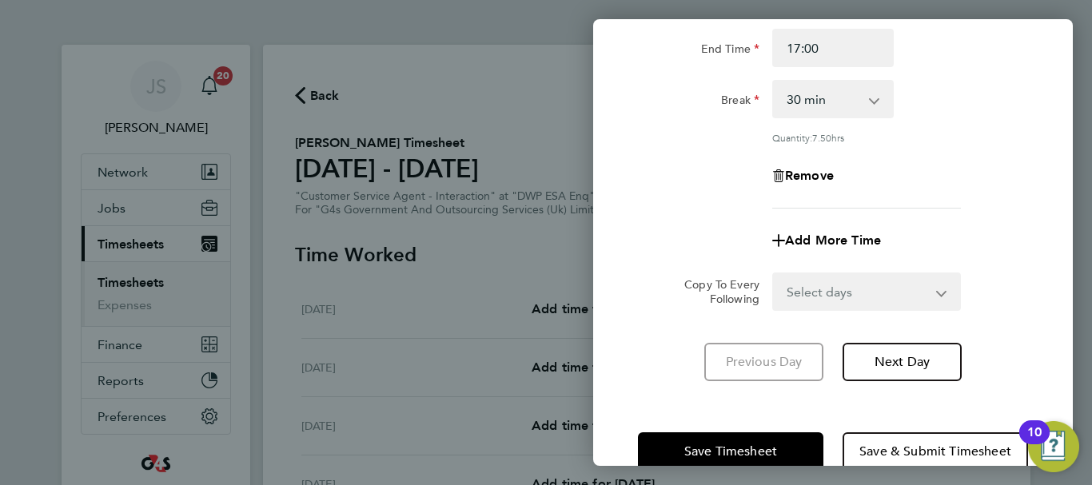
scroll to position [237, 0]
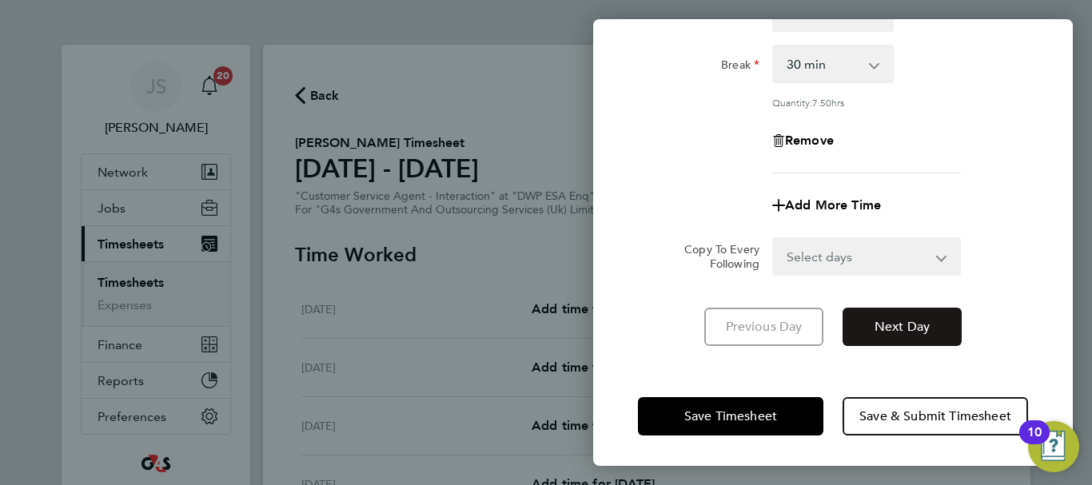
click at [886, 329] on span "Next Day" at bounding box center [902, 327] width 55 height 16
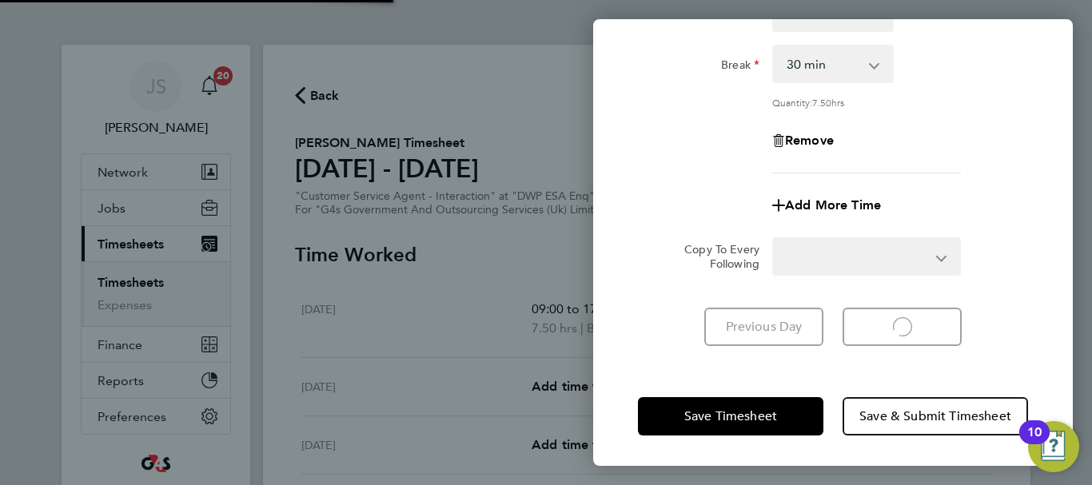
select select "30"
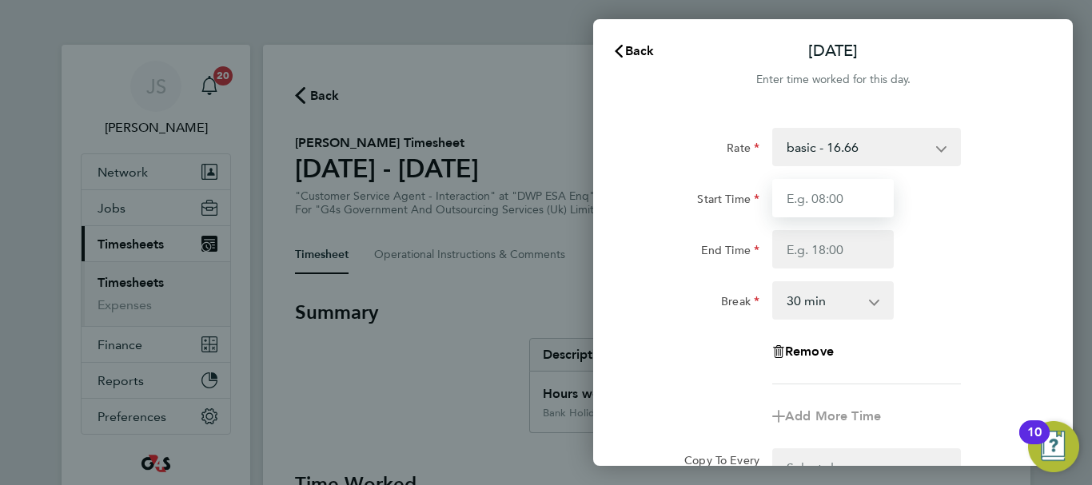
click at [832, 192] on input "Start Time" at bounding box center [833, 198] width 122 height 38
type input "07:45"
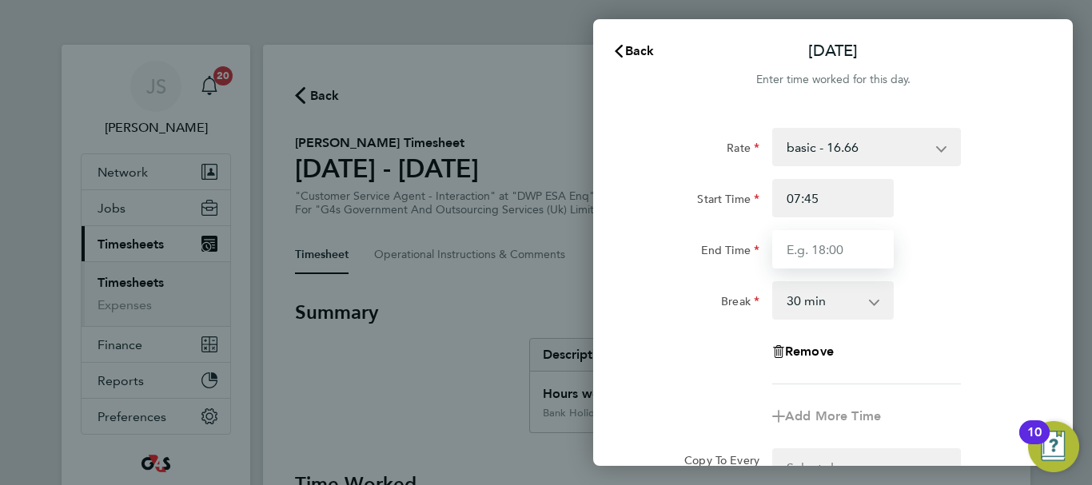
click at [829, 251] on input "End Time" at bounding box center [833, 249] width 122 height 38
type input "16:36"
click at [960, 315] on div "Break 0 min 15 min 30 min 45 min 60 min 75 min 90 min" at bounding box center [833, 300] width 403 height 38
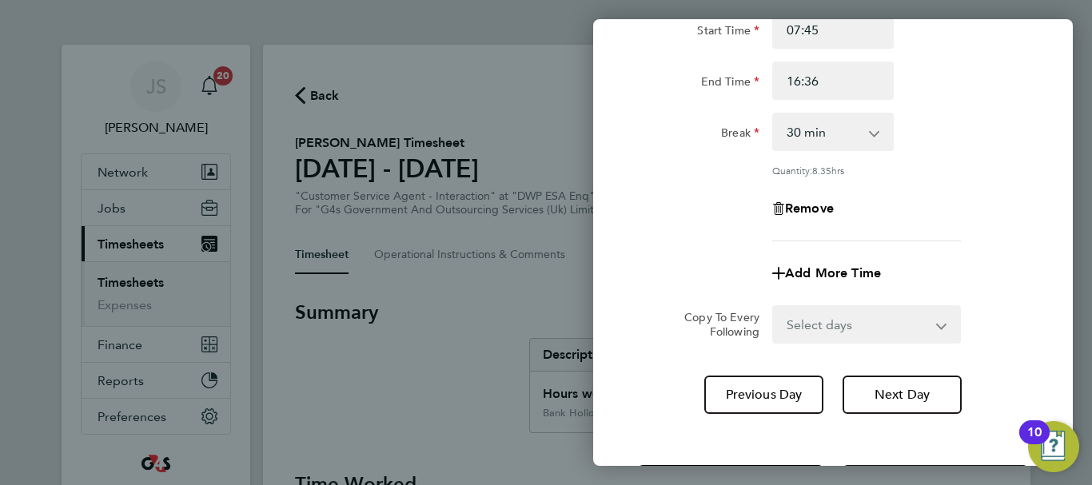
scroll to position [224, 0]
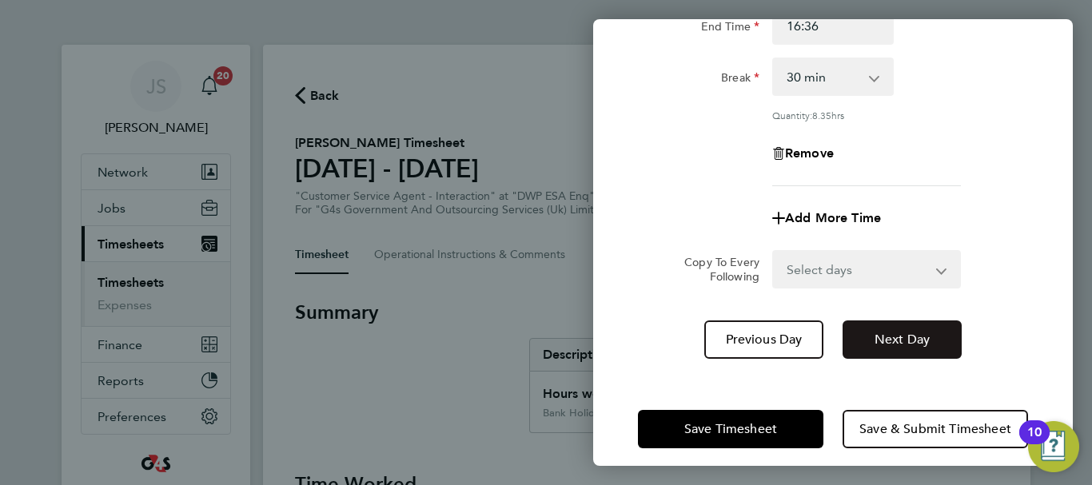
click at [904, 342] on span "Next Day" at bounding box center [902, 340] width 55 height 16
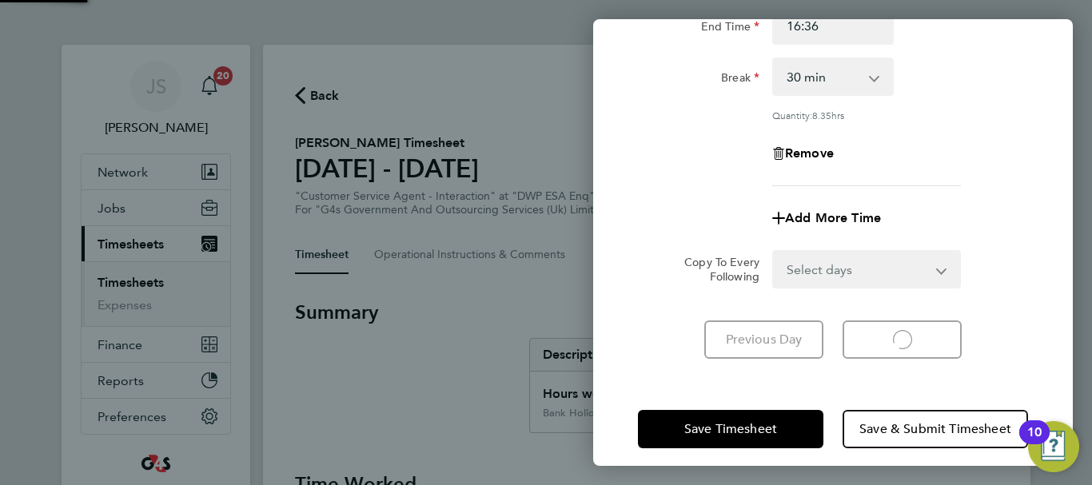
select select "30"
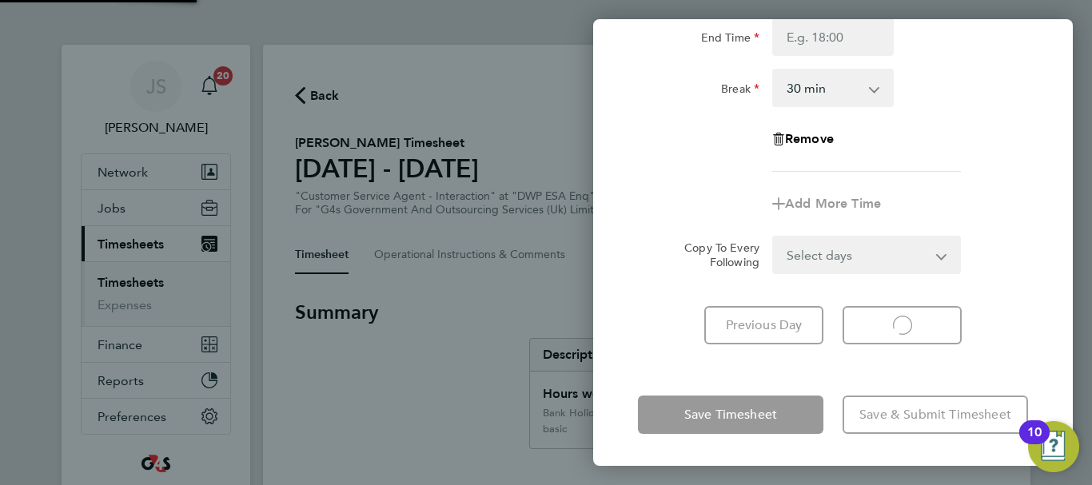
scroll to position [213, 0]
select select "30"
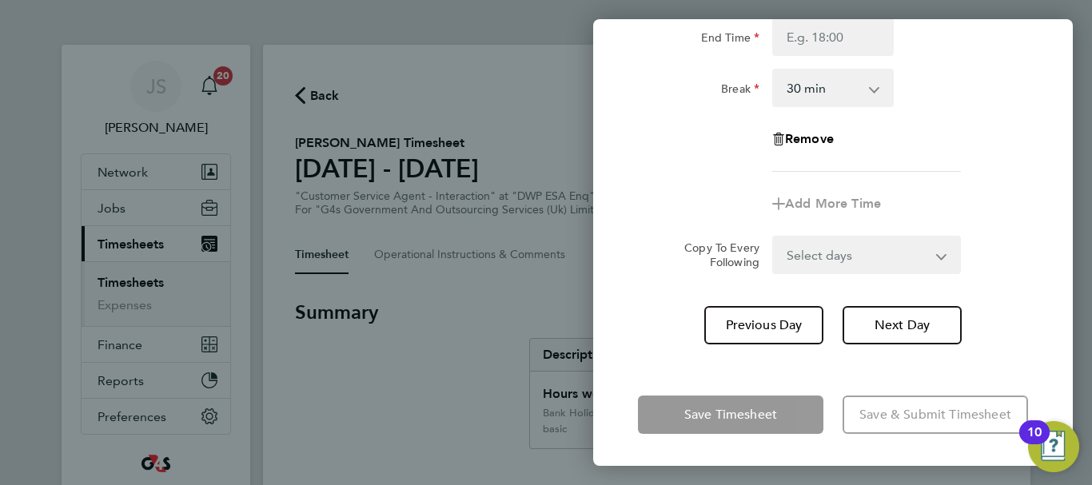
click at [634, 209] on div "Add More Time" at bounding box center [833, 204] width 403 height 38
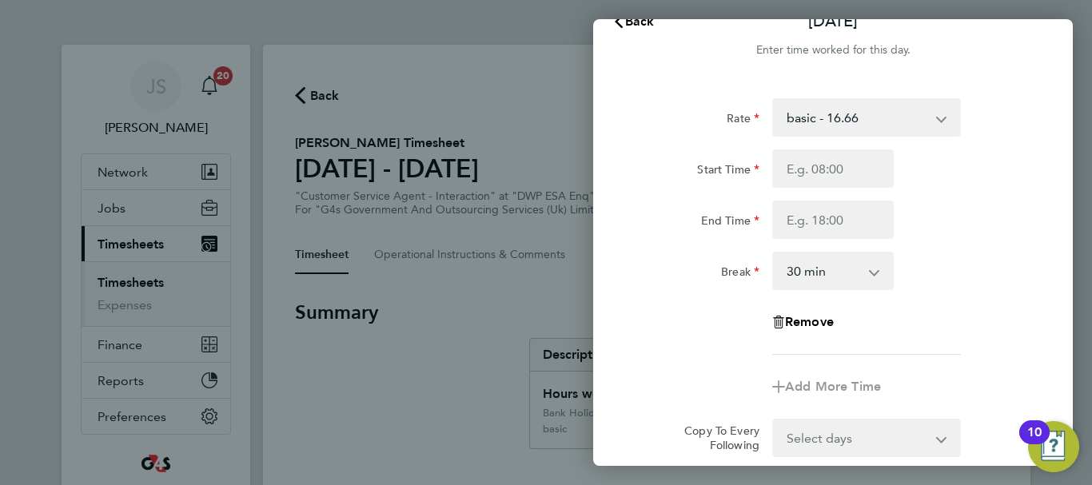
scroll to position [0, 0]
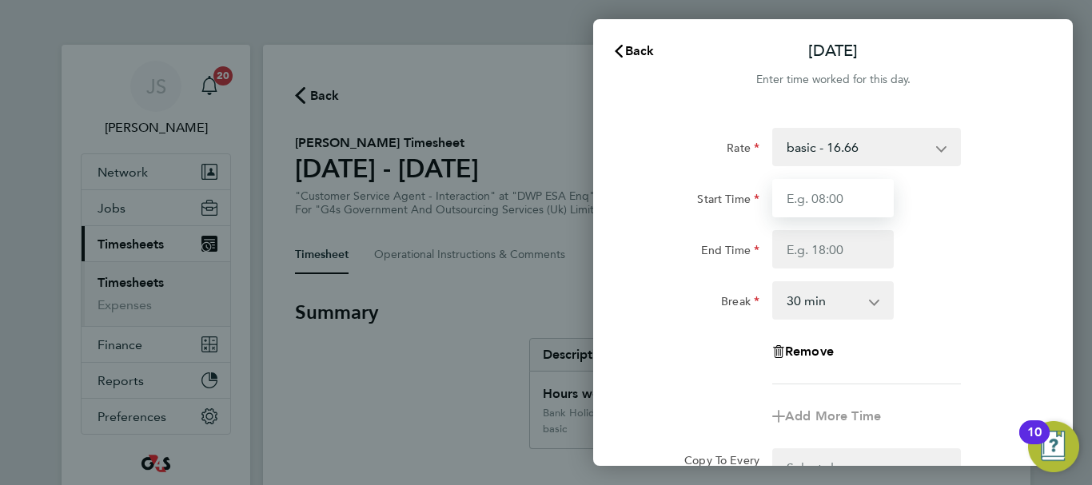
click at [844, 204] on input "Start Time" at bounding box center [833, 198] width 122 height 38
type input "07:45"
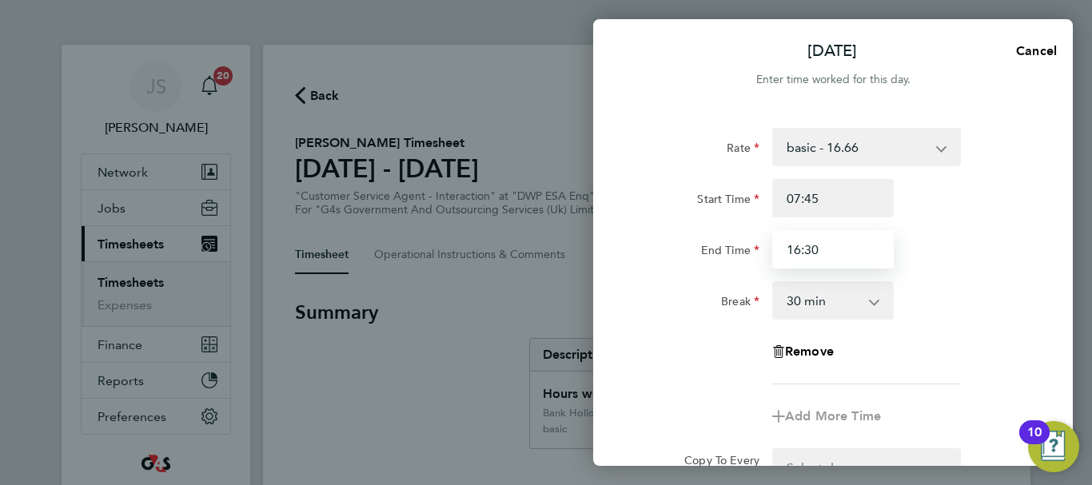
type input "16:30"
click at [949, 279] on div "Rate basic - 16.66 Annual Leave Sick Bank Holiday System Issue Not Paid x2 - 32…" at bounding box center [833, 256] width 390 height 257
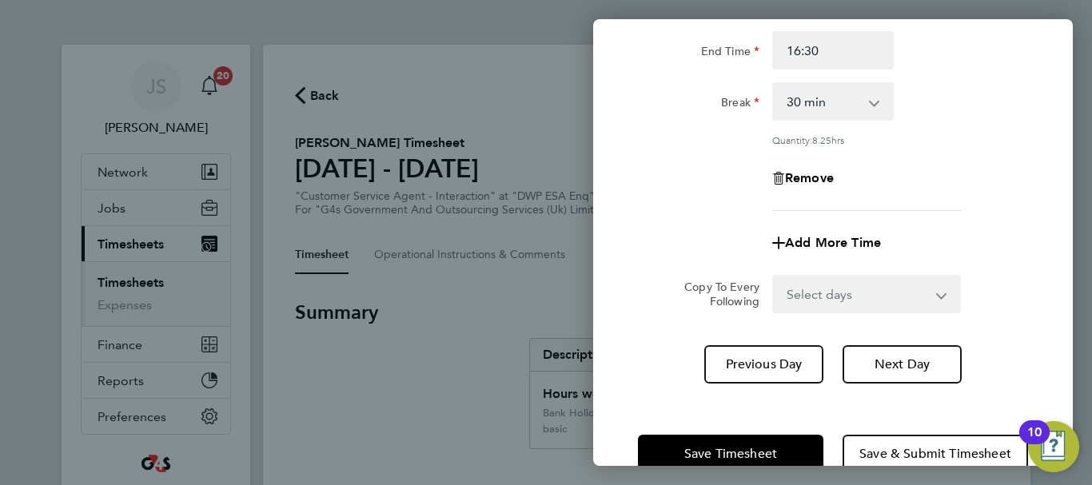
scroll to position [237, 0]
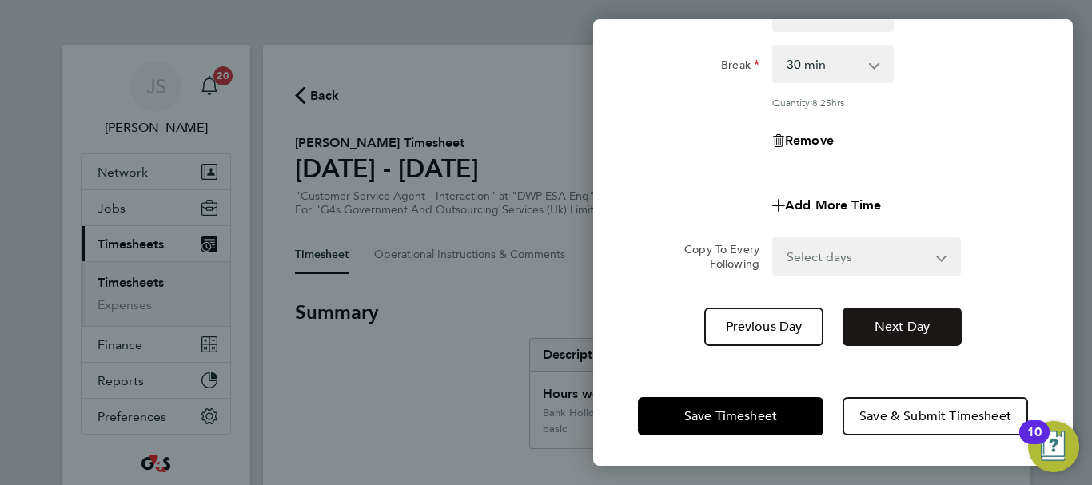
click at [884, 328] on span "Next Day" at bounding box center [902, 327] width 55 height 16
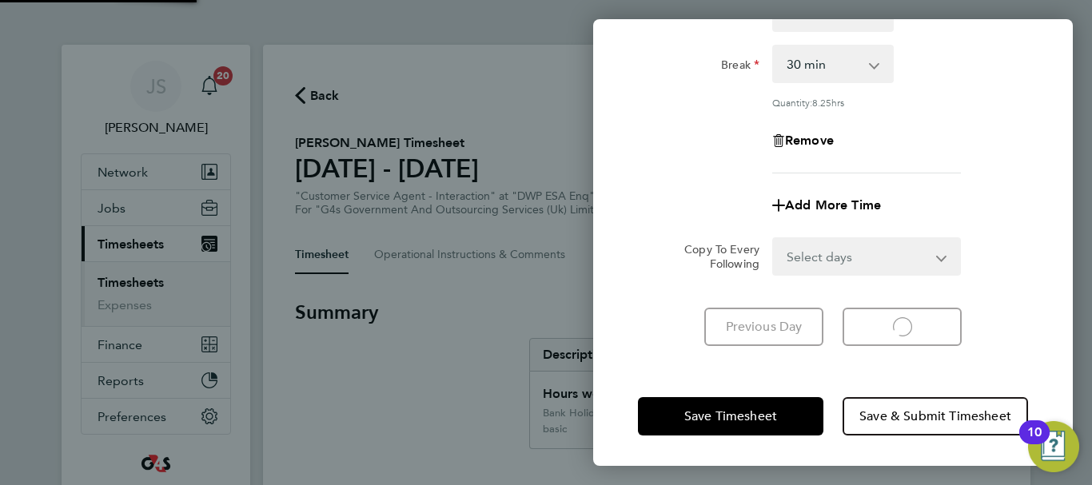
scroll to position [213, 0]
select select "30"
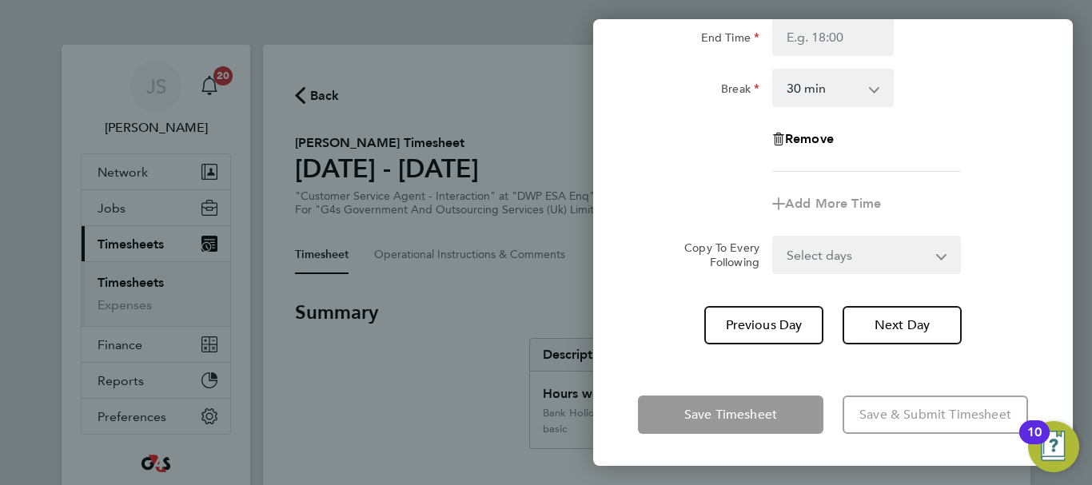
click at [988, 162] on div "Rate basic - 16.66 Annual Leave Sick Bank Holiday System Issue Not Paid x2 - 32…" at bounding box center [833, 43] width 390 height 257
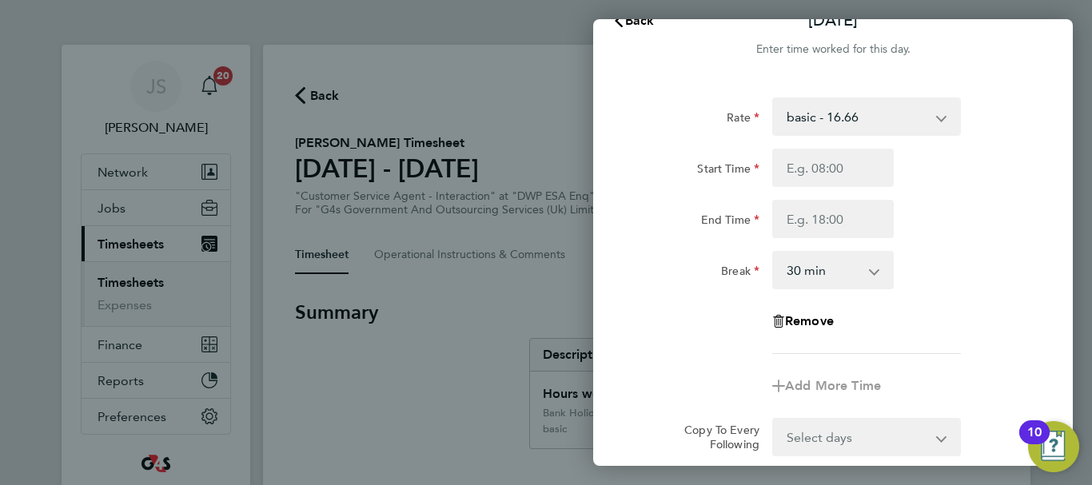
scroll to position [0, 0]
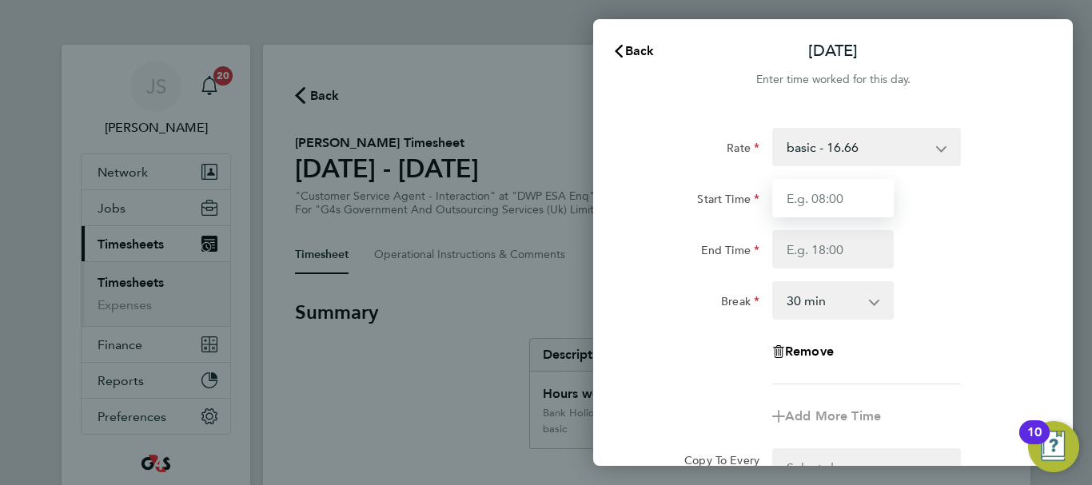
click at [849, 198] on input "Start Time" at bounding box center [833, 198] width 122 height 38
type input "08:45"
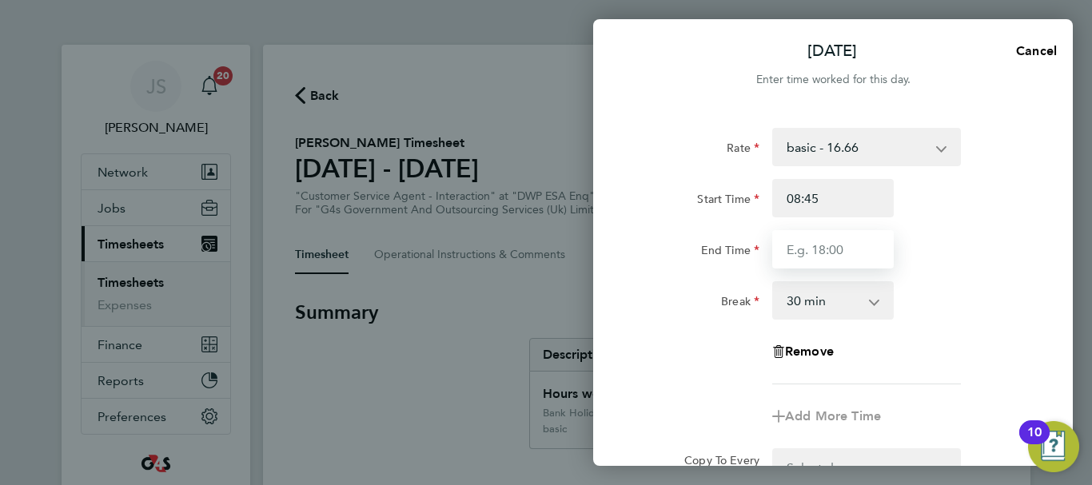
click at [824, 246] on input "End Time" at bounding box center [833, 249] width 122 height 38
type input "16:08"
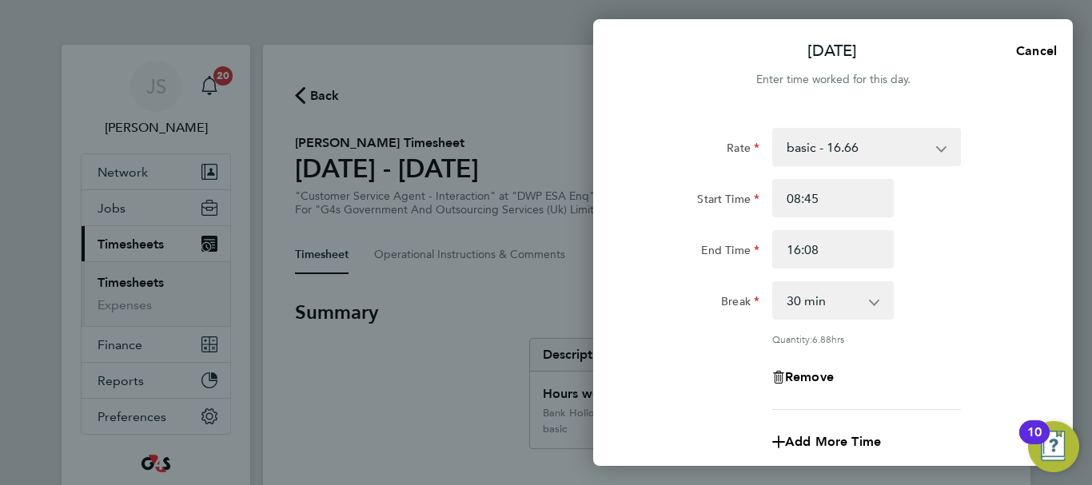
click at [980, 290] on div "Break 0 min 15 min 30 min 45 min 60 min 75 min 90 min" at bounding box center [833, 300] width 403 height 38
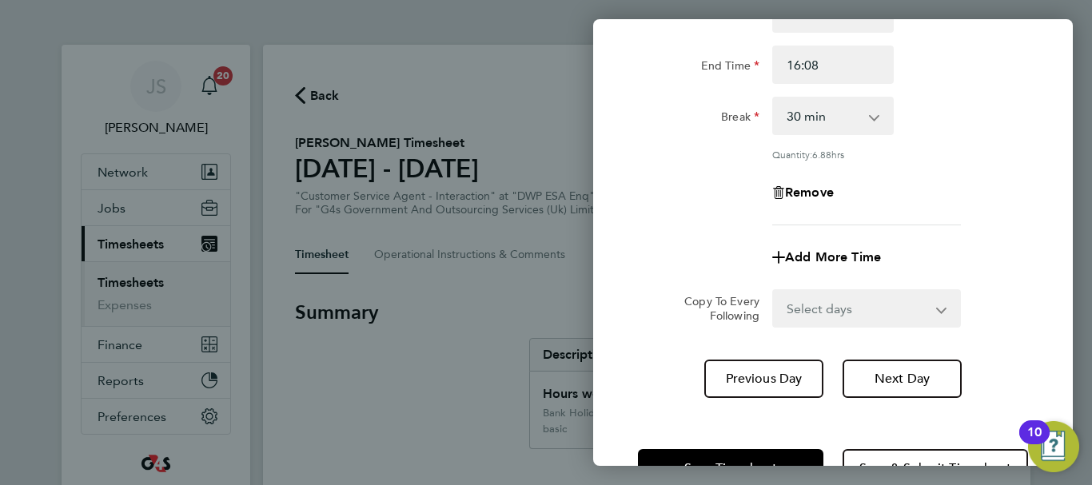
scroll to position [237, 0]
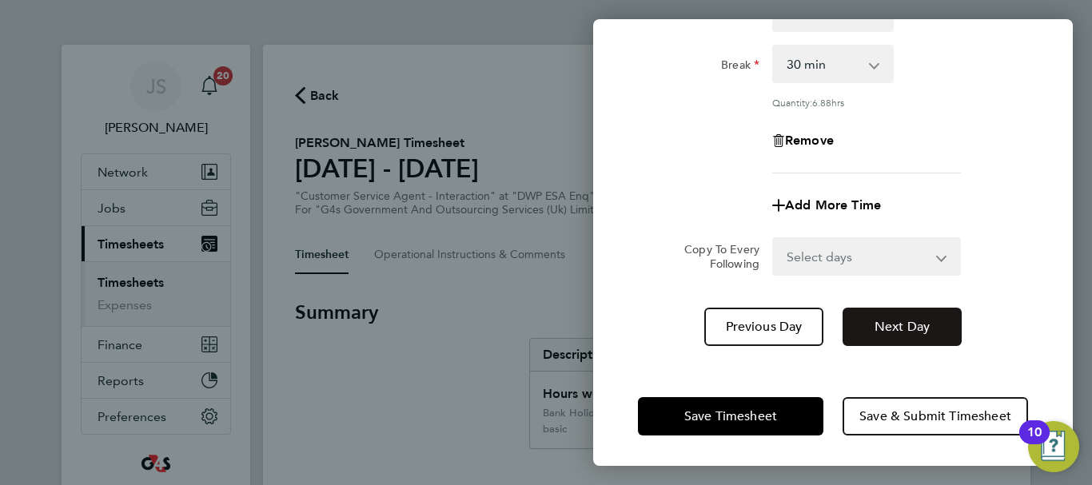
click at [909, 321] on span "Next Day" at bounding box center [902, 327] width 55 height 16
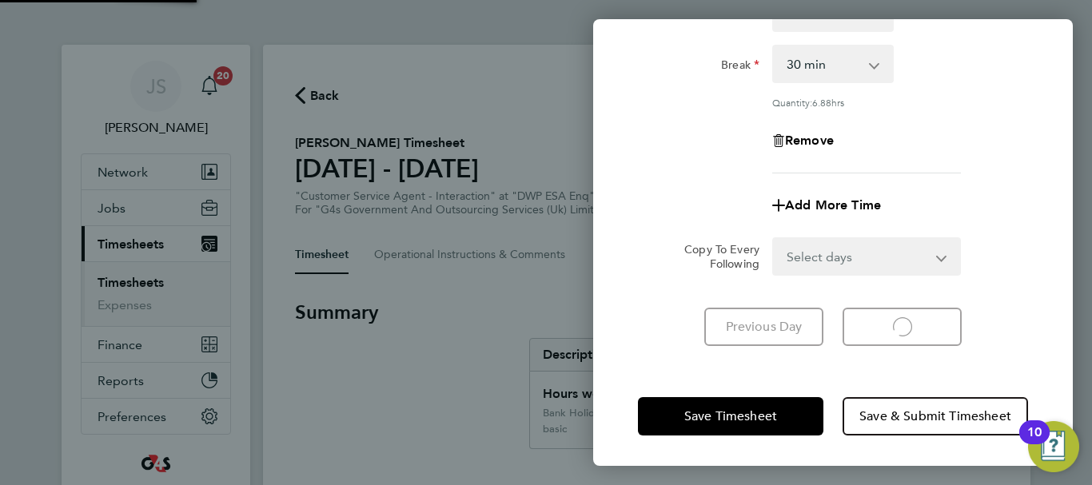
scroll to position [213, 0]
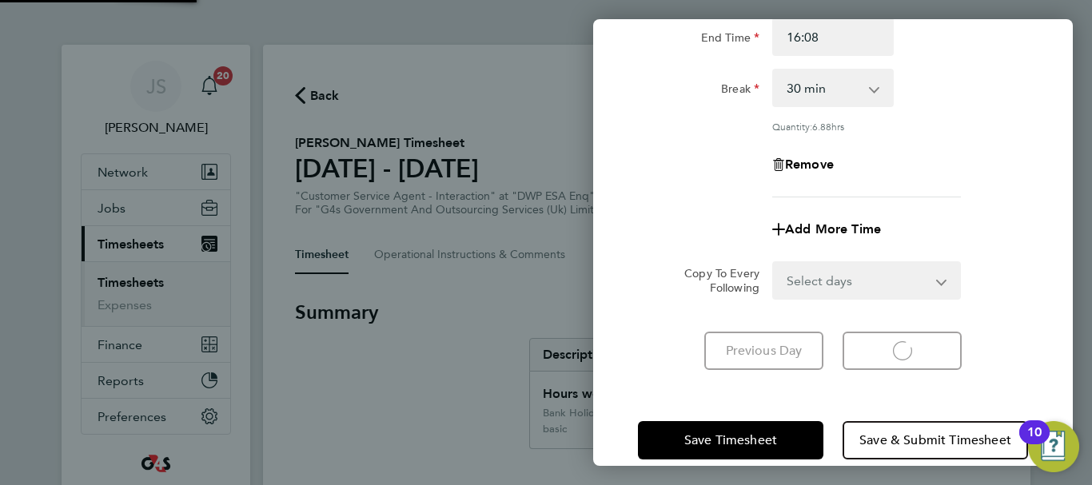
select select "30"
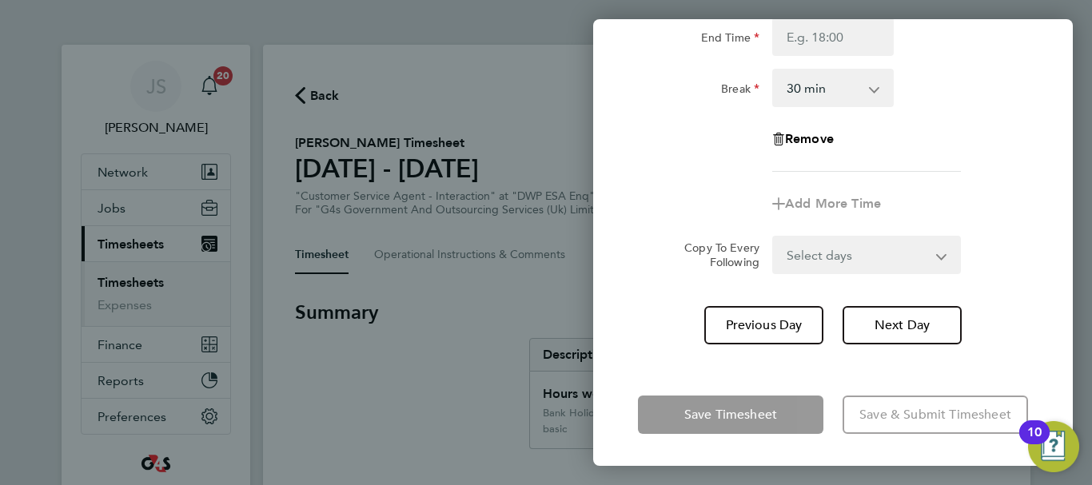
click at [966, 127] on div "Remove" at bounding box center [833, 139] width 403 height 38
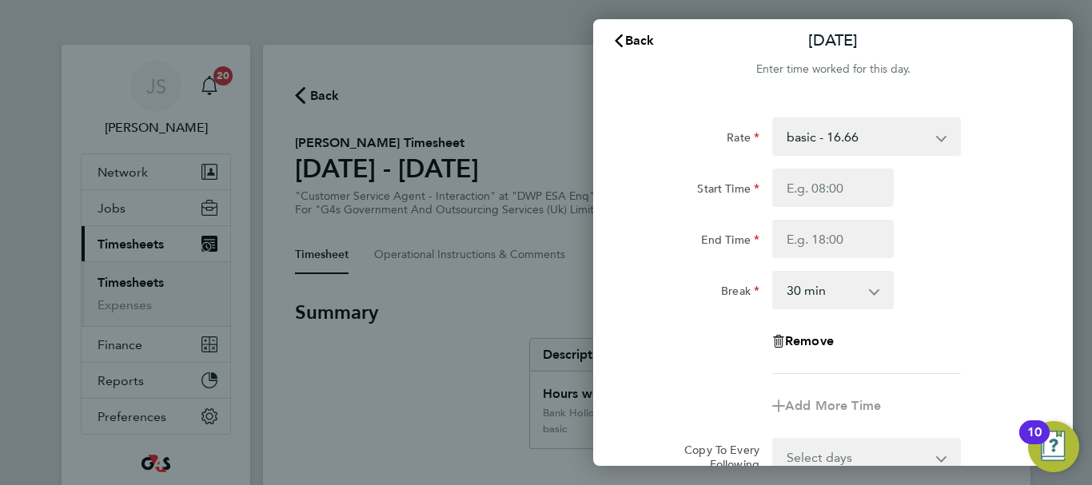
scroll to position [0, 0]
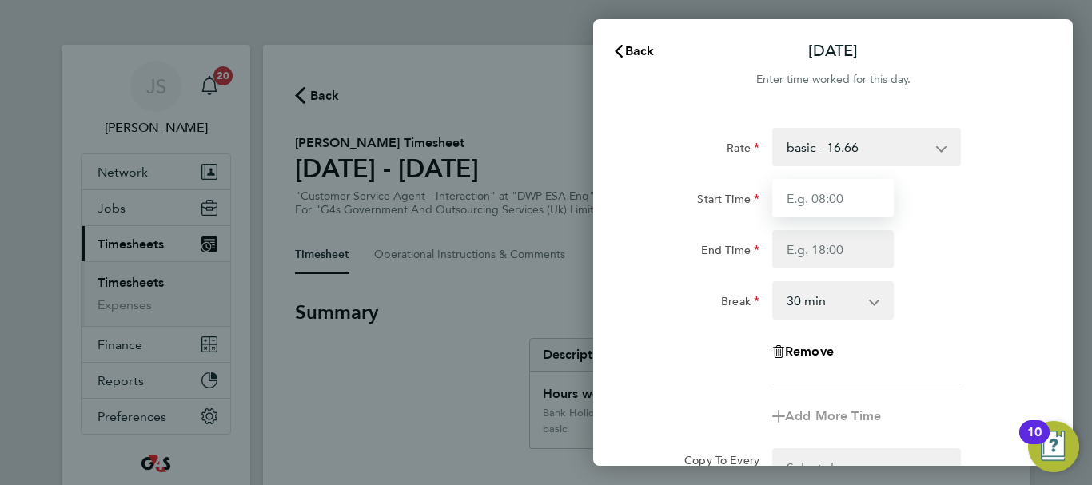
click at [841, 191] on input "Start Time" at bounding box center [833, 198] width 122 height 38
type input "07:45"
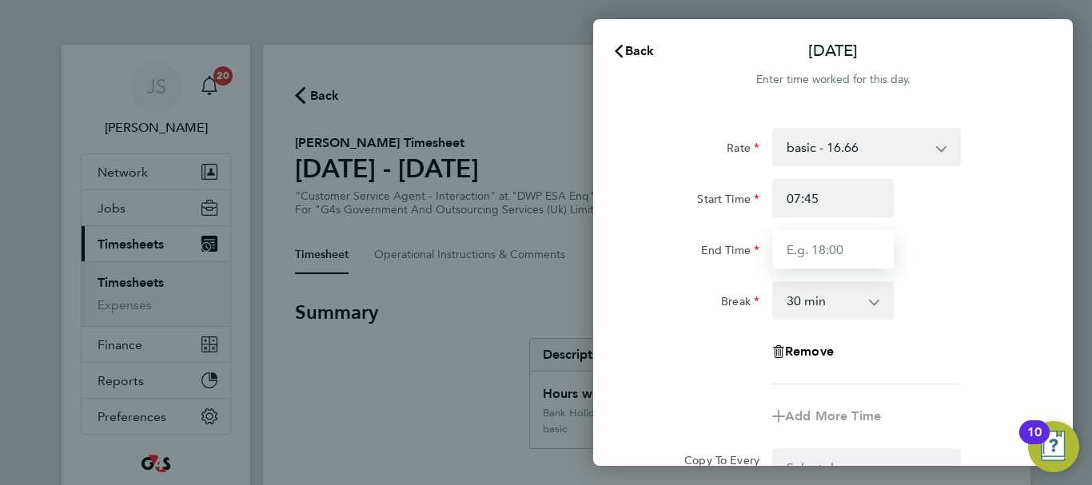
click at [828, 248] on input "End Time" at bounding box center [833, 249] width 122 height 38
type input "15:03"
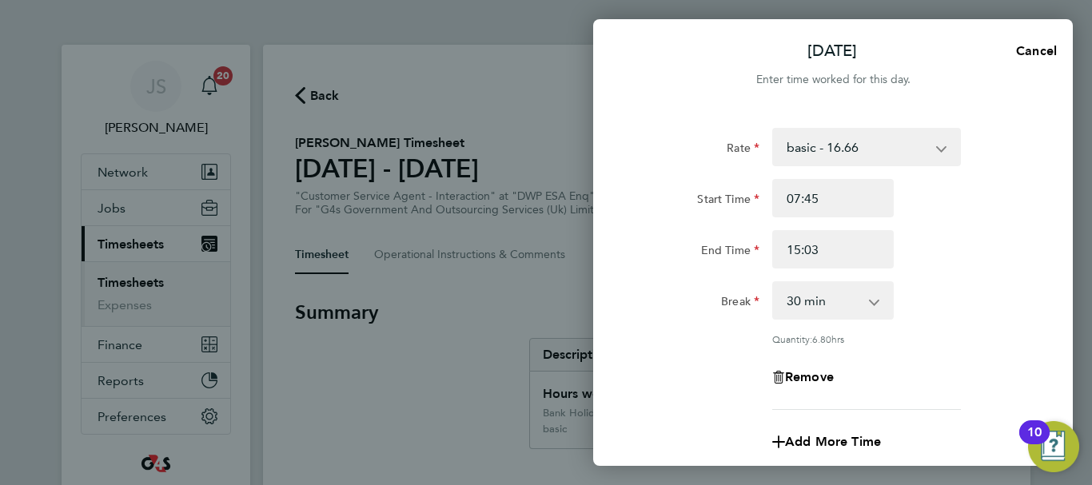
click at [936, 297] on div "Break 0 min 15 min 30 min 45 min 60 min 75 min 90 min" at bounding box center [833, 300] width 403 height 38
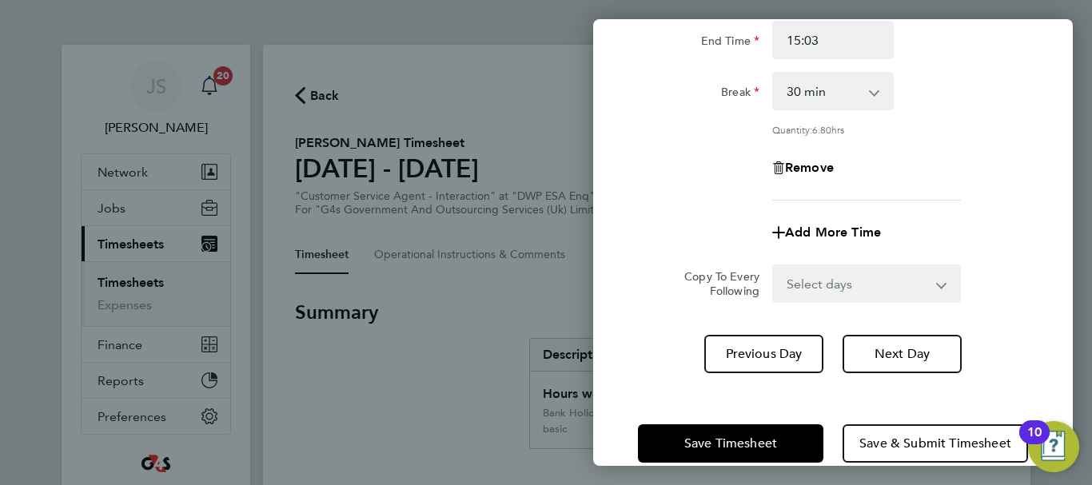
scroll to position [237, 0]
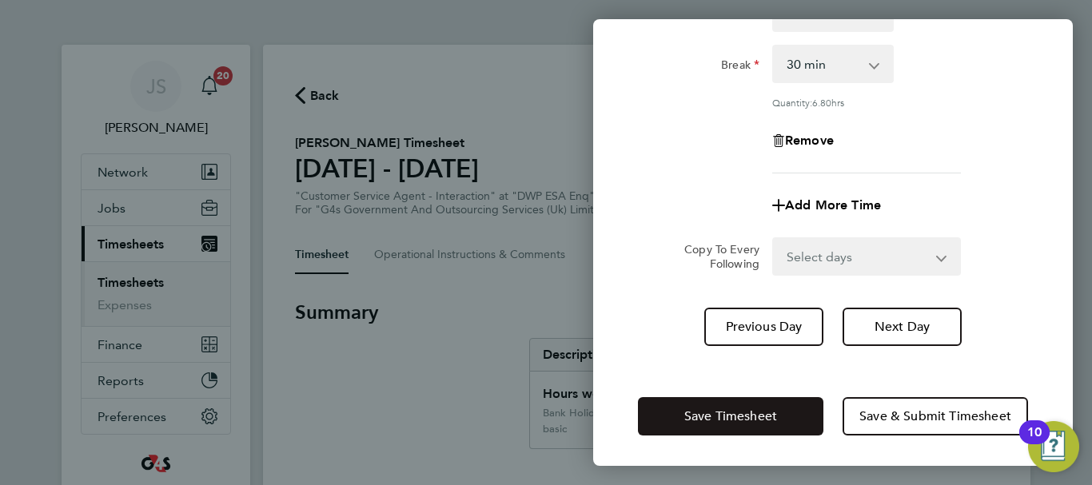
click at [740, 421] on span "Save Timesheet" at bounding box center [730, 417] width 93 height 16
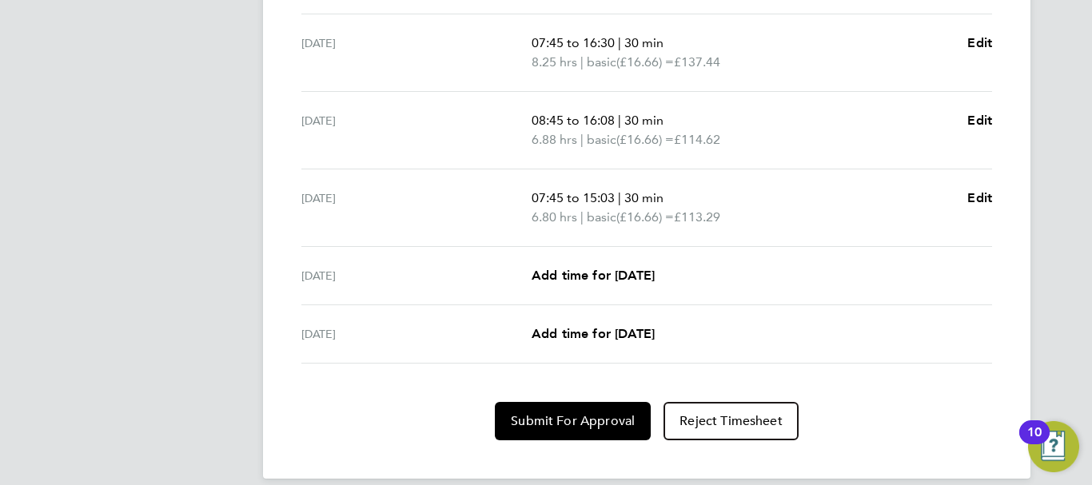
scroll to position [686, 0]
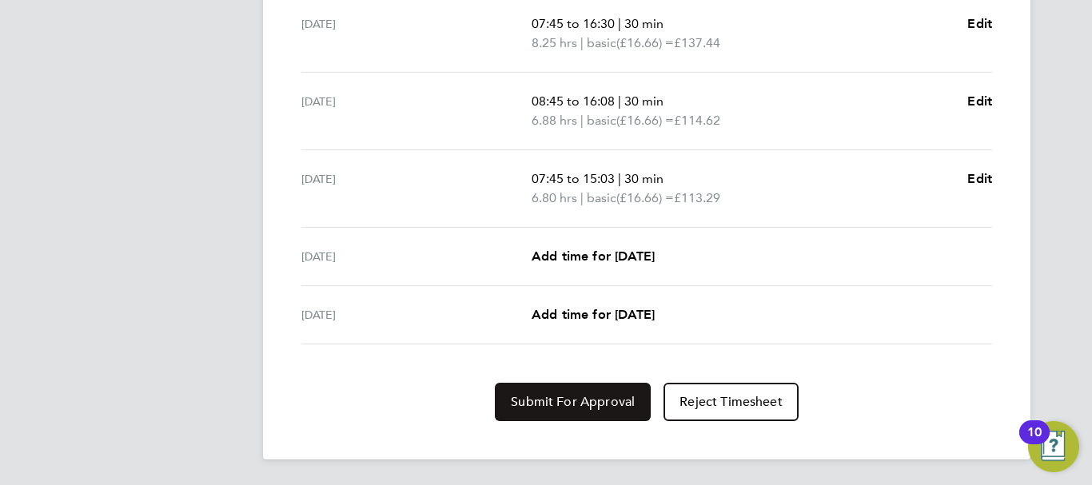
click at [546, 395] on span "Submit For Approval" at bounding box center [573, 402] width 124 height 16
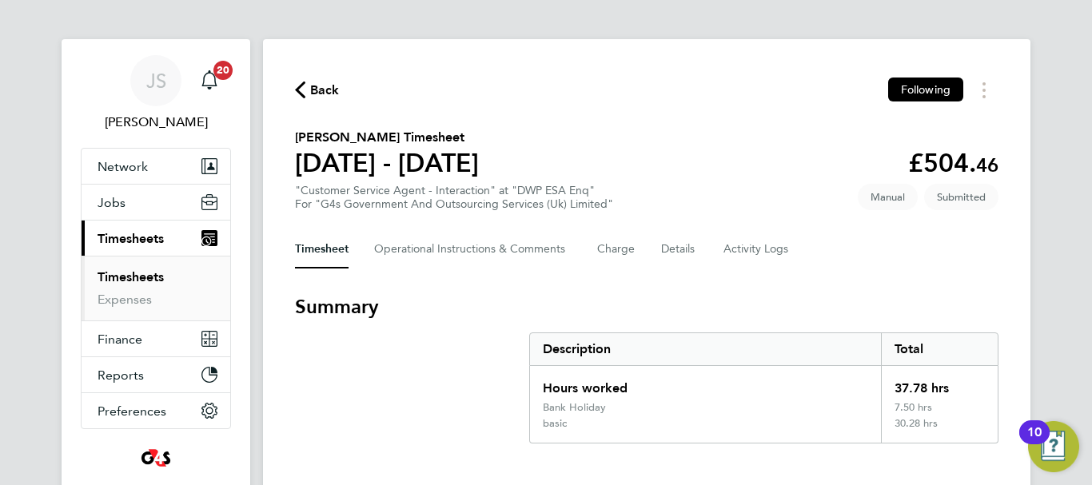
scroll to position [0, 0]
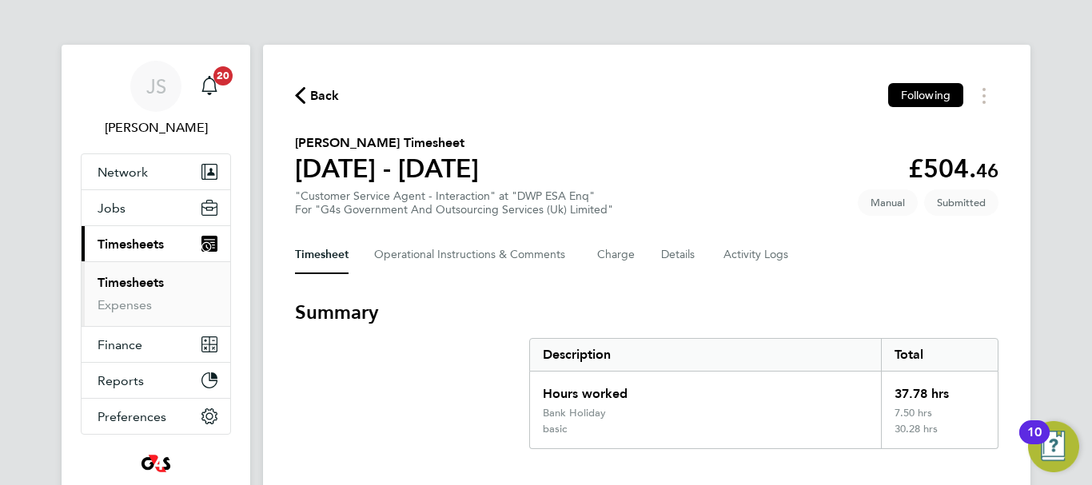
click at [316, 100] on span "Back" at bounding box center [325, 95] width 30 height 19
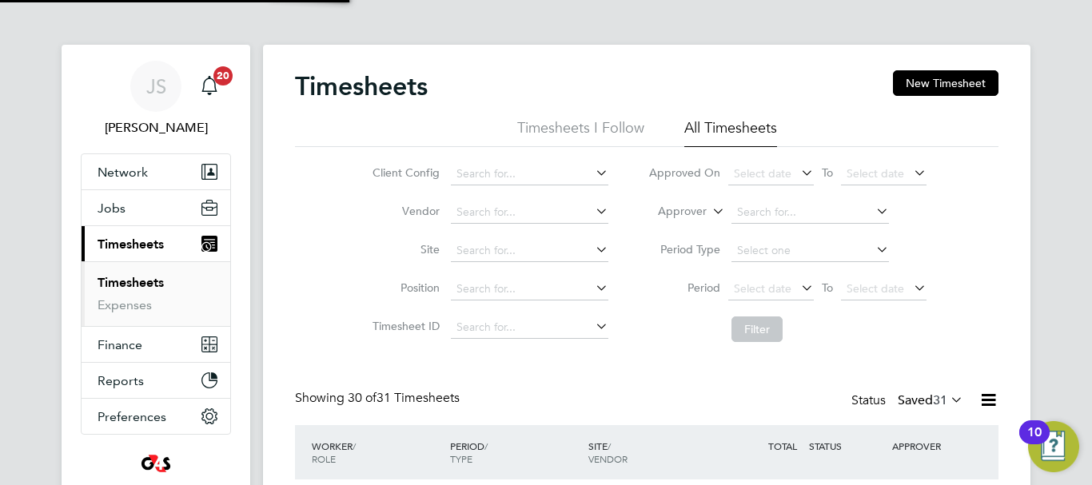
scroll to position [54, 139]
click at [940, 85] on button "New Timesheet" at bounding box center [946, 83] width 106 height 26
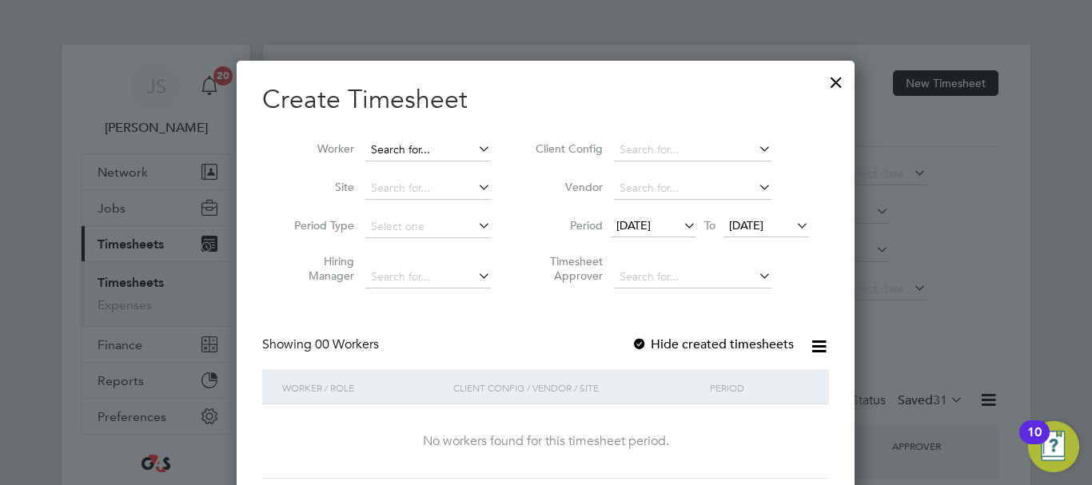
click at [423, 142] on input at bounding box center [428, 150] width 126 height 22
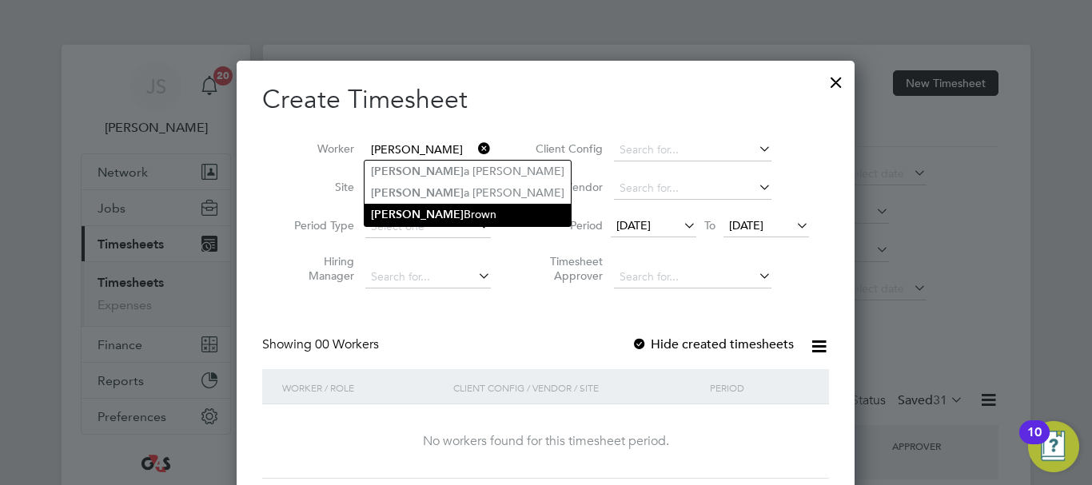
click at [421, 211] on li "[PERSON_NAME]" at bounding box center [468, 215] width 206 height 22
type input "[PERSON_NAME]"
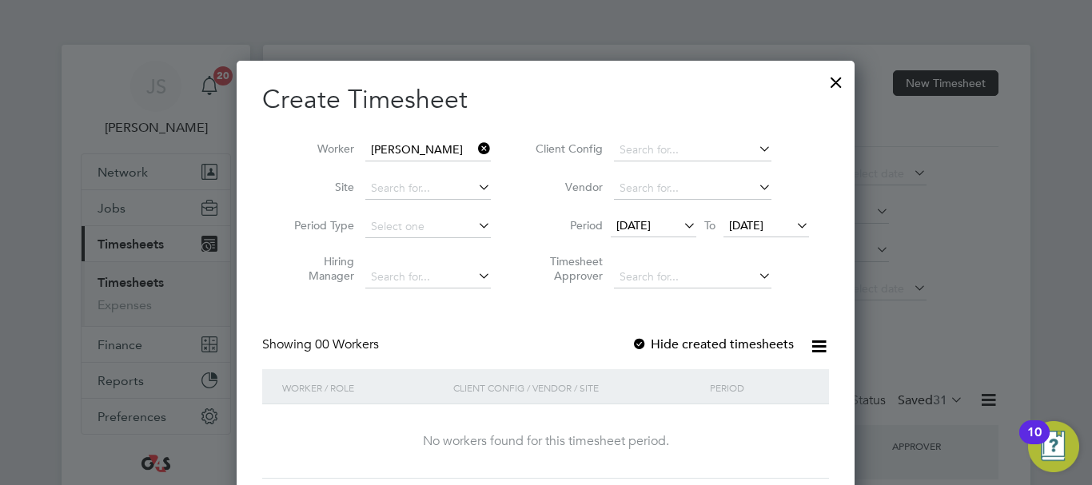
click at [732, 334] on div "Create Timesheet Worker [PERSON_NAME] Site Period Type Hiring Manager Client Co…" at bounding box center [545, 281] width 567 height 396
click at [651, 220] on span "[DATE]" at bounding box center [633, 225] width 34 height 14
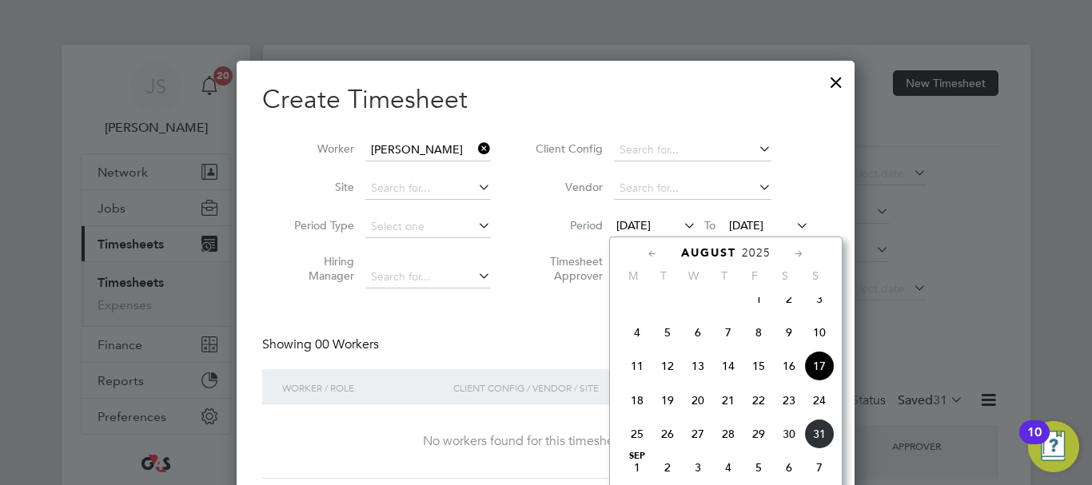
click at [635, 449] on span "25" at bounding box center [637, 434] width 30 height 30
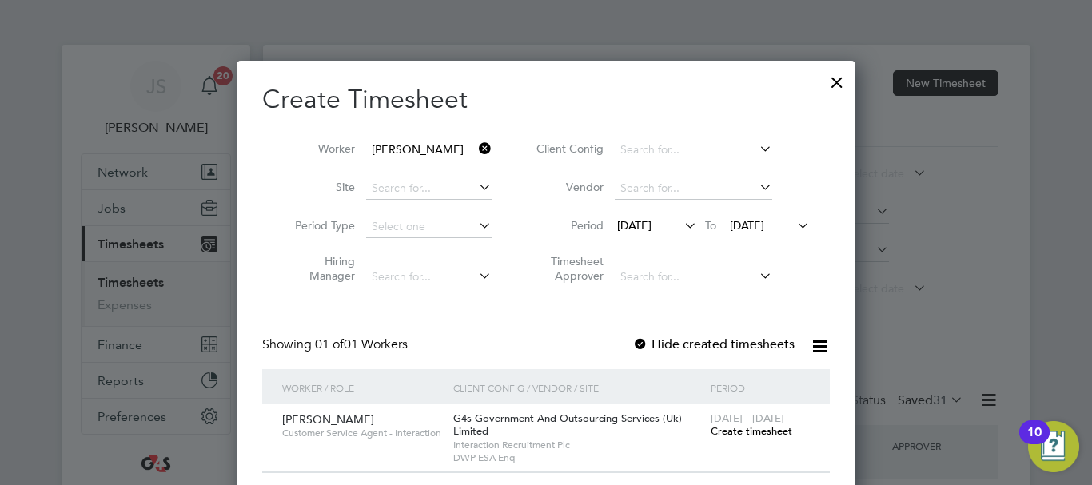
click at [742, 425] on span "Create timesheet" at bounding box center [752, 432] width 82 height 14
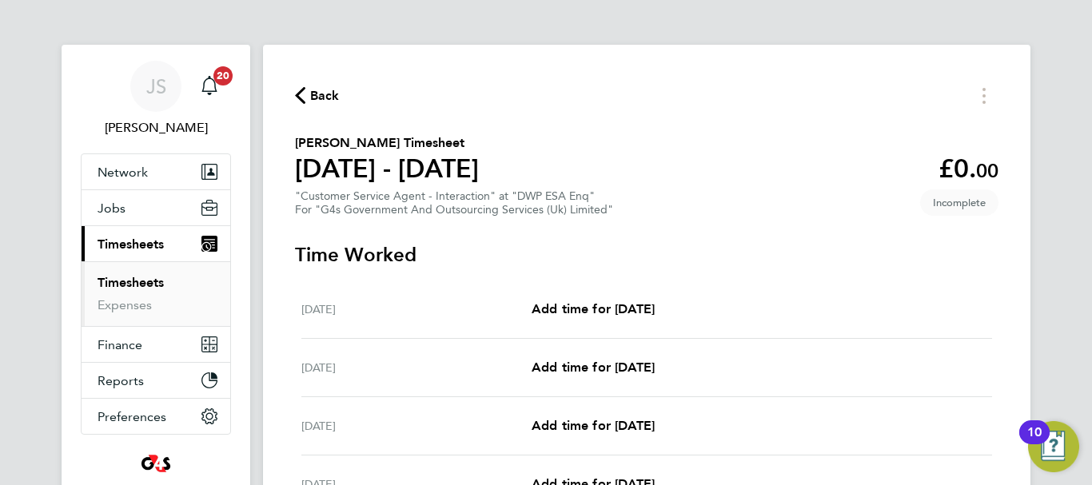
click at [608, 298] on div "[DATE] Add time for [DATE] Add time for [DATE]" at bounding box center [646, 310] width 691 height 58
click at [604, 306] on span "Add time for [DATE]" at bounding box center [593, 308] width 123 height 15
select select "30"
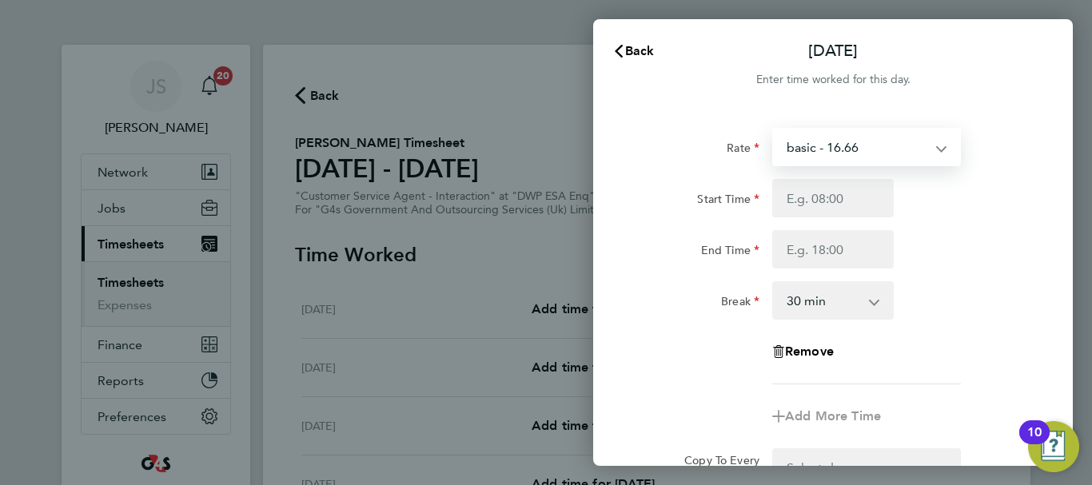
click at [888, 145] on select "basic - 16.66 x1.5 - 24.73 Annual Leave Bank Holiday System Issue Paid - 16.66 …" at bounding box center [857, 147] width 166 height 35
select select "30"
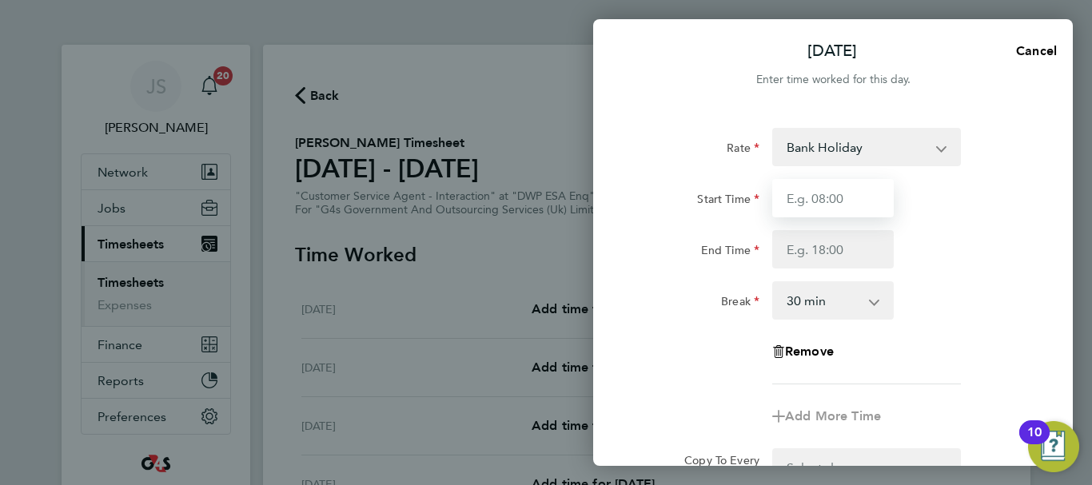
click at [856, 199] on input "Start Time" at bounding box center [833, 198] width 122 height 38
type input "09:00"
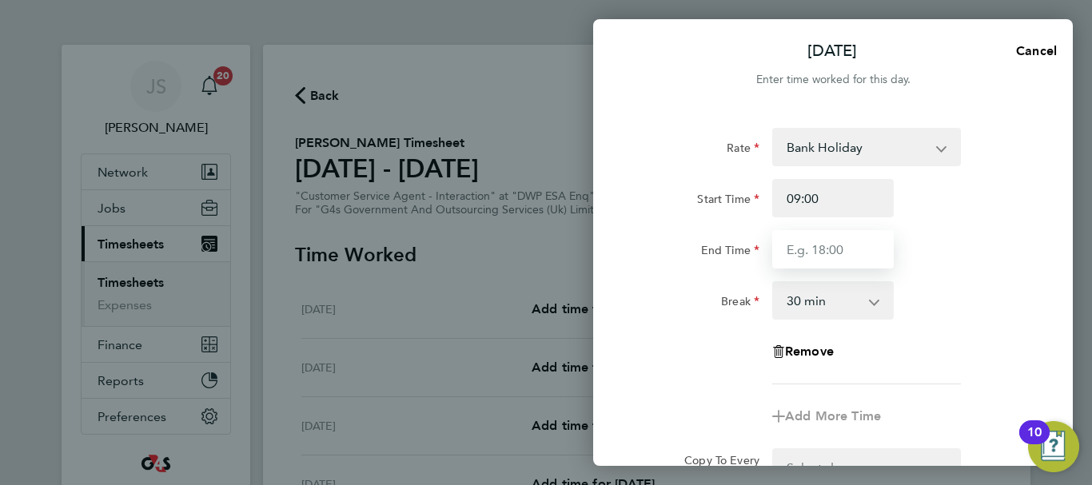
click at [852, 239] on input "End Time" at bounding box center [833, 249] width 122 height 38
type input "17:00"
click at [945, 262] on div "End Time 17:00" at bounding box center [833, 249] width 403 height 38
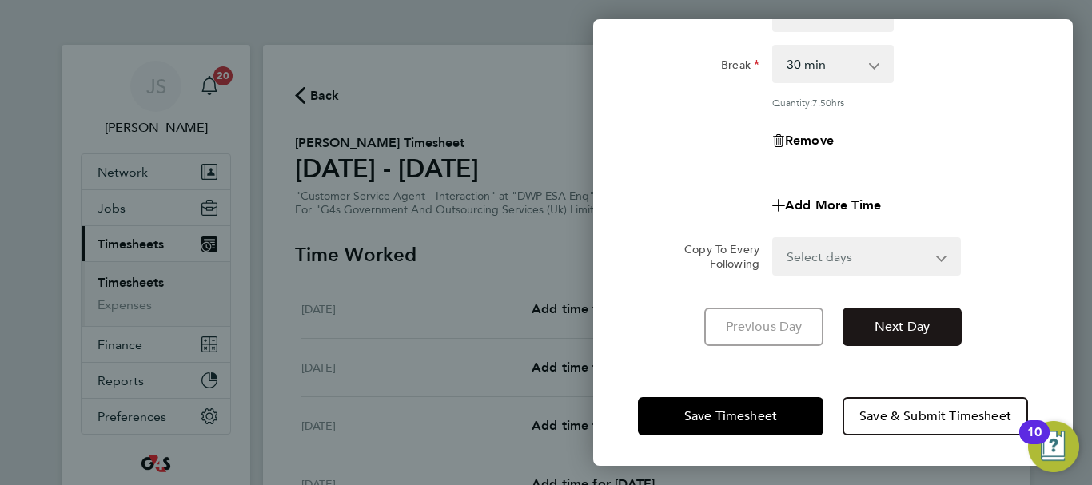
click at [908, 324] on span "Next Day" at bounding box center [902, 327] width 55 height 16
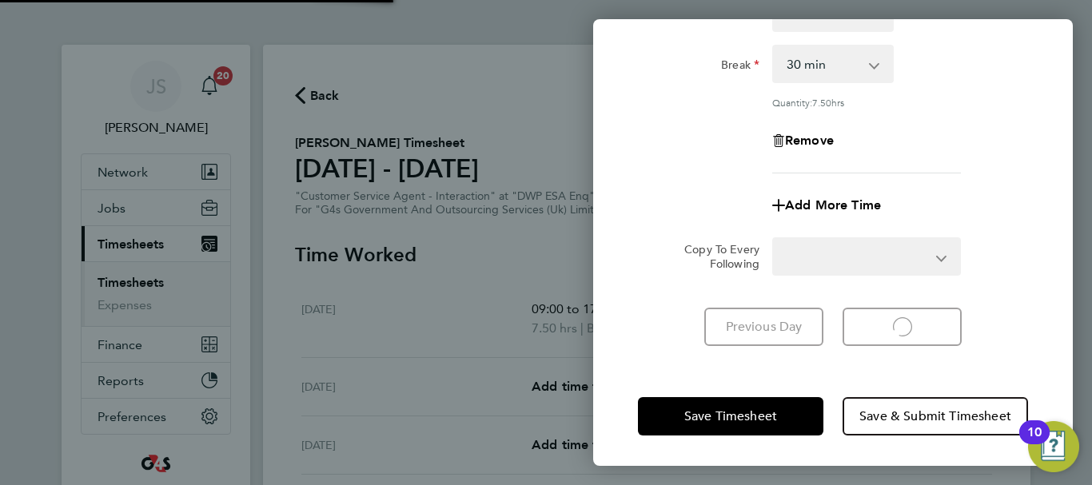
select select "30"
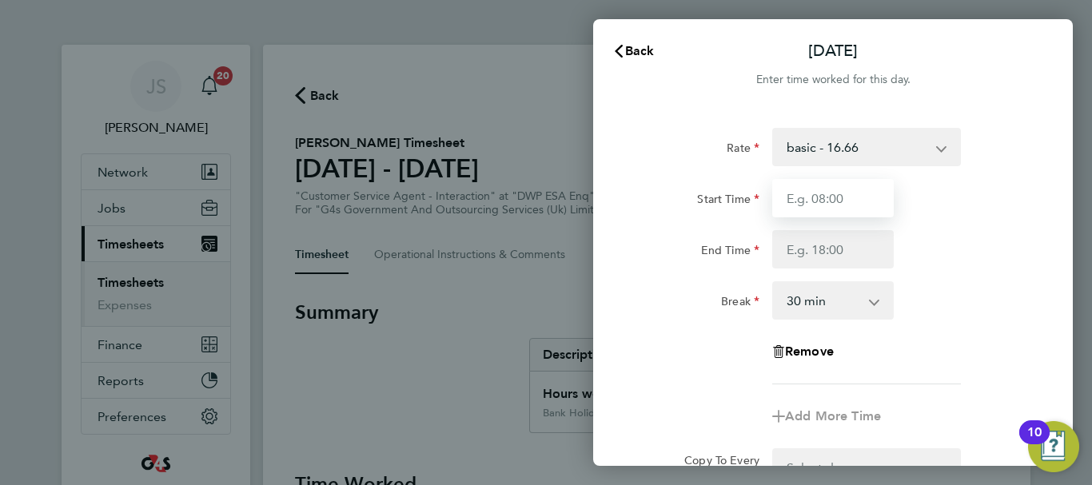
click at [824, 190] on input "Start Time" at bounding box center [833, 198] width 122 height 38
type input "07:45"
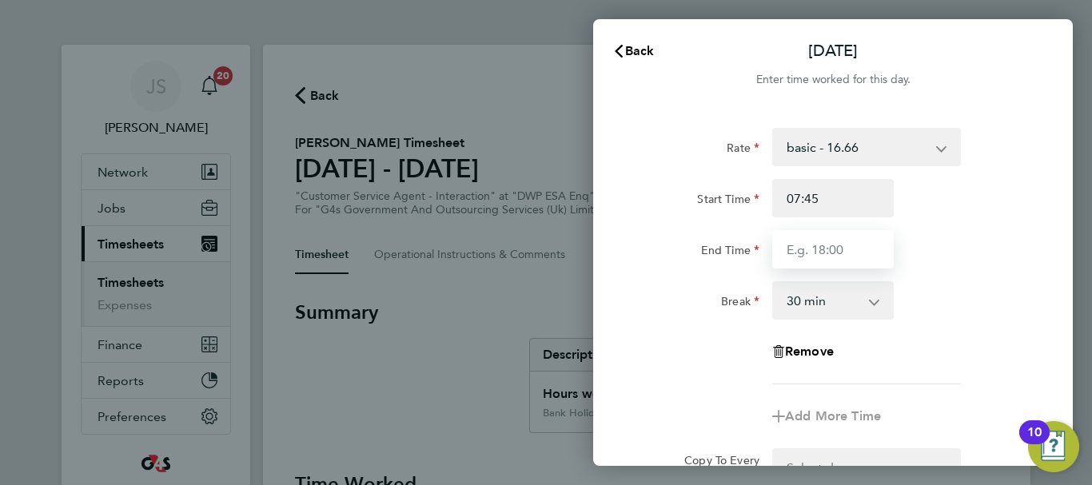
click at [816, 253] on input "End Time" at bounding box center [833, 249] width 122 height 38
type input "15:32"
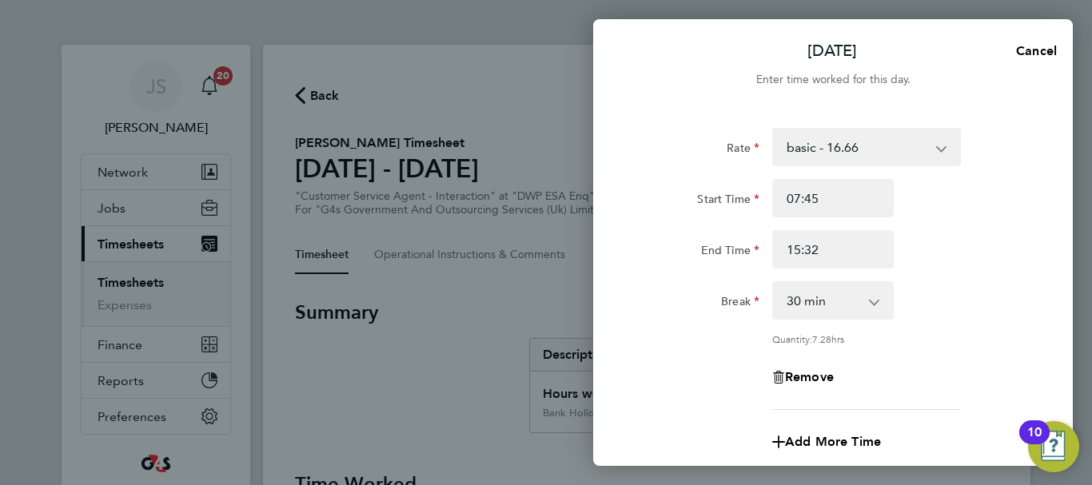
click at [951, 314] on div "Break 0 min 15 min 30 min 45 min 60 min 75 min 90 min" at bounding box center [833, 300] width 403 height 38
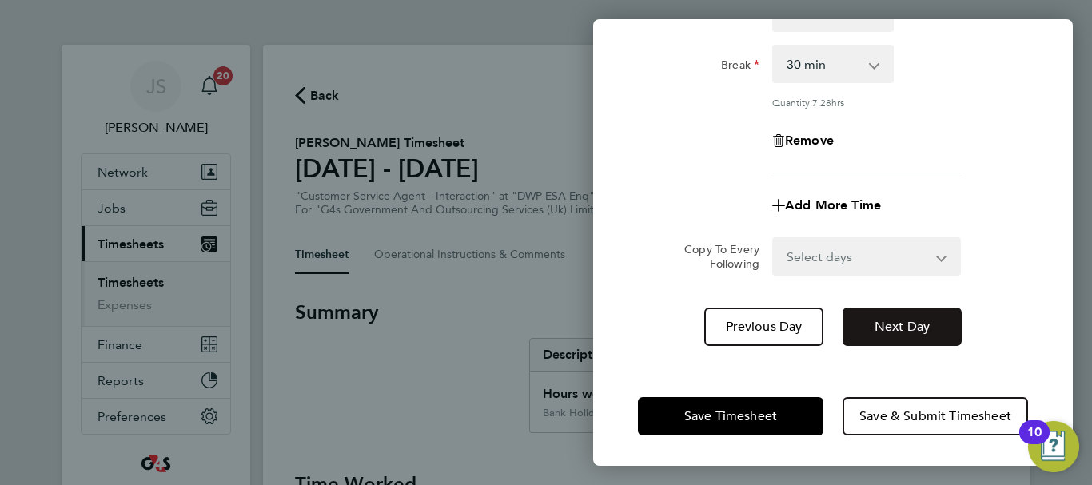
click at [912, 323] on span "Next Day" at bounding box center [902, 327] width 55 height 16
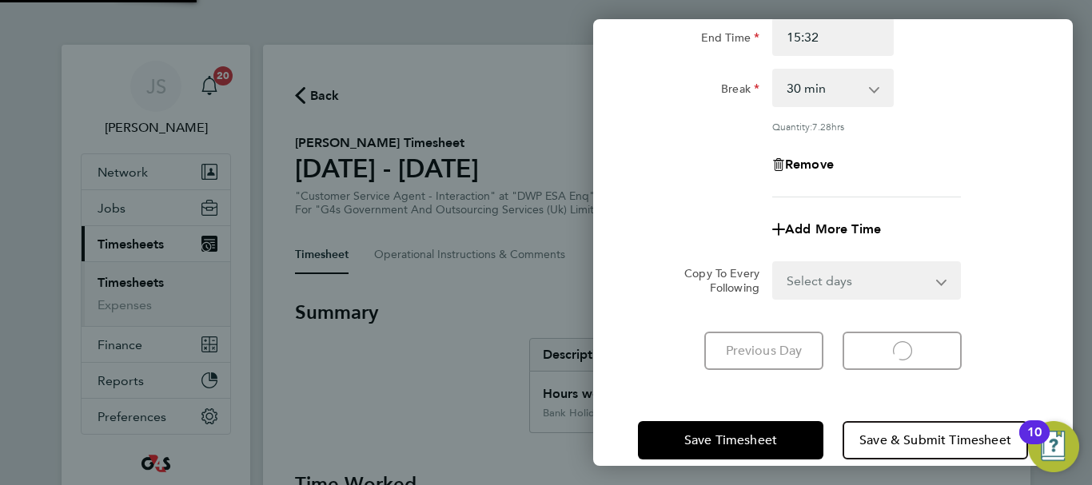
select select "30"
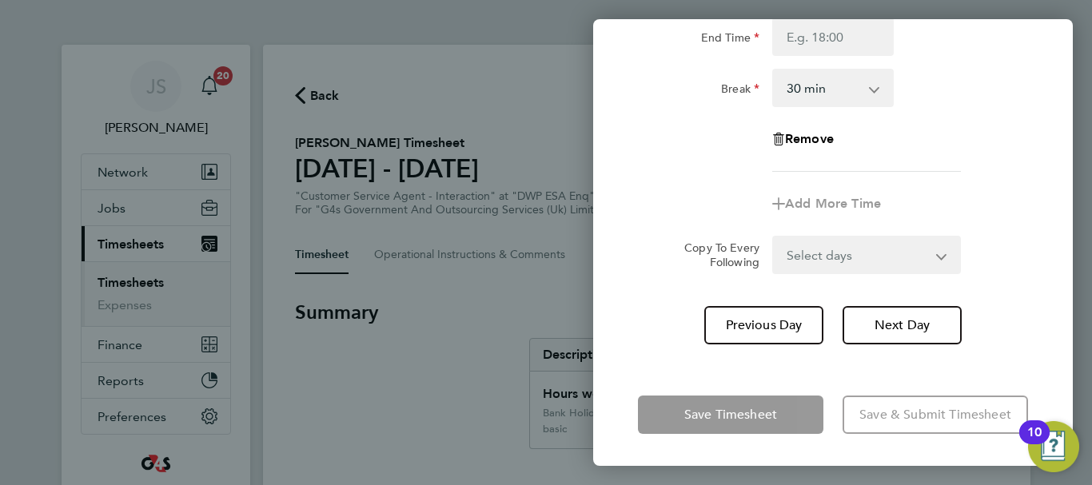
click at [975, 140] on div "Remove" at bounding box center [833, 139] width 403 height 38
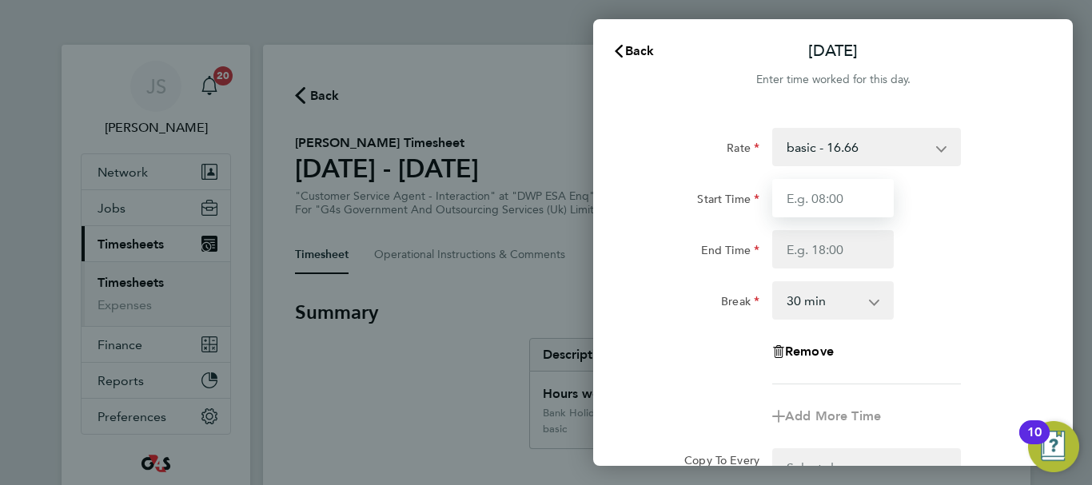
click at [850, 209] on input "Start Time" at bounding box center [833, 198] width 122 height 38
type input "07:45"
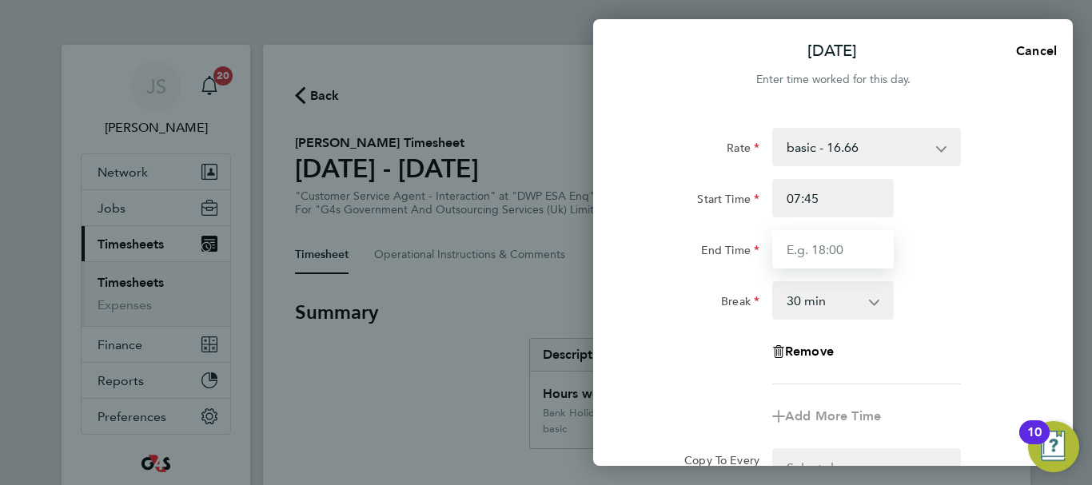
click at [841, 245] on input "End Time" at bounding box center [833, 249] width 122 height 38
type input "16:30"
click at [1035, 302] on div "Rate basic - 16.66 x1.5 - 24.73 Annual Leave Bank Holiday System Issue Paid - 1…" at bounding box center [833, 343] width 480 height 468
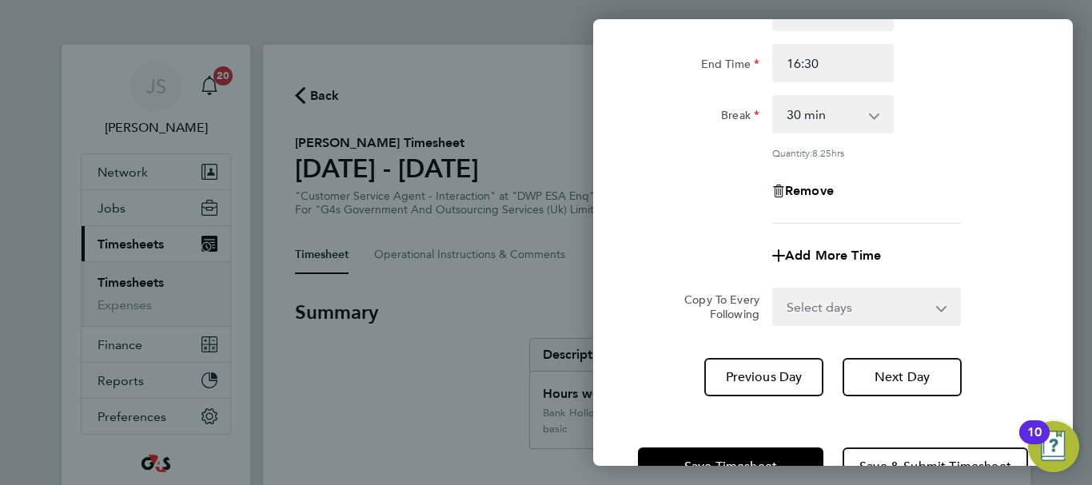
scroll to position [237, 0]
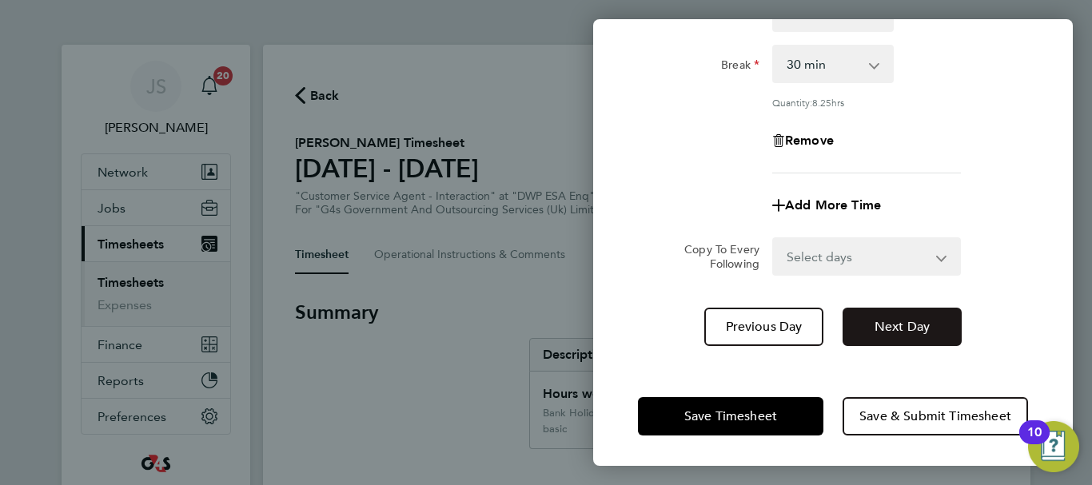
click at [910, 322] on span "Next Day" at bounding box center [902, 327] width 55 height 16
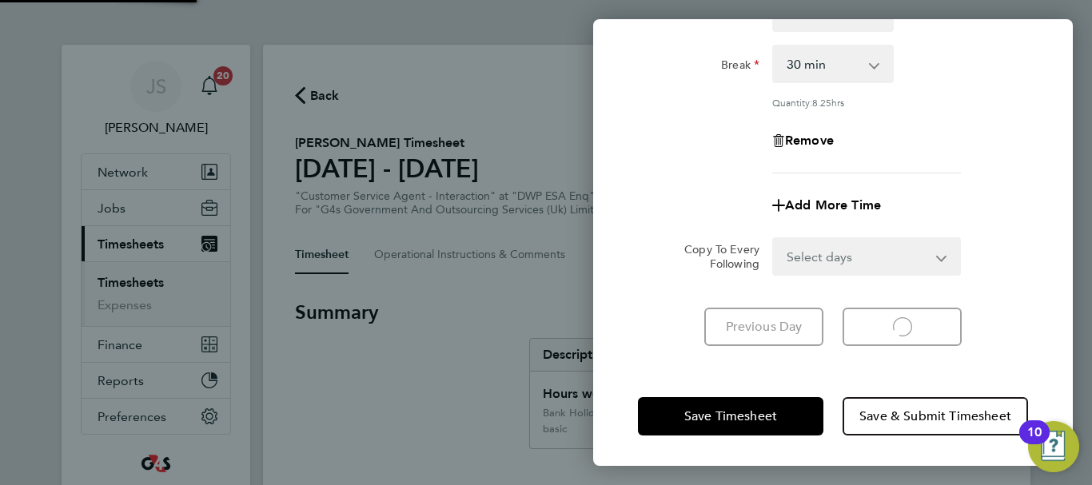
scroll to position [213, 0]
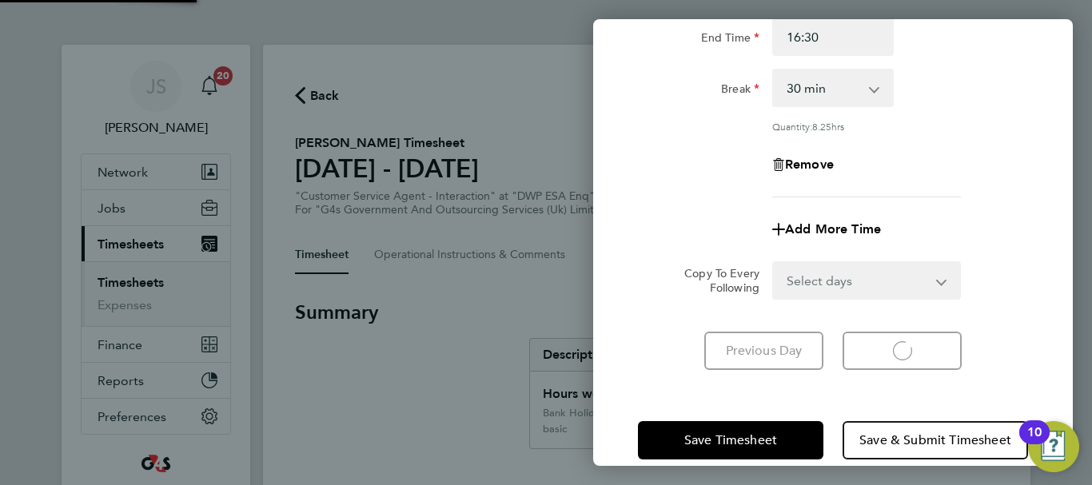
select select "30"
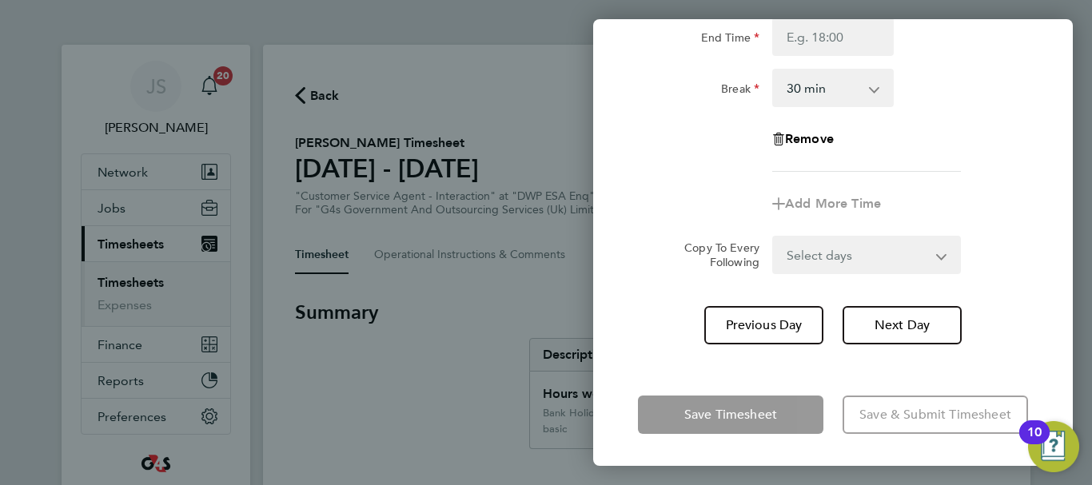
click at [952, 139] on div "Remove" at bounding box center [833, 139] width 403 height 38
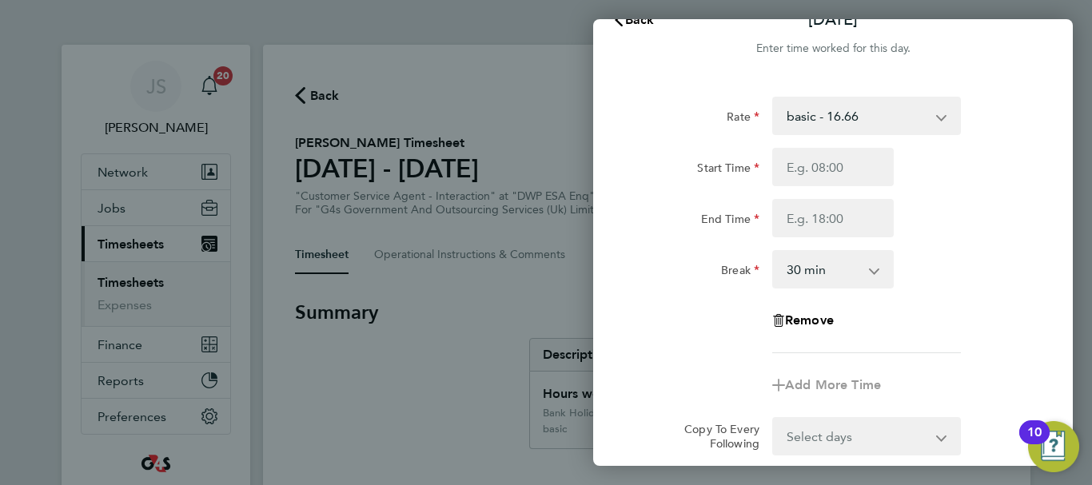
scroll to position [0, 0]
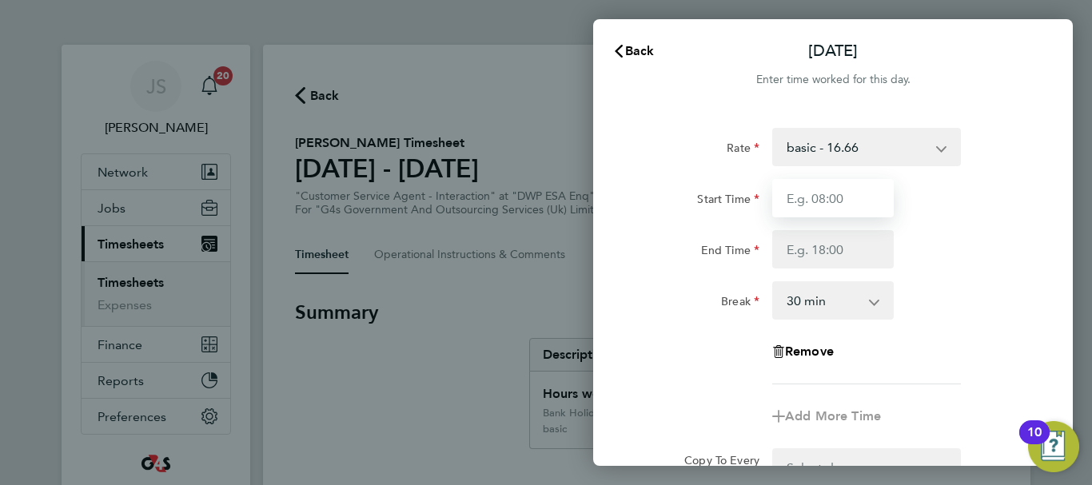
click at [815, 213] on input "Start Time" at bounding box center [833, 198] width 122 height 38
type input "07:45"
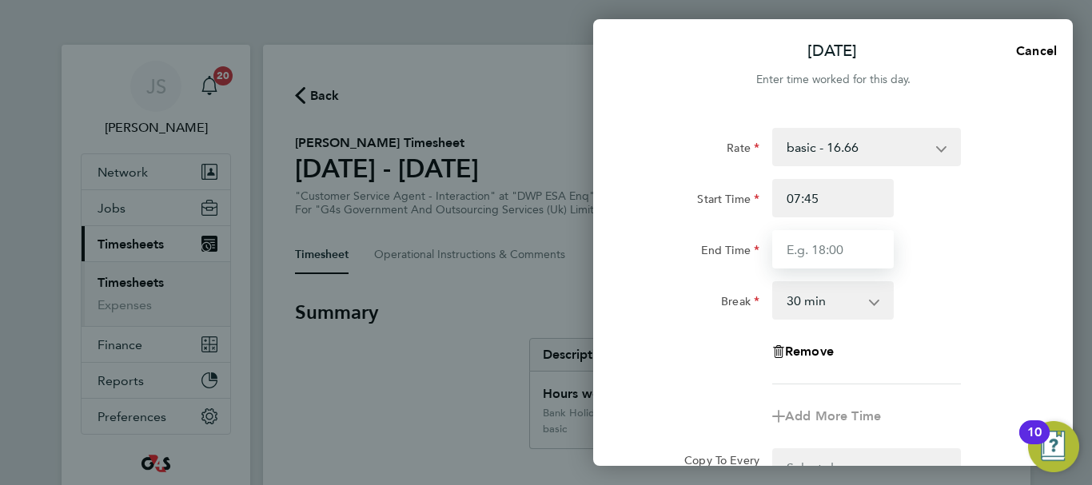
click at [837, 262] on input "End Time" at bounding box center [833, 249] width 122 height 38
type input "16:00"
click at [990, 275] on div "Rate basic - 16.66 x1.5 - 24.73 Annual Leave Bank Holiday System Issue Paid - 1…" at bounding box center [833, 256] width 390 height 257
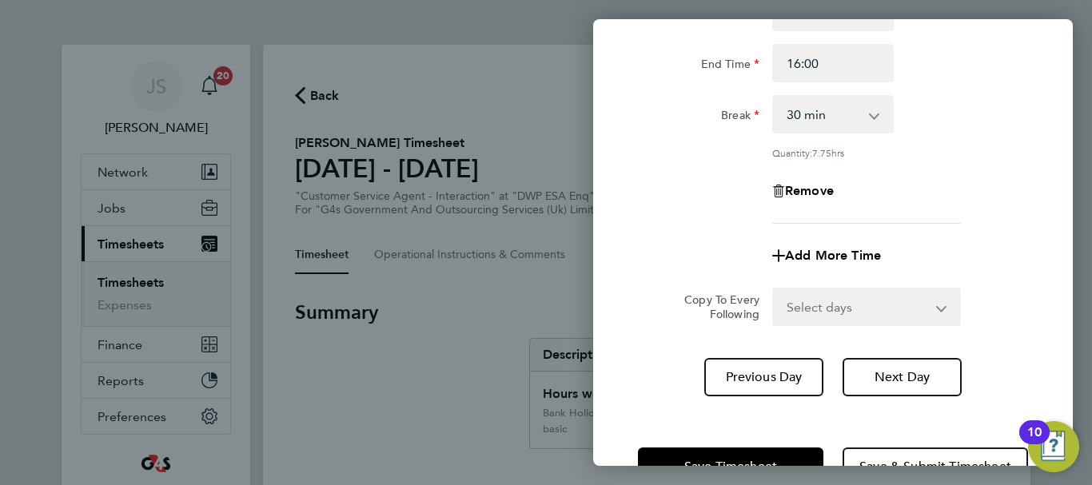
scroll to position [237, 0]
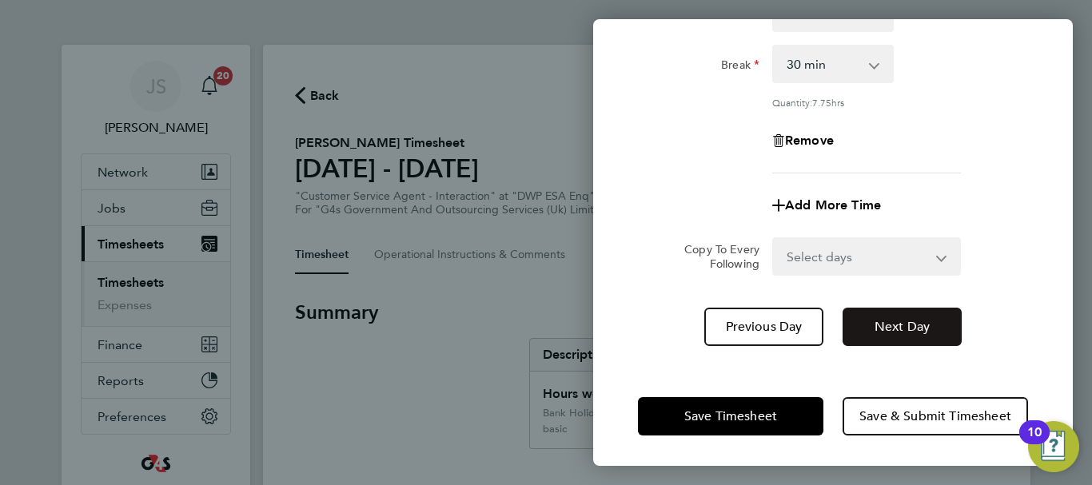
click at [897, 333] on span "Next Day" at bounding box center [902, 327] width 55 height 16
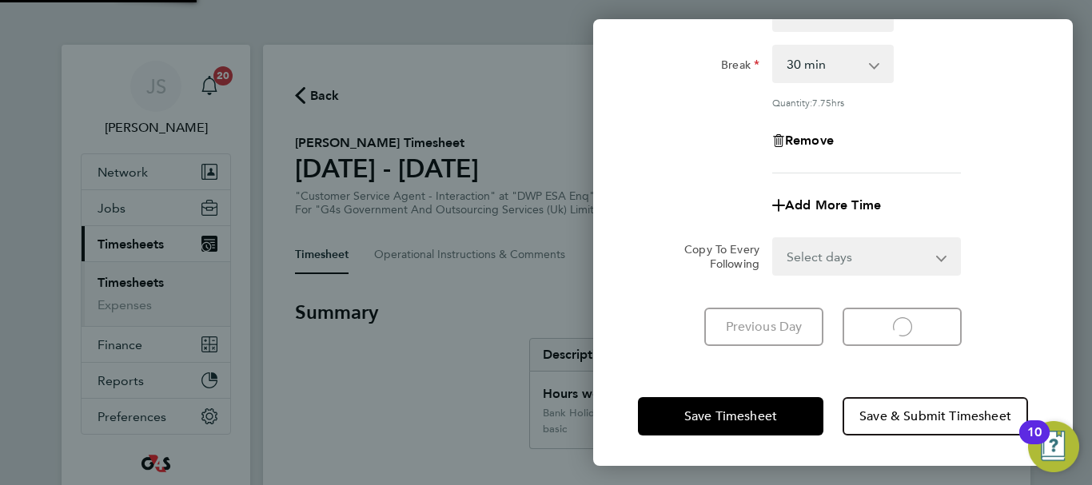
scroll to position [213, 0]
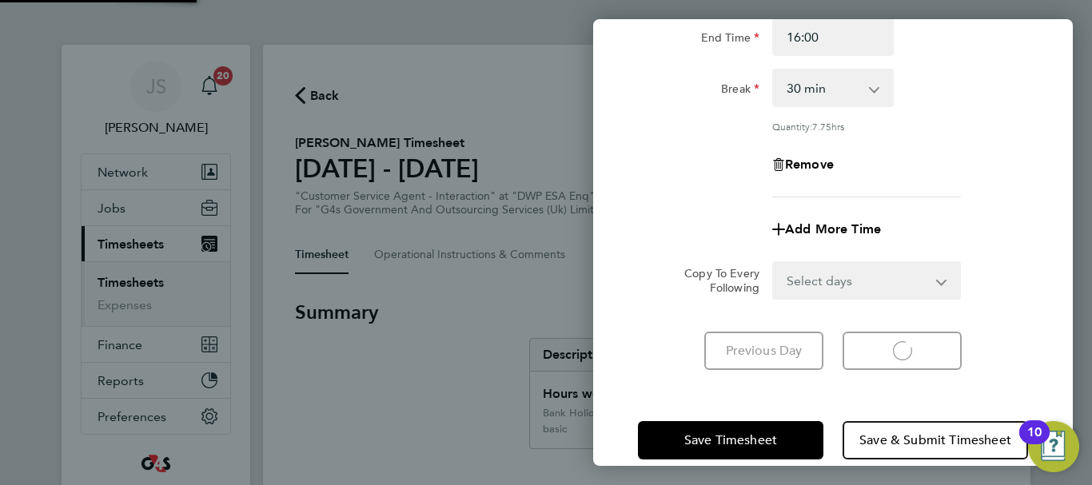
select select "30"
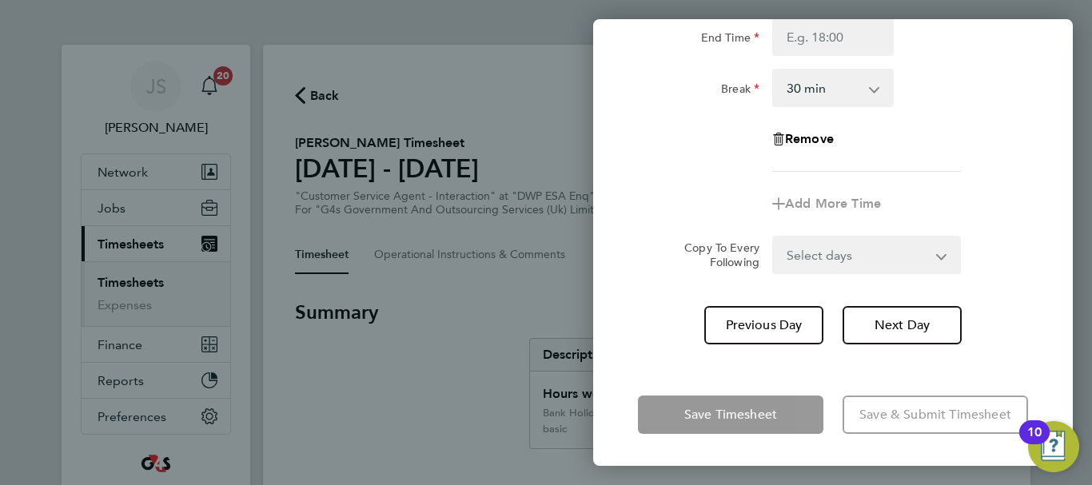
click at [961, 154] on div "Remove" at bounding box center [833, 139] width 403 height 38
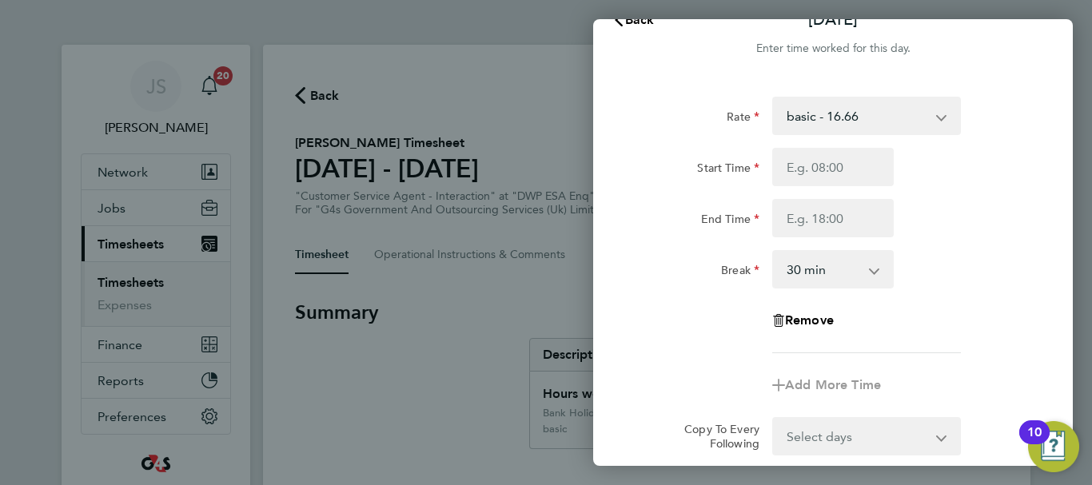
scroll to position [0, 0]
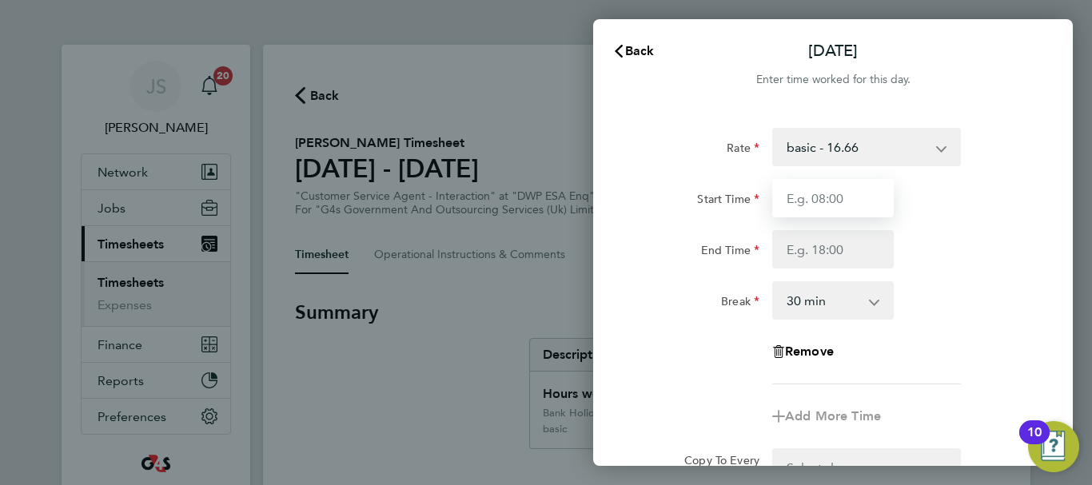
click at [844, 202] on input "Start Time" at bounding box center [833, 198] width 122 height 38
type input "07:45"
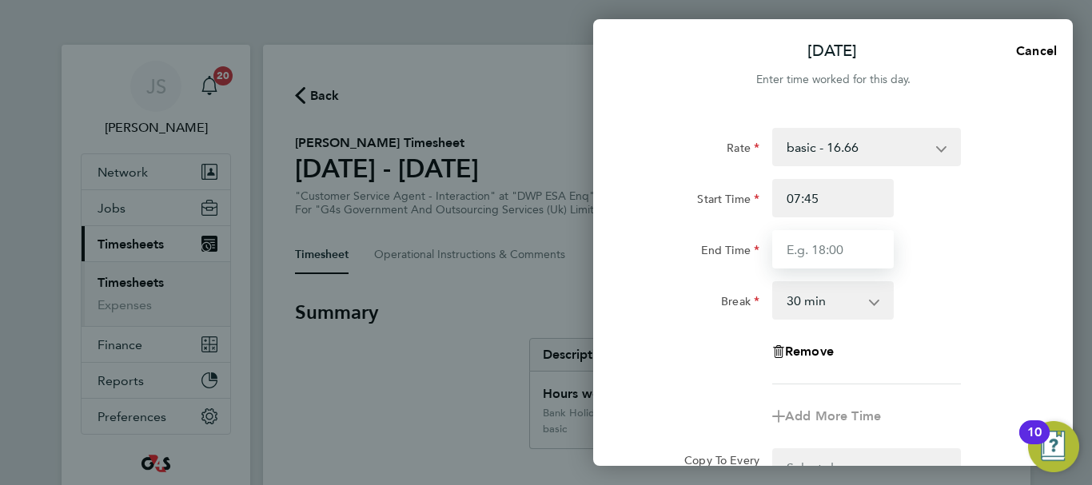
click at [832, 246] on input "End Time" at bounding box center [833, 249] width 122 height 38
type input "15:00"
click at [998, 258] on div "End Time 15:00" at bounding box center [833, 249] width 403 height 38
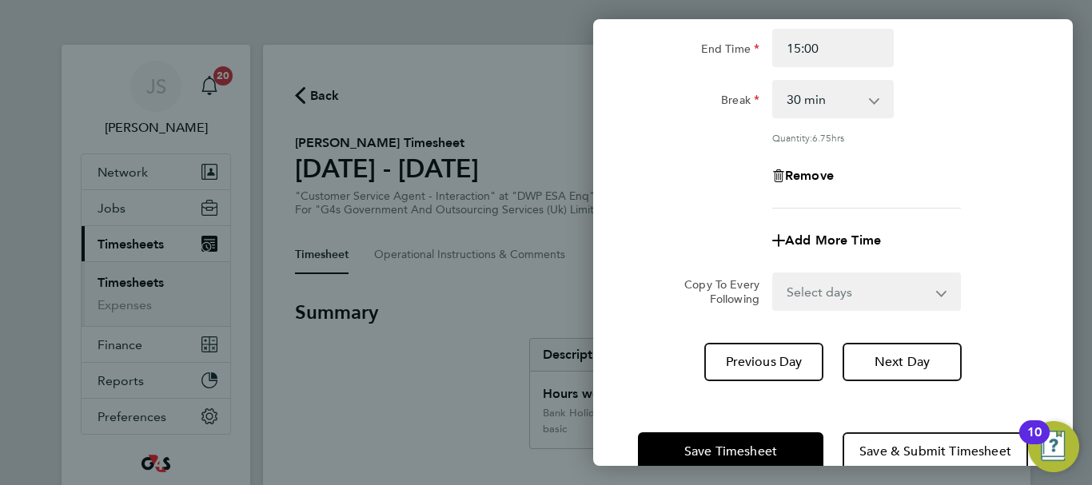
scroll to position [237, 0]
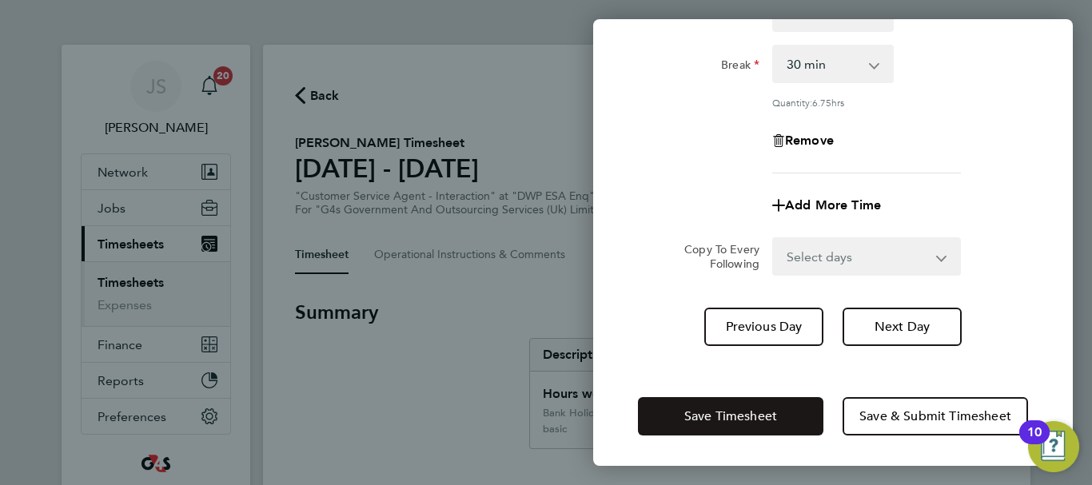
click at [768, 401] on button "Save Timesheet" at bounding box center [731, 416] width 186 height 38
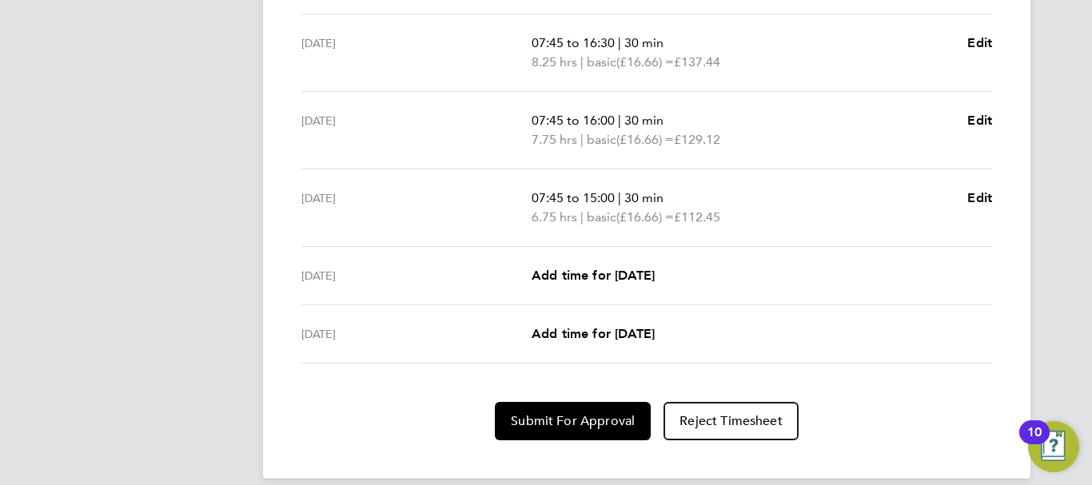
scroll to position [686, 0]
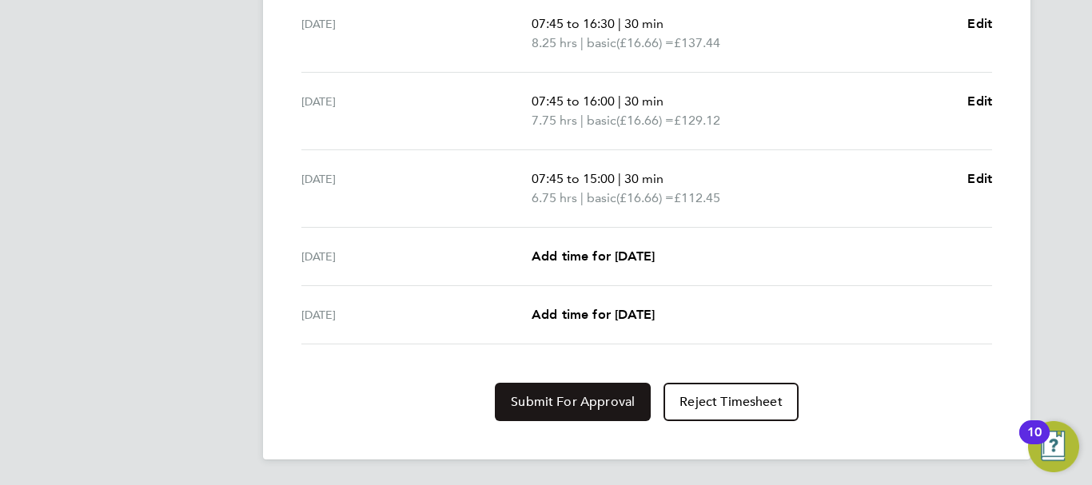
click at [557, 396] on span "Submit For Approval" at bounding box center [573, 402] width 124 height 16
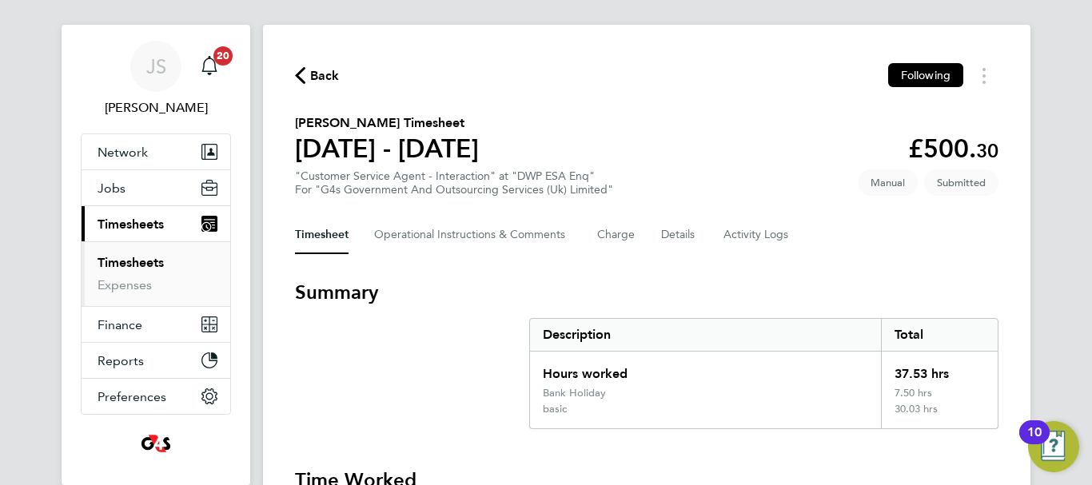
scroll to position [0, 0]
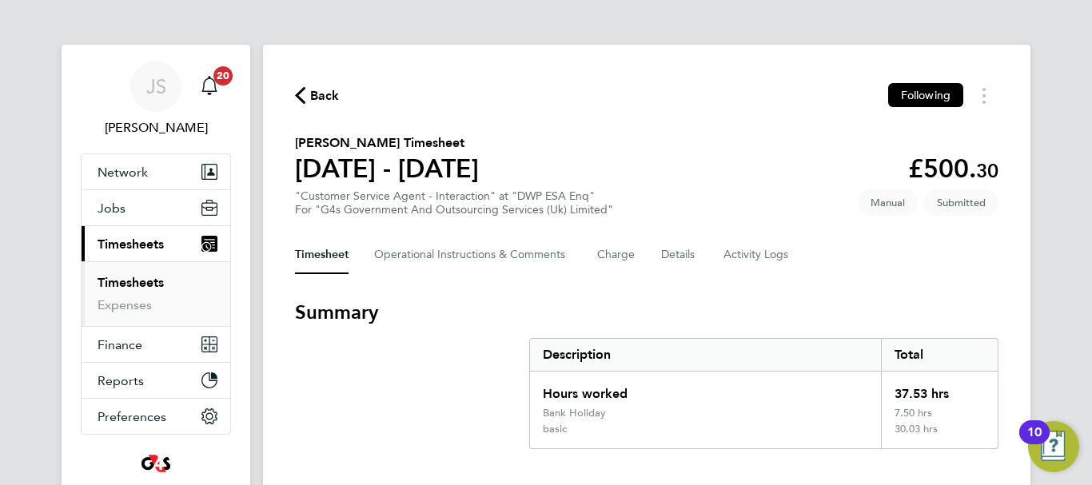
click at [301, 102] on icon "button" at bounding box center [300, 95] width 10 height 17
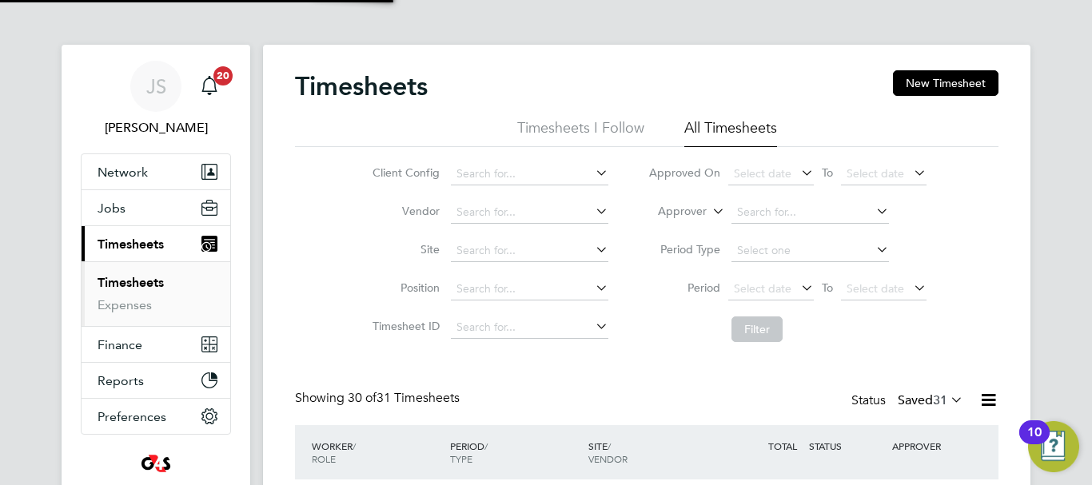
scroll to position [54, 139]
